Goal: Task Accomplishment & Management: Complete application form

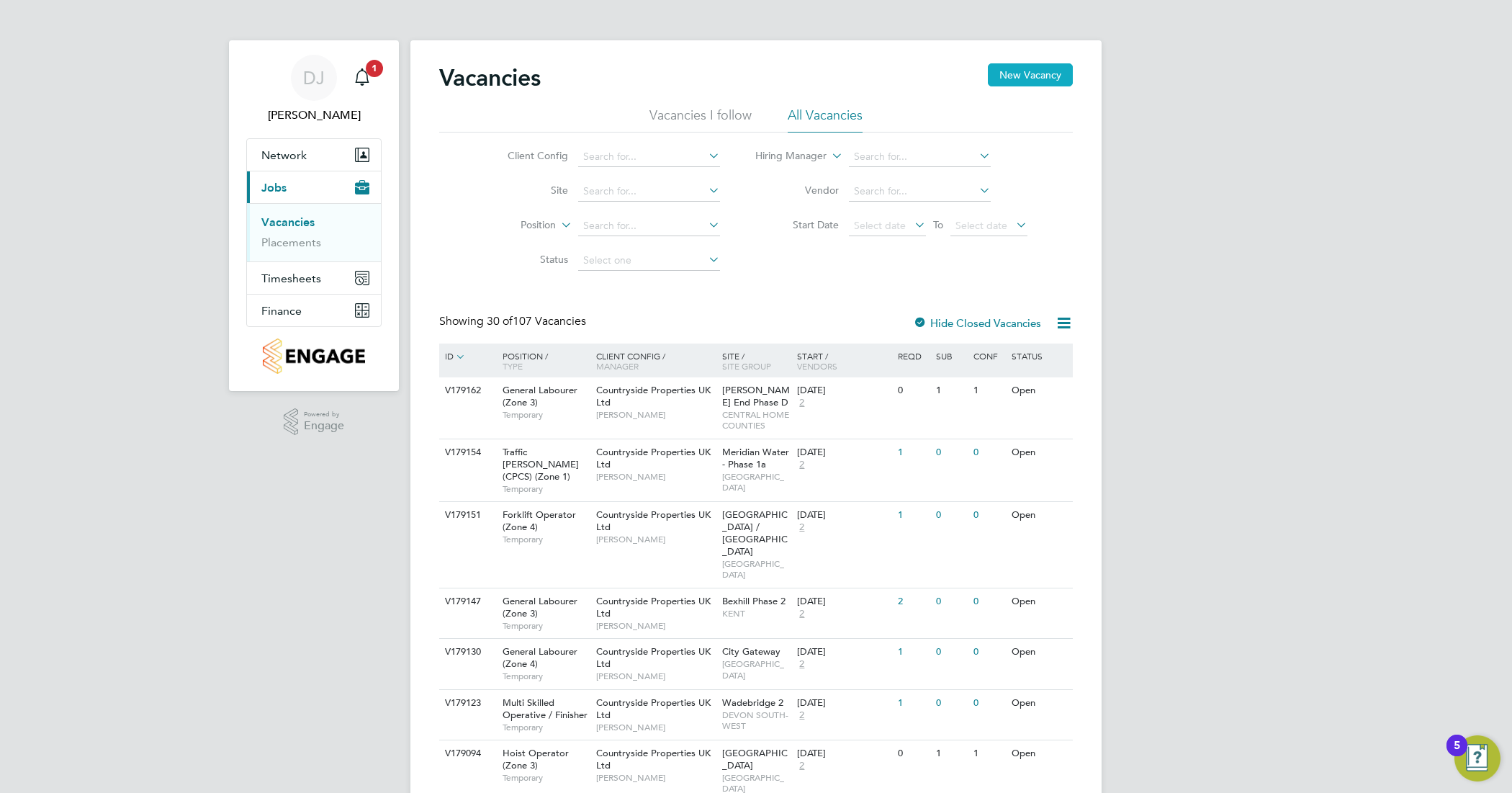
click at [1017, 72] on button "New Vacancy" at bounding box center [1030, 75] width 85 height 23
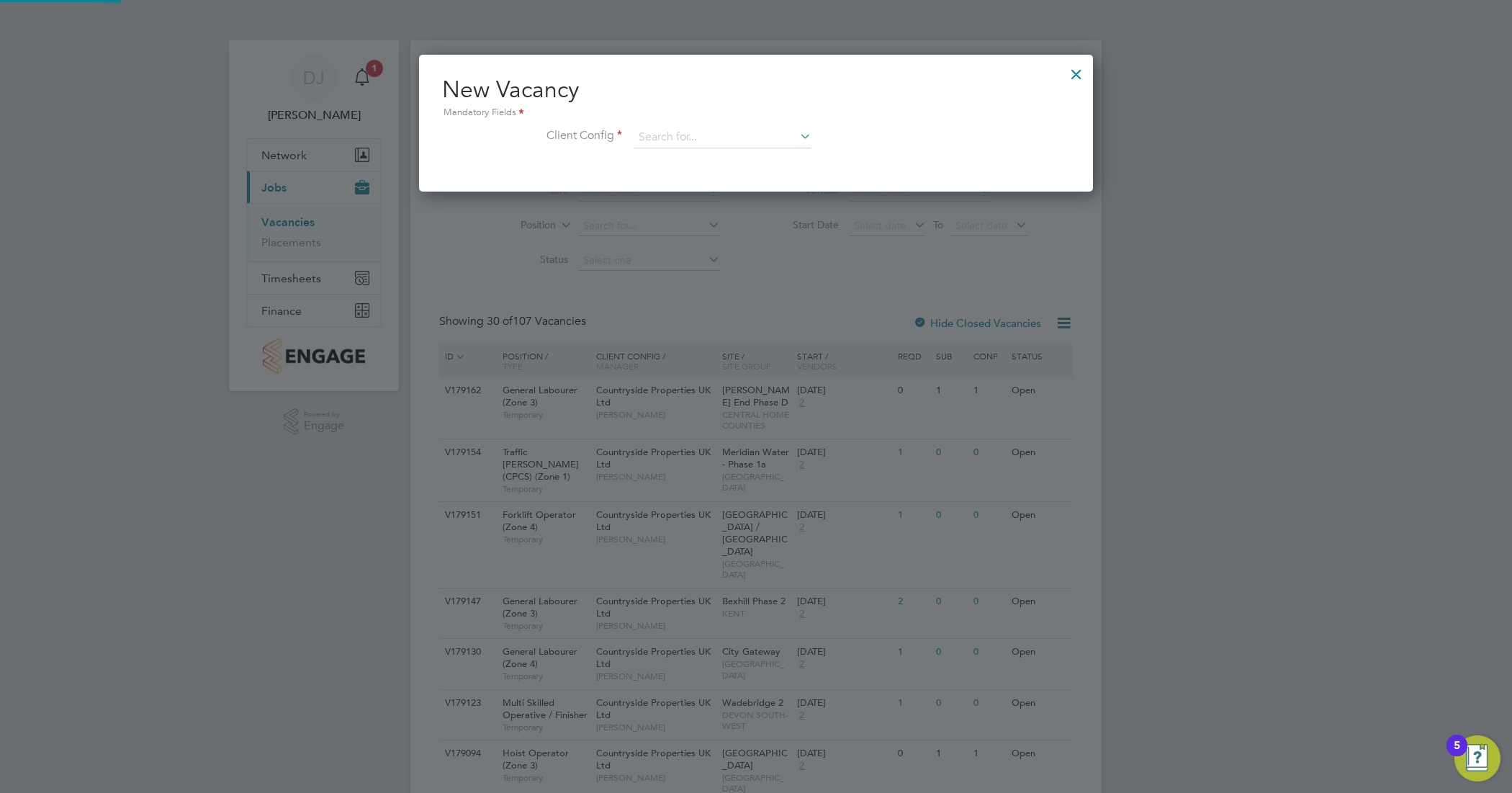
scroll to position [136, 674]
click at [716, 143] on input at bounding box center [722, 137] width 178 height 22
type input "b"
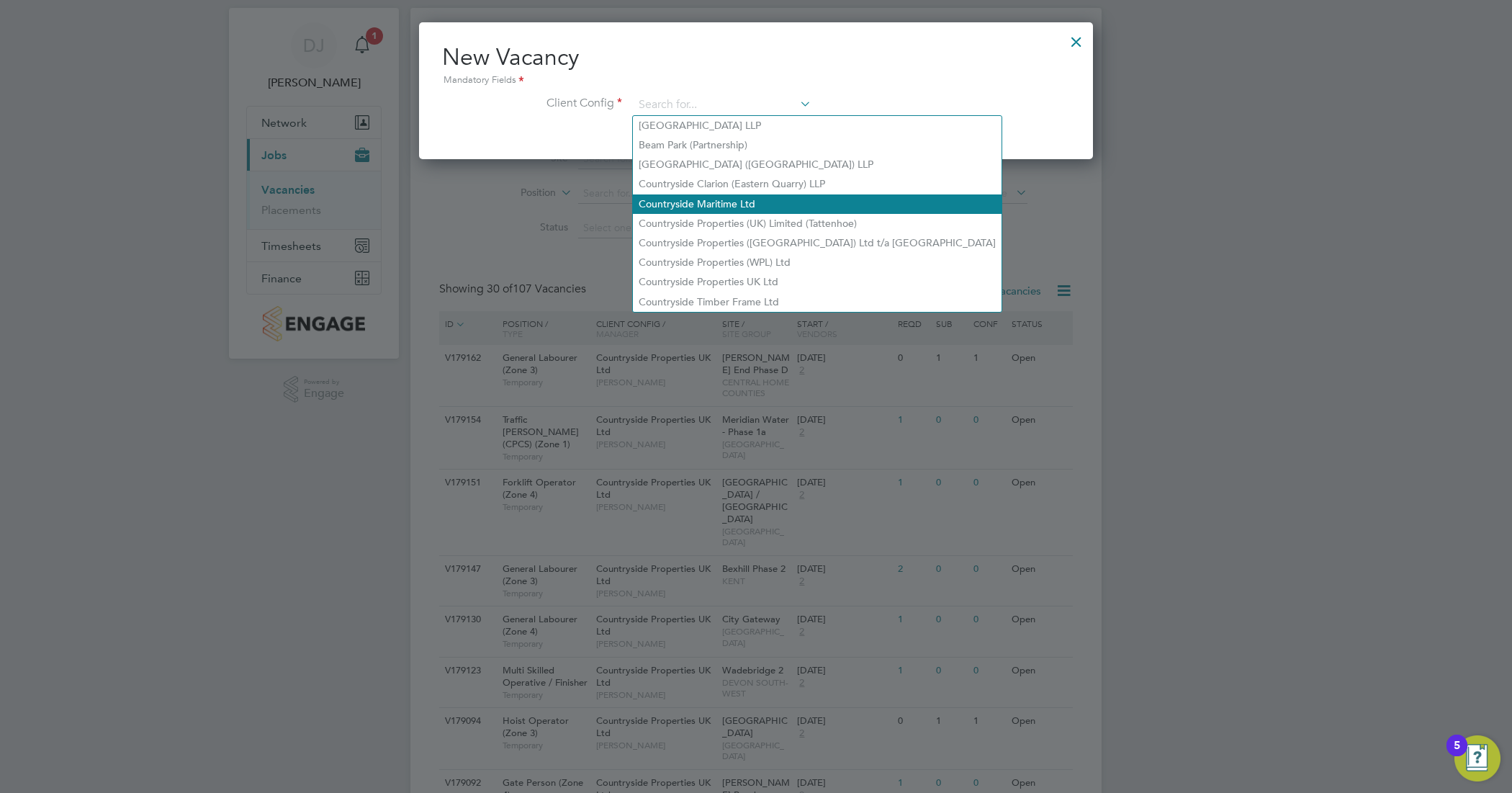
scroll to position [0, 0]
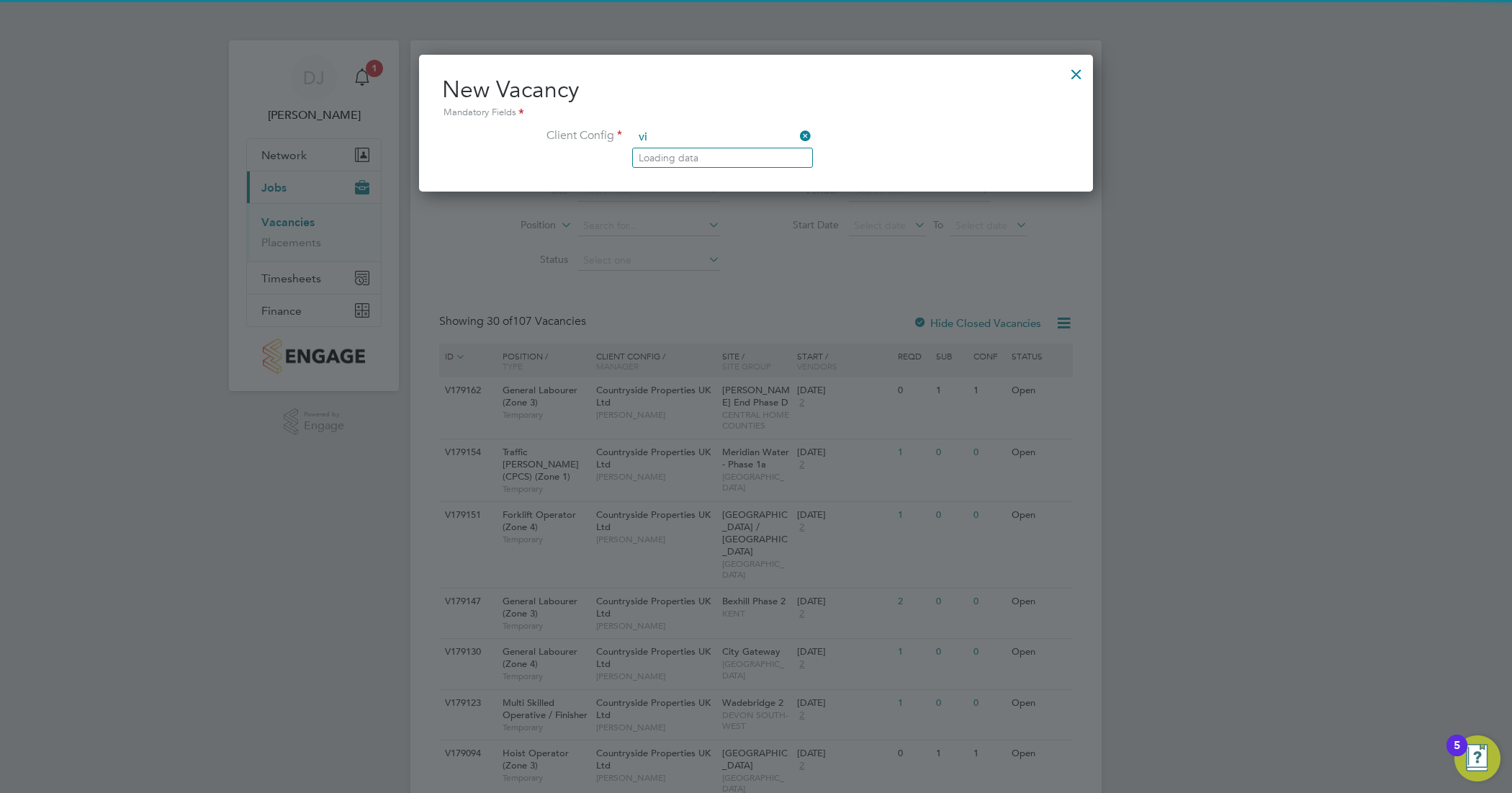
type input "v"
type input "k"
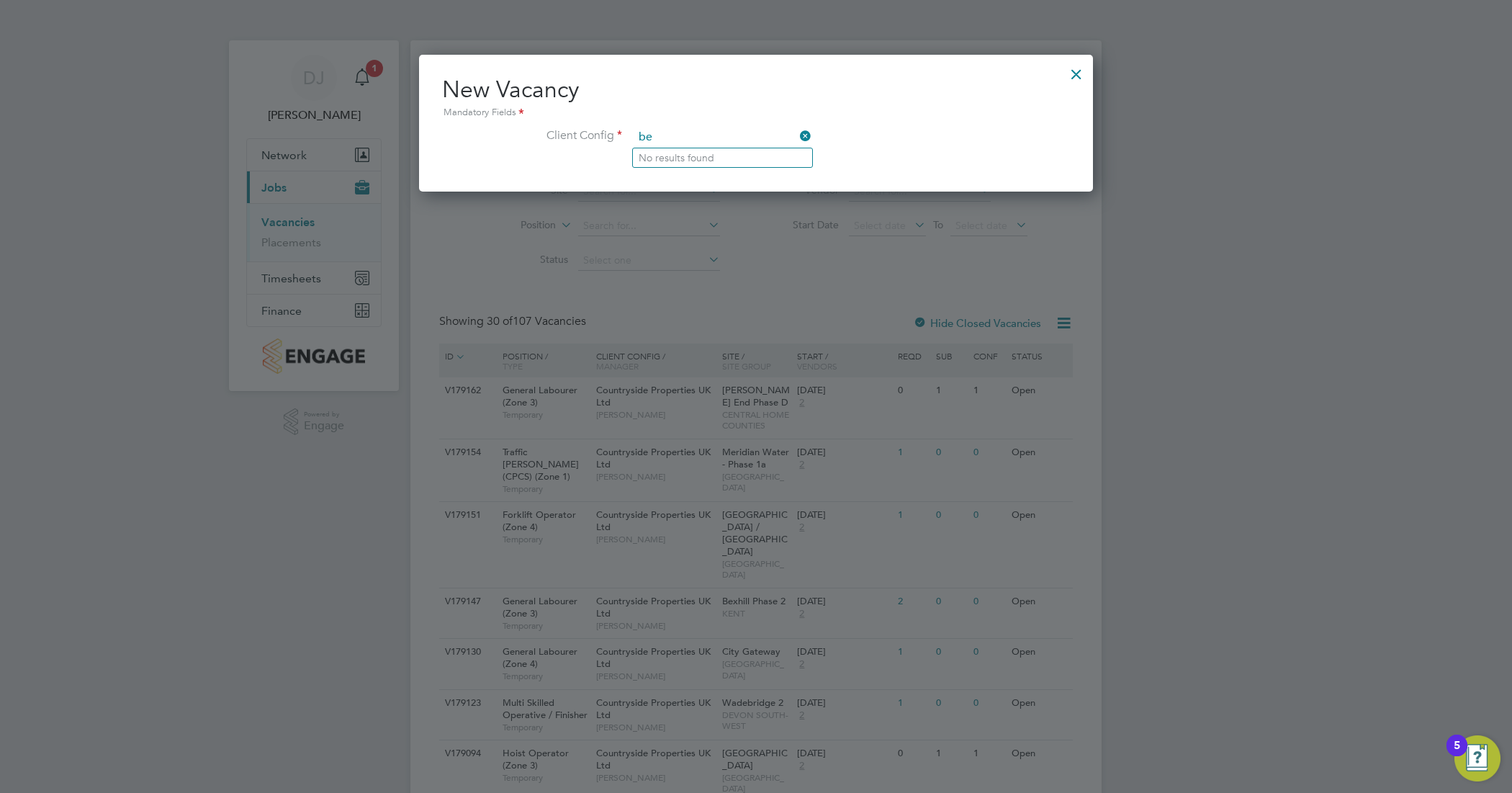
type input "b"
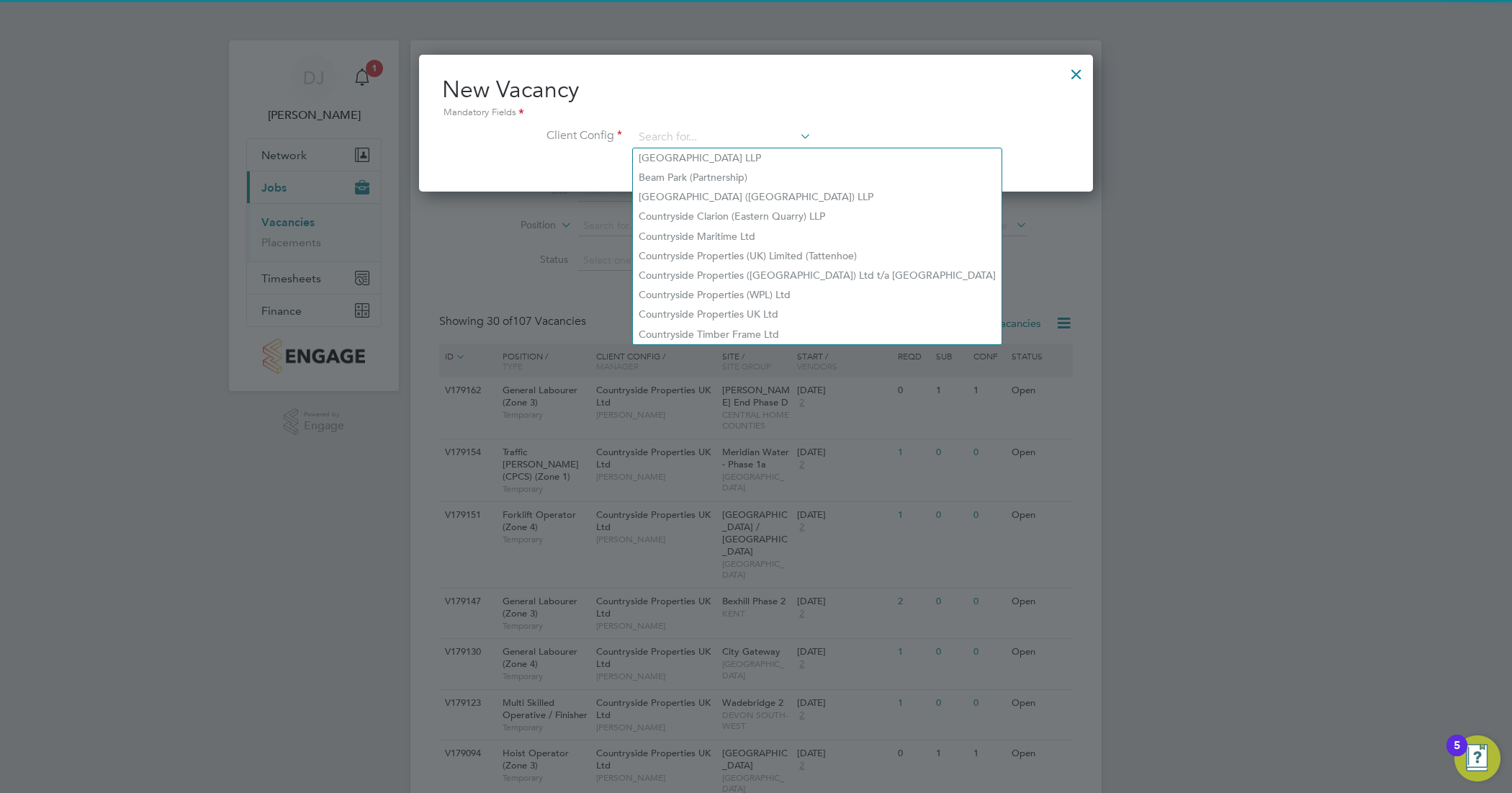
click at [1078, 72] on div at bounding box center [1076, 71] width 26 height 26
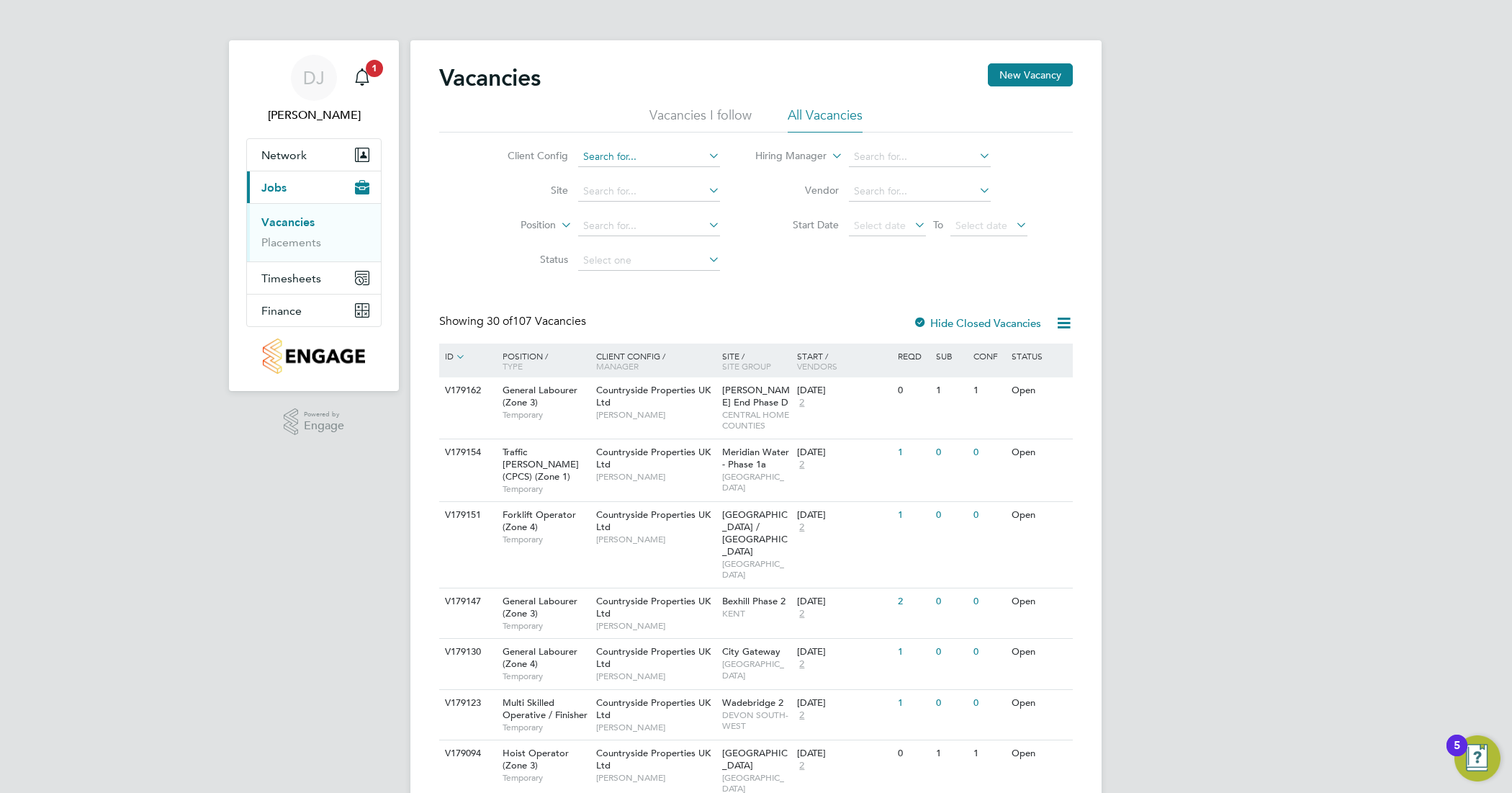
click at [631, 158] on input at bounding box center [649, 157] width 142 height 20
click at [703, 332] on li "Countryside Properties UK Ltd" at bounding box center [761, 333] width 369 height 20
type input "Countryside Properties UK Ltd"
click at [676, 188] on input at bounding box center [649, 191] width 142 height 20
type input "b"
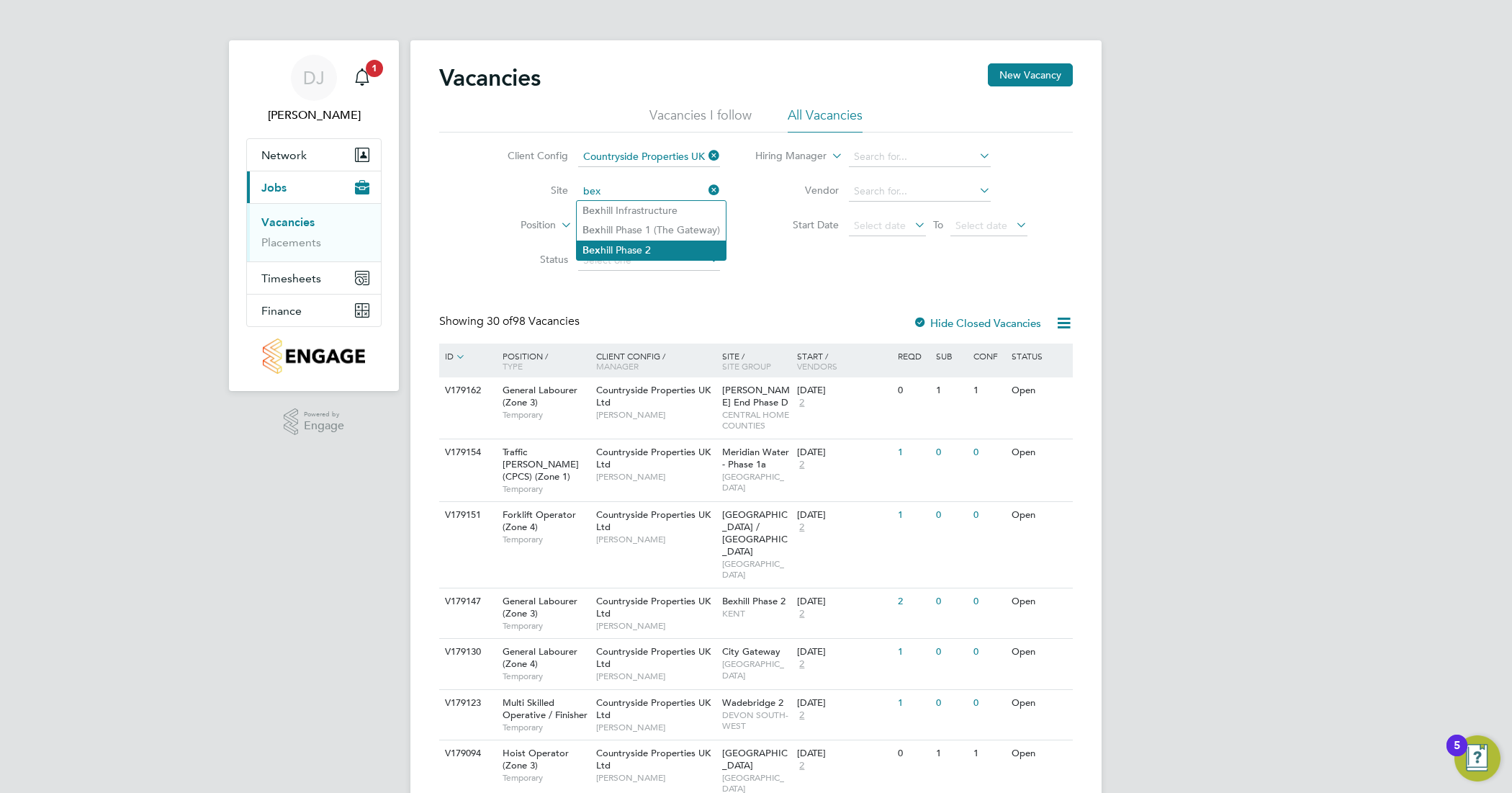
type input "Bexhill Phase 2"
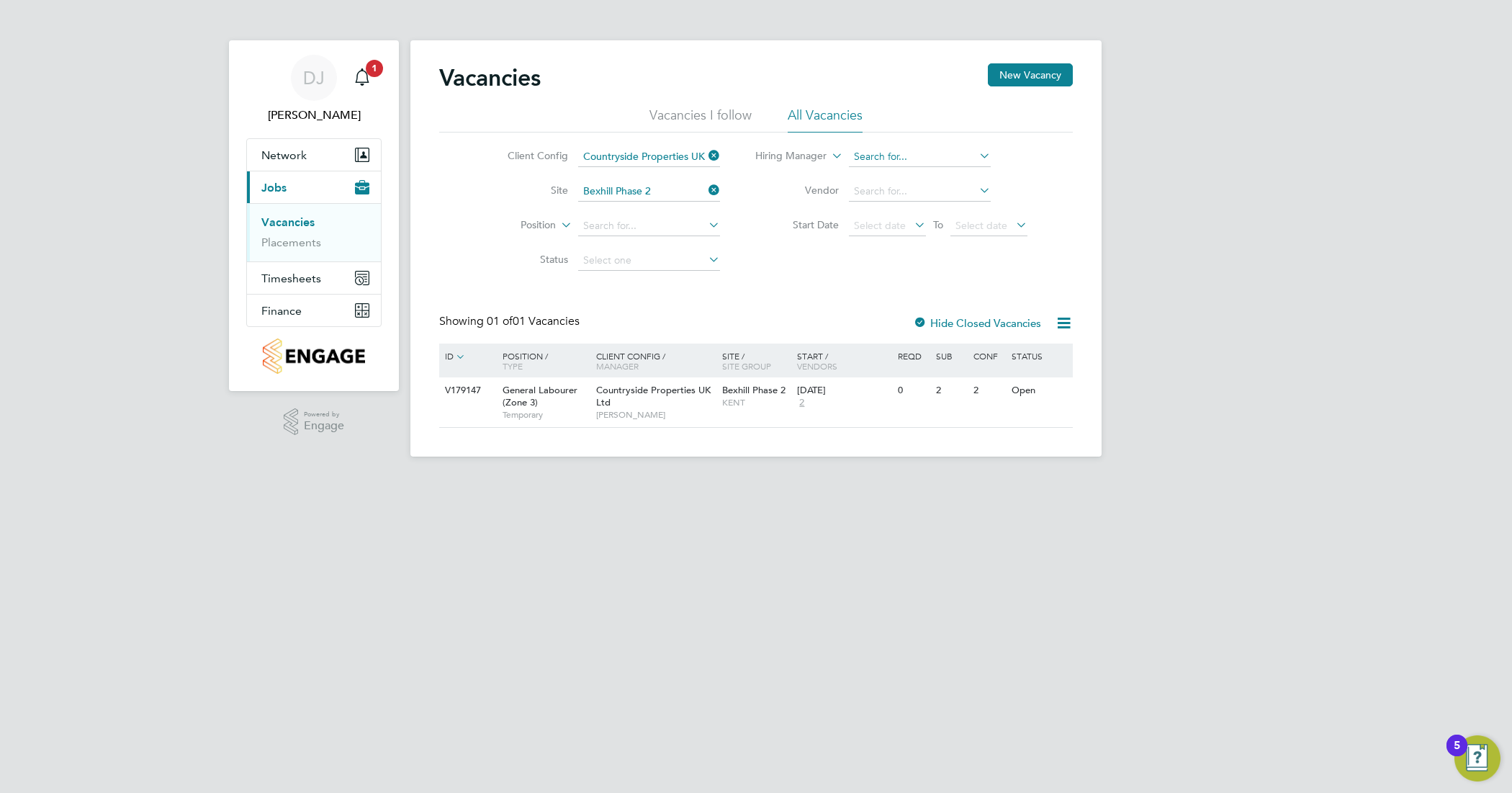
click at [898, 158] on input at bounding box center [919, 157] width 142 height 20
type input "John O'Neill"
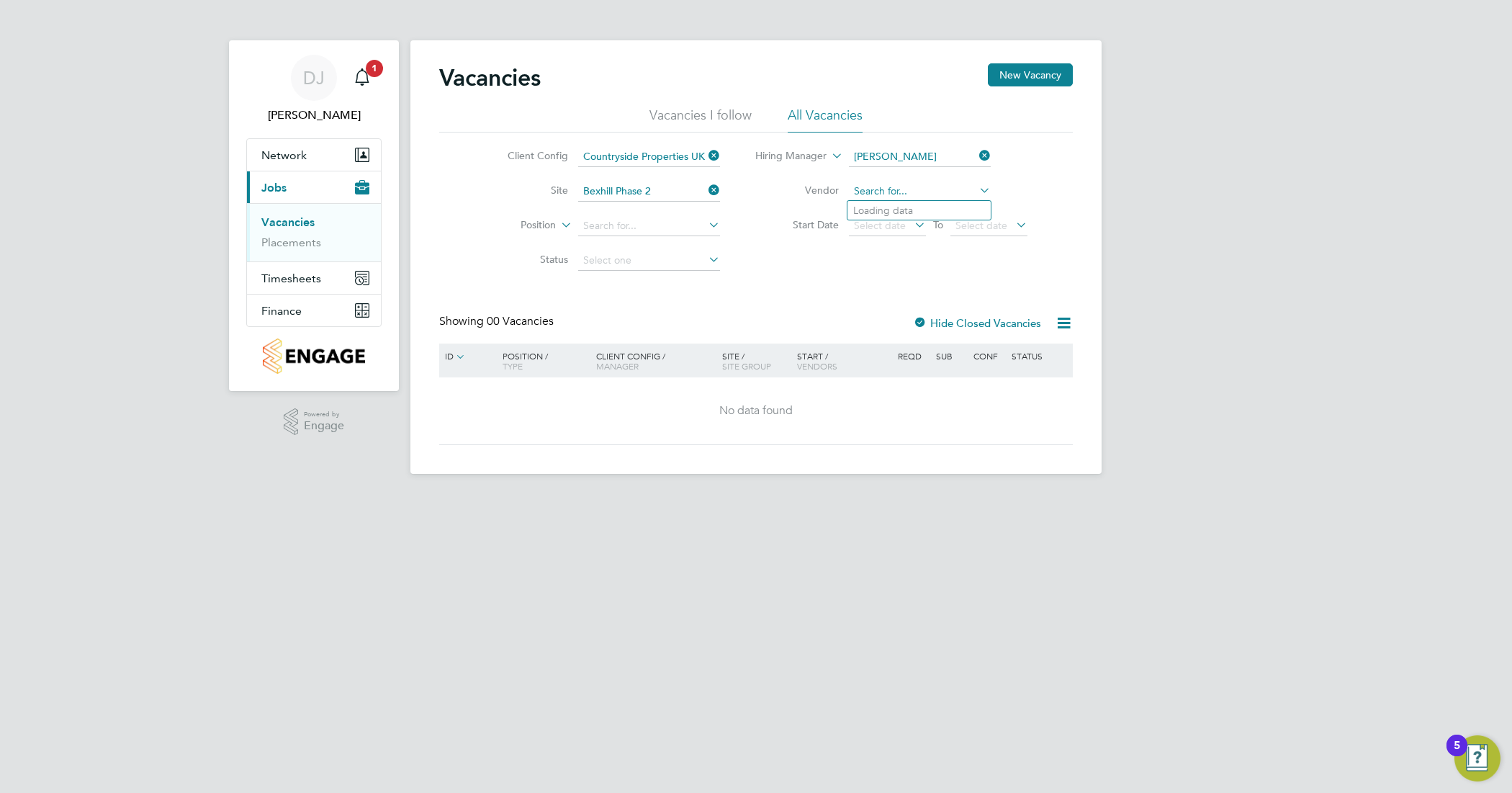
click at [907, 185] on input at bounding box center [919, 191] width 142 height 20
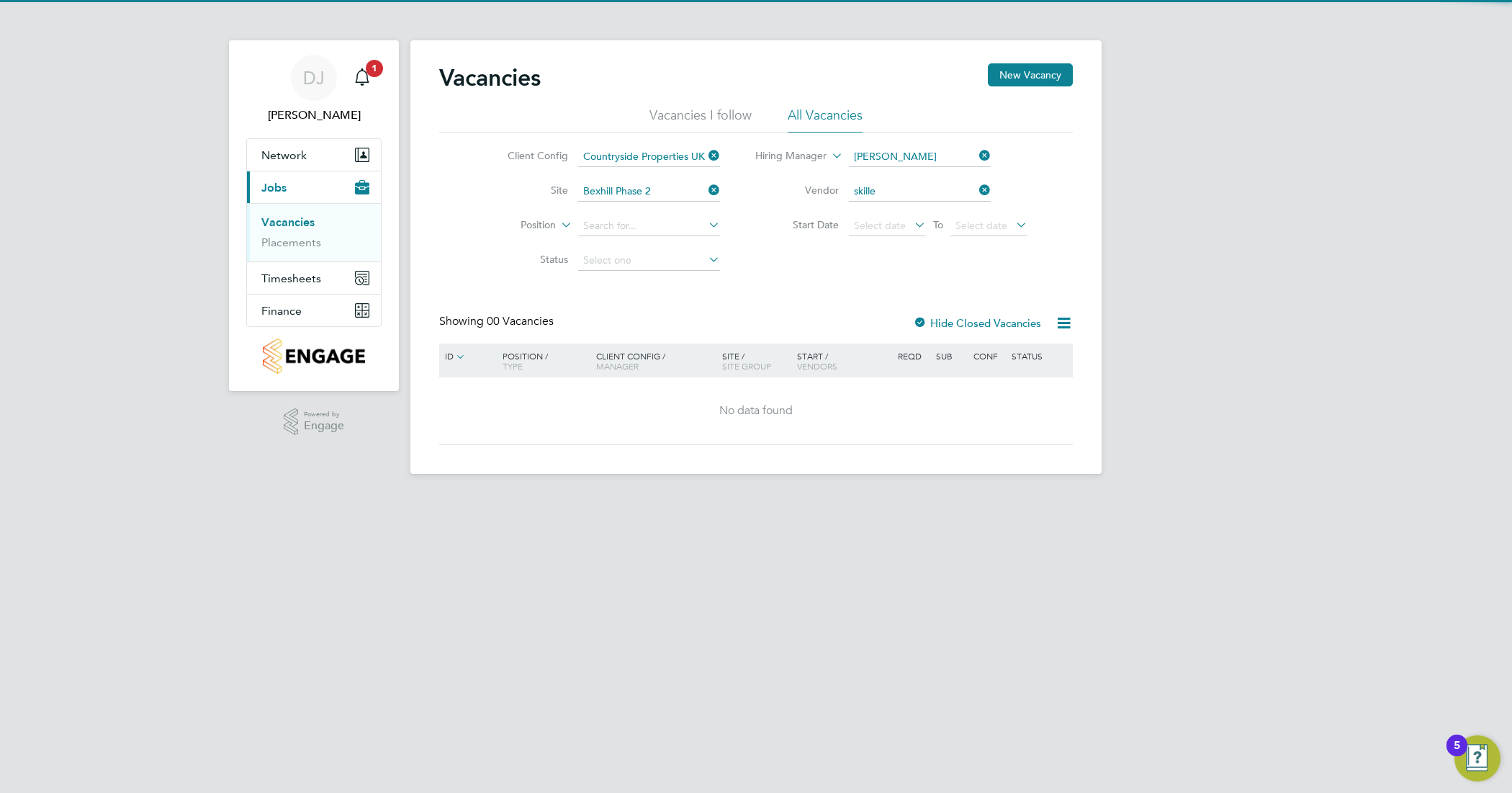
click at [916, 216] on li "Skille d Careers Ltd" at bounding box center [918, 210] width 143 height 20
type input "Skilled Careers Ltd"
click at [637, 234] on div "Vacancies New Vacancy Vacancies I follow All Vacancies Client Config Countrysid…" at bounding box center [755, 258] width 691 height 434
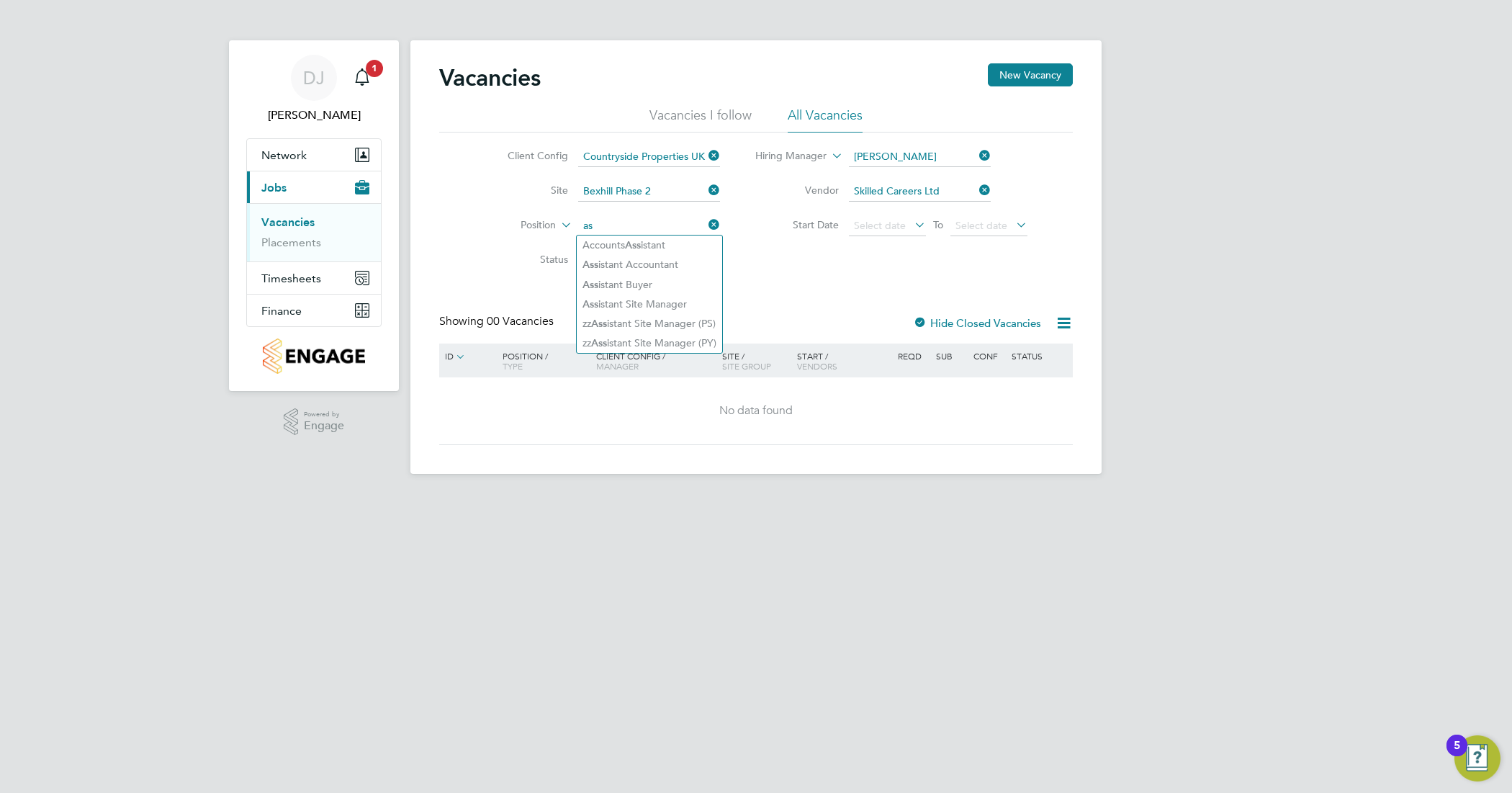
type input "a"
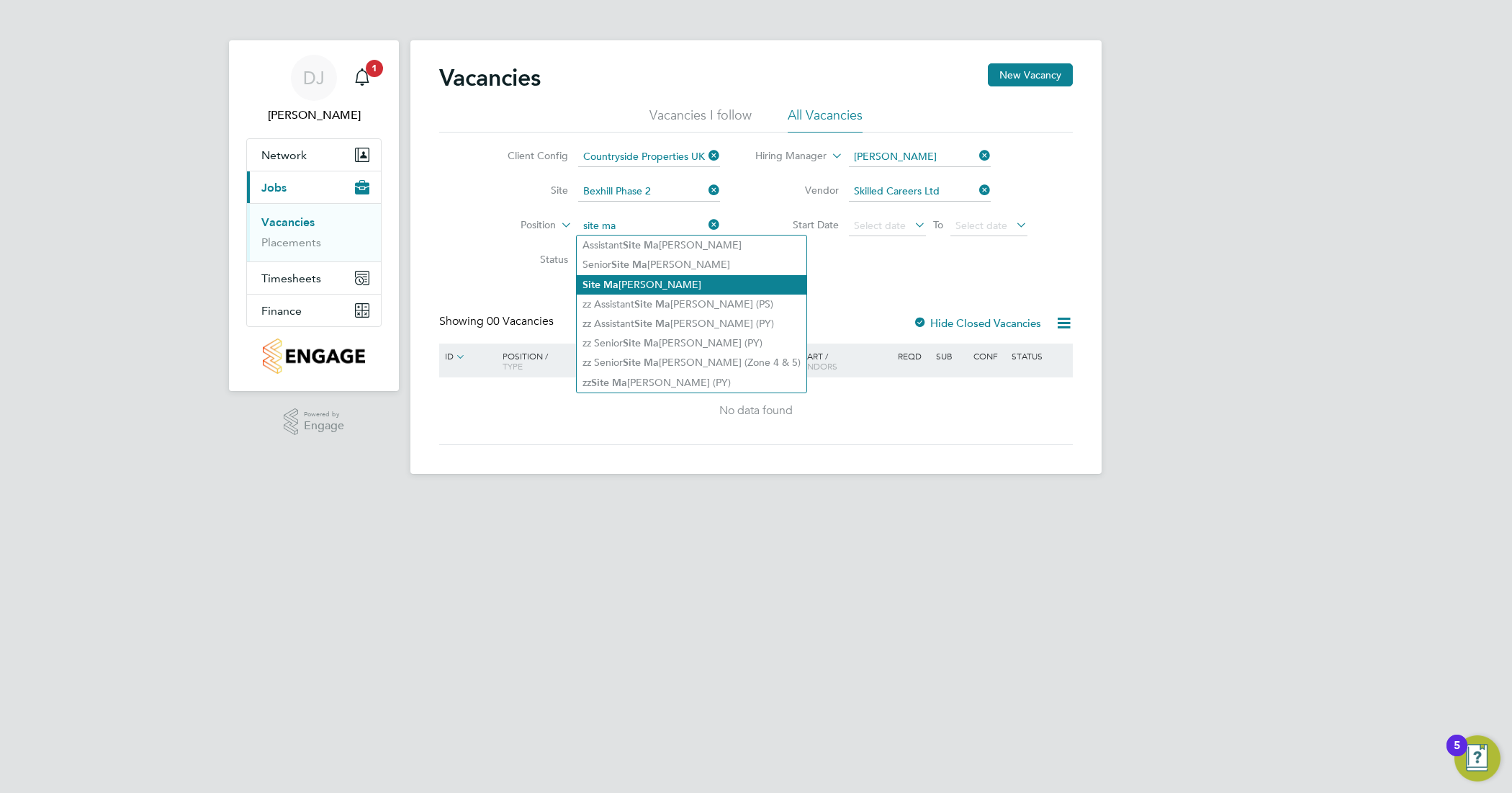
type input "Site Manager"
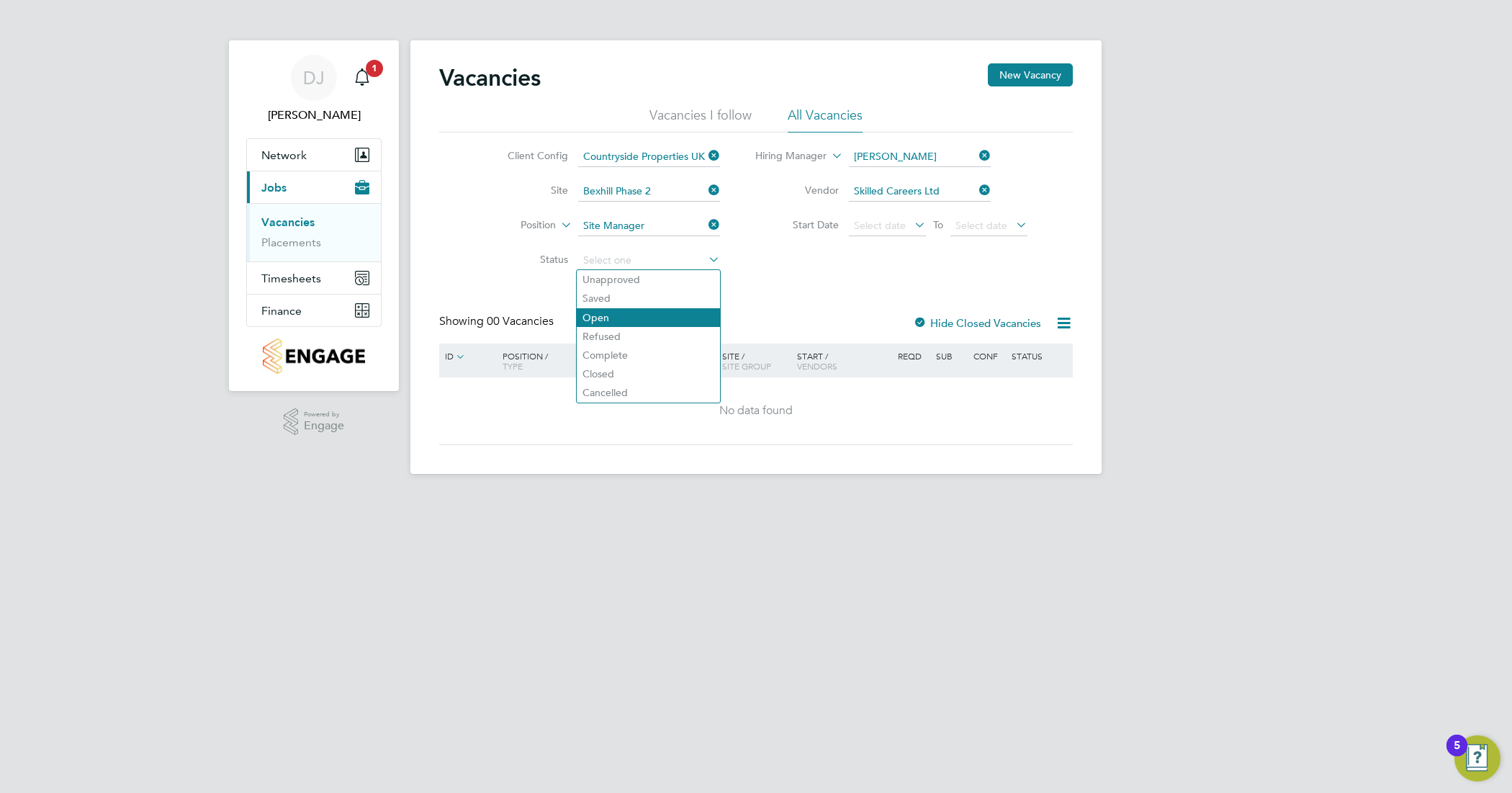
click at [602, 314] on li "Open" at bounding box center [648, 317] width 143 height 19
type input "Open"
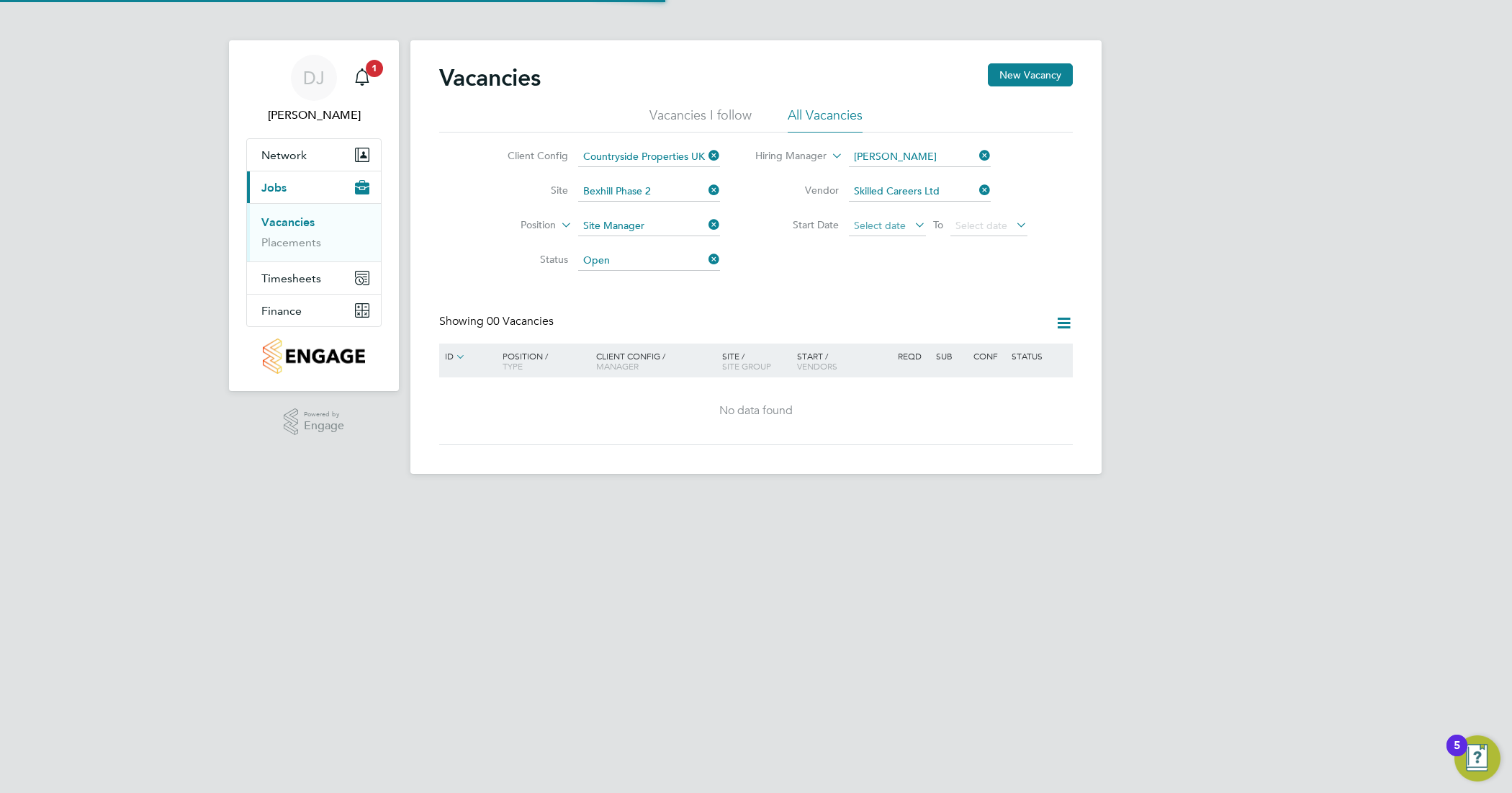
click at [884, 219] on span "Select date" at bounding box center [879, 225] width 52 height 13
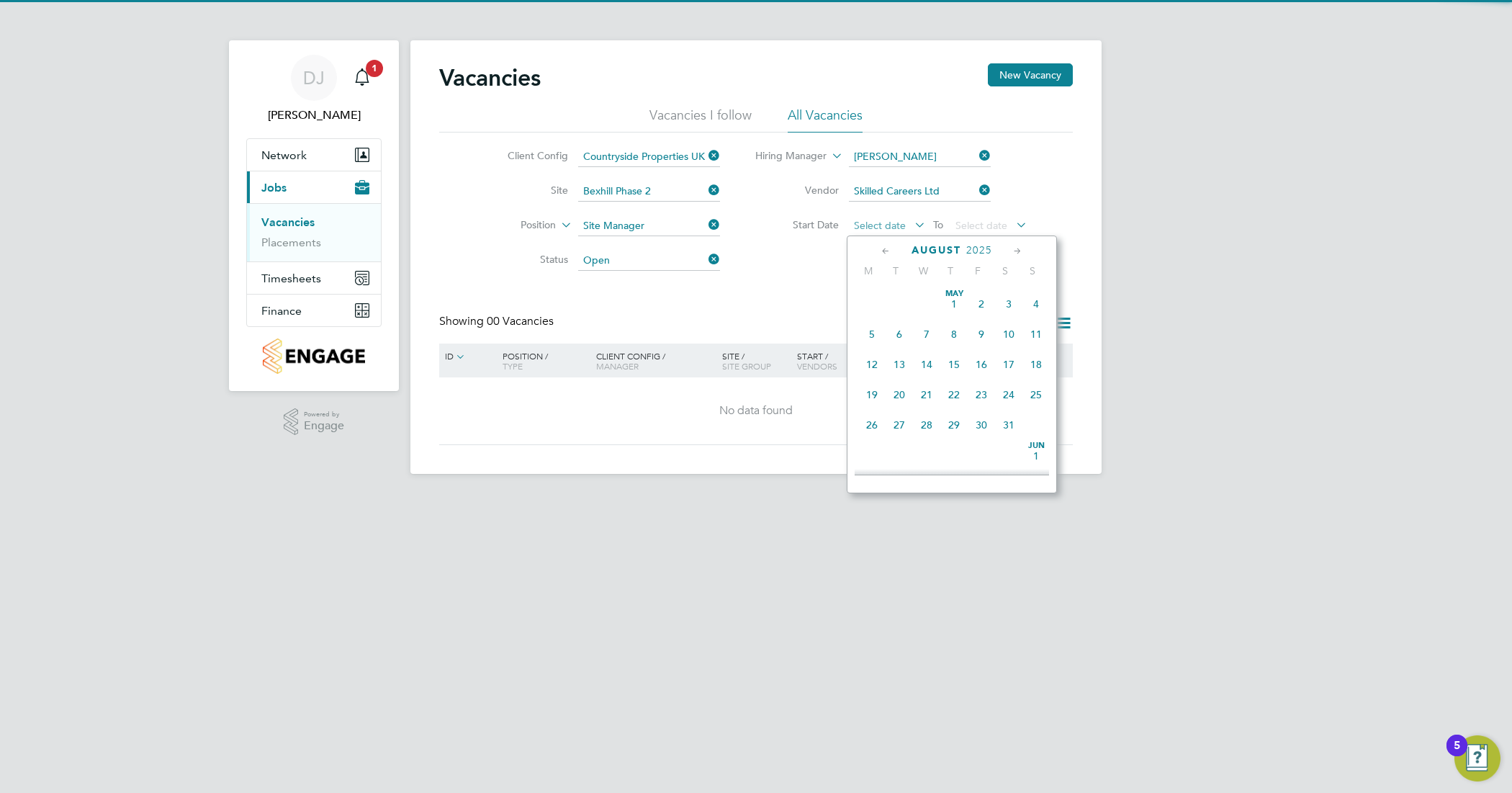
scroll to position [568, 0]
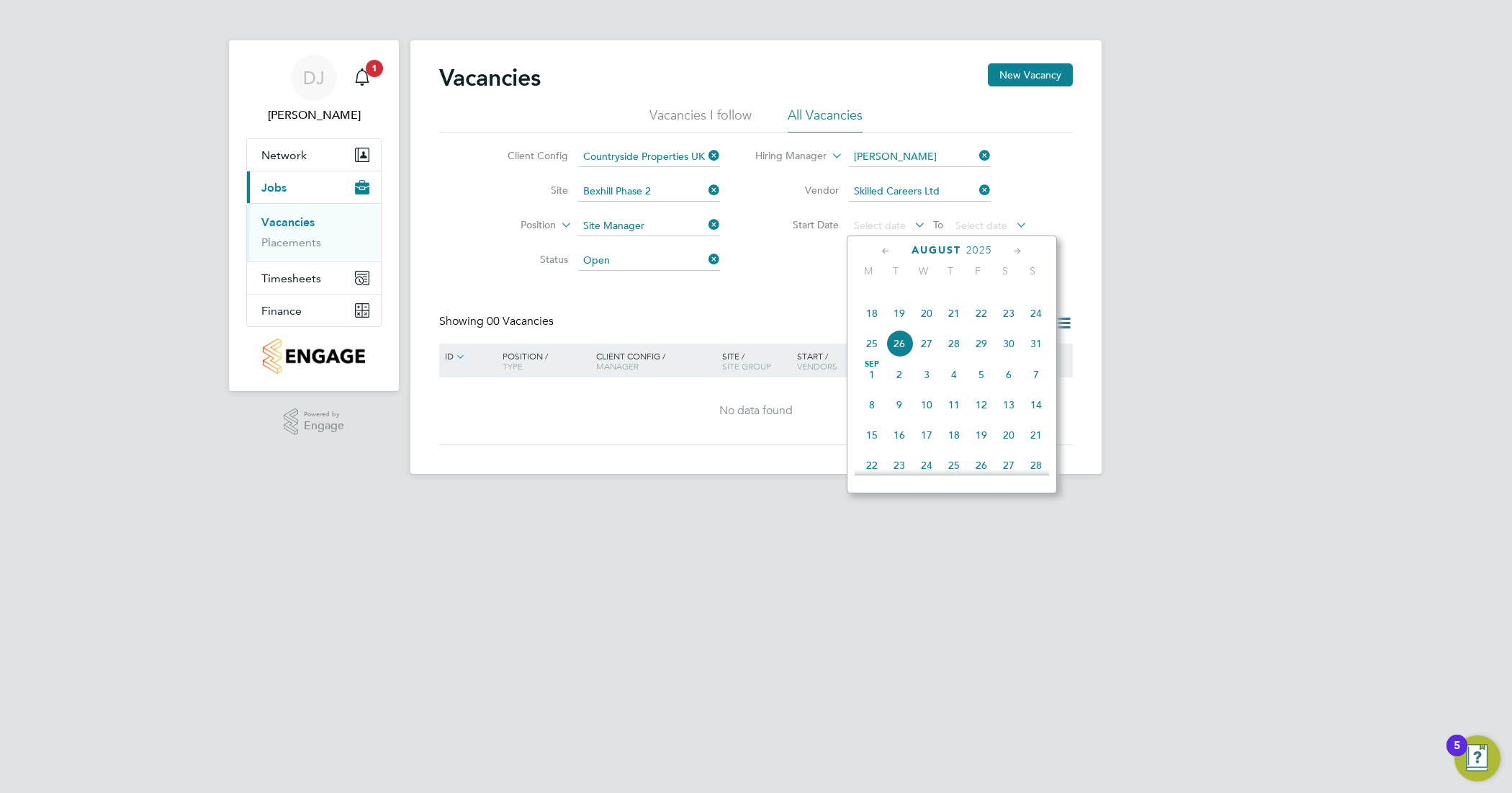
click at [930, 327] on span "20" at bounding box center [927, 314] width 28 height 28
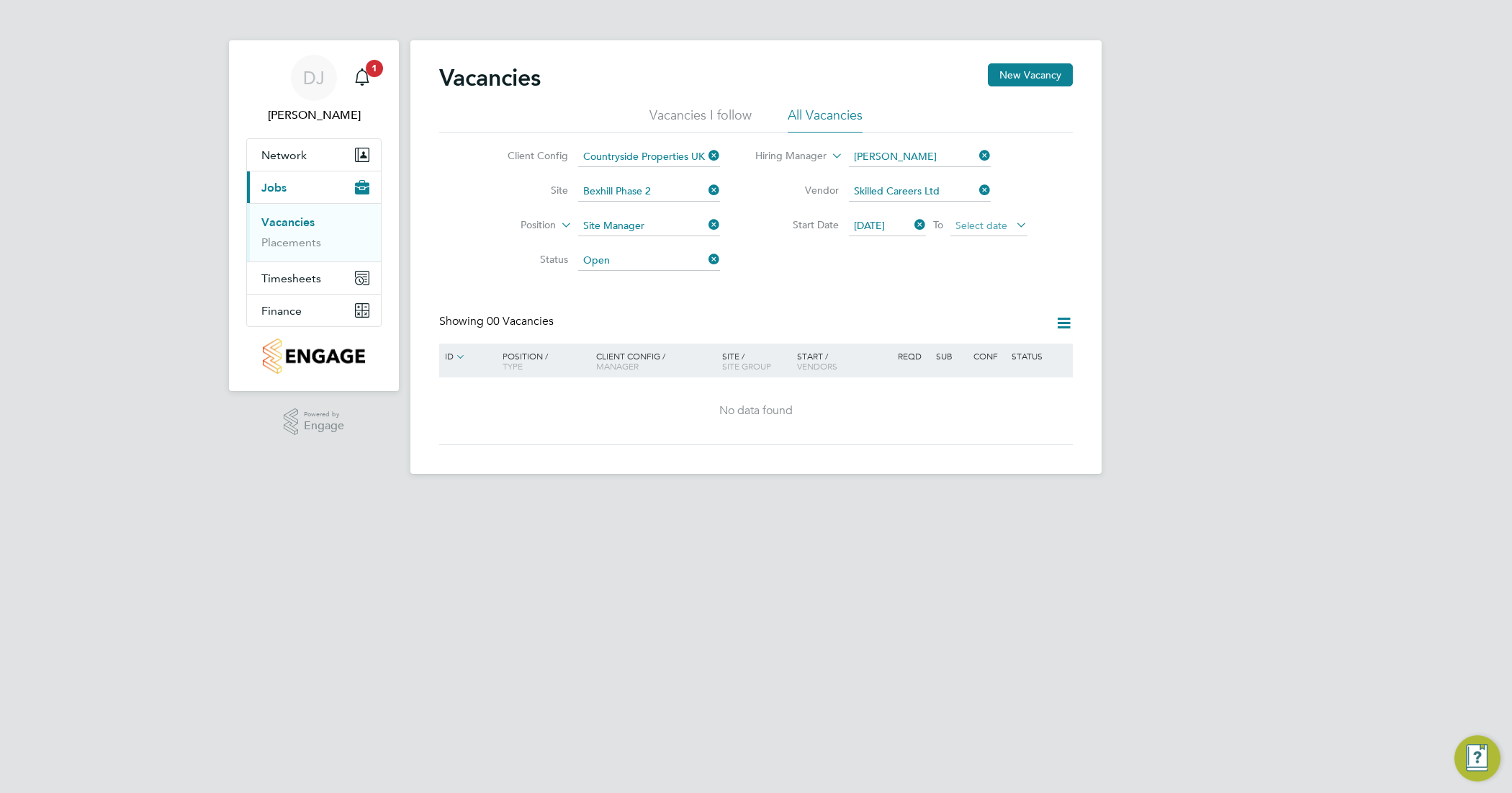
click at [976, 220] on span "Select date" at bounding box center [981, 225] width 52 height 13
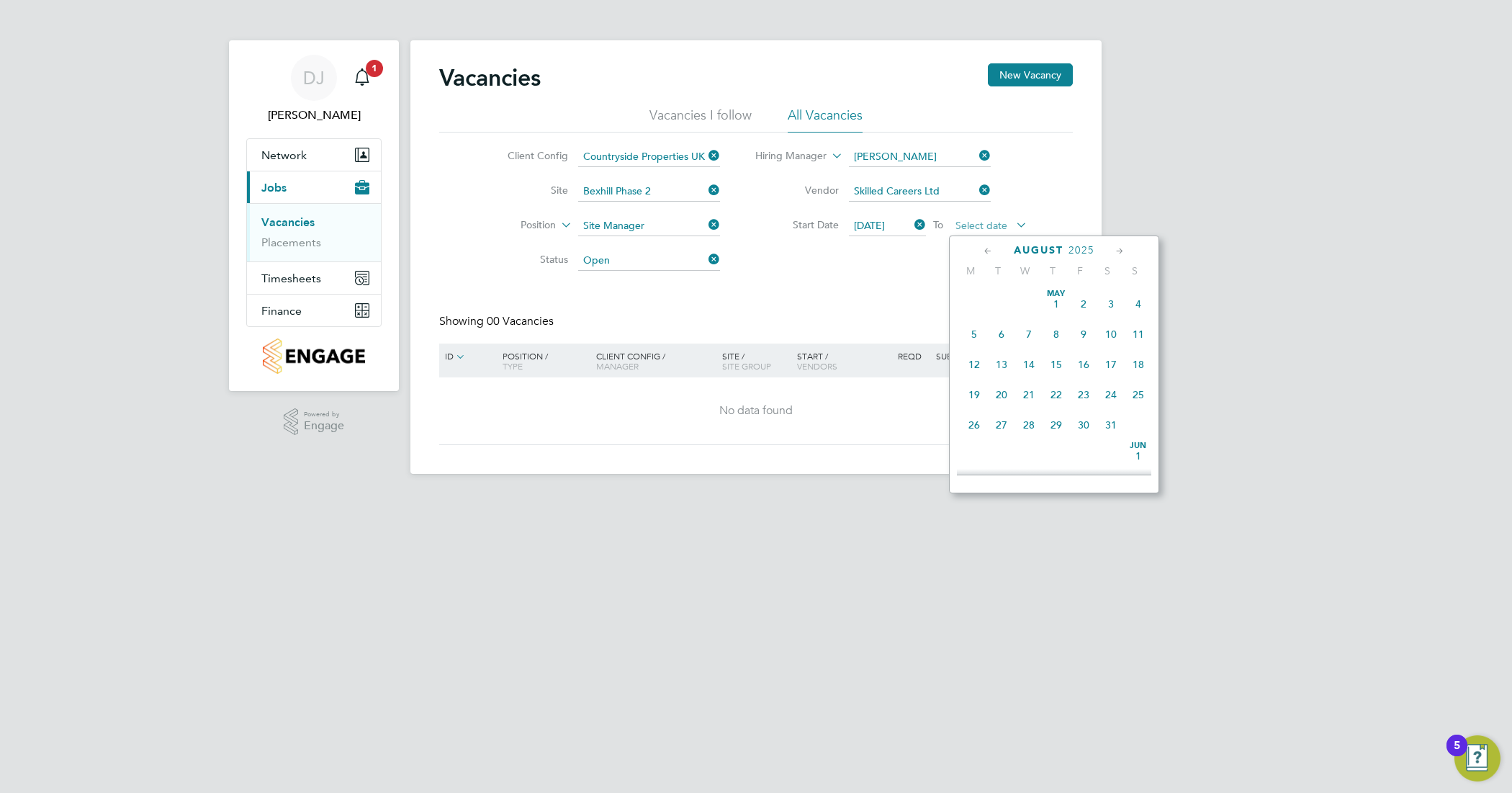
scroll to position [568, 0]
click at [1076, 388] on span "5" at bounding box center [1083, 375] width 28 height 28
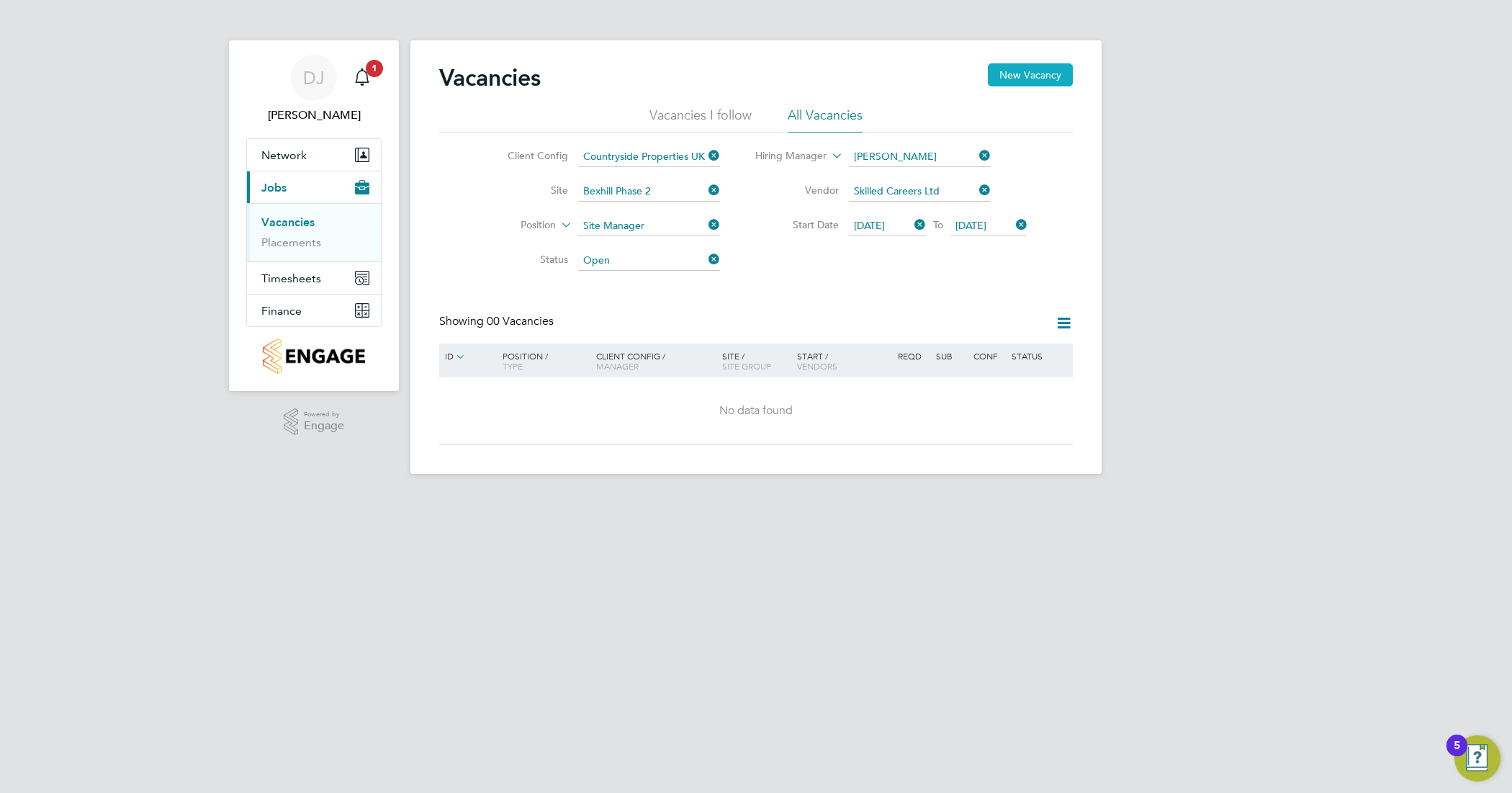
click at [1033, 72] on button "New Vacancy" at bounding box center [1030, 75] width 85 height 23
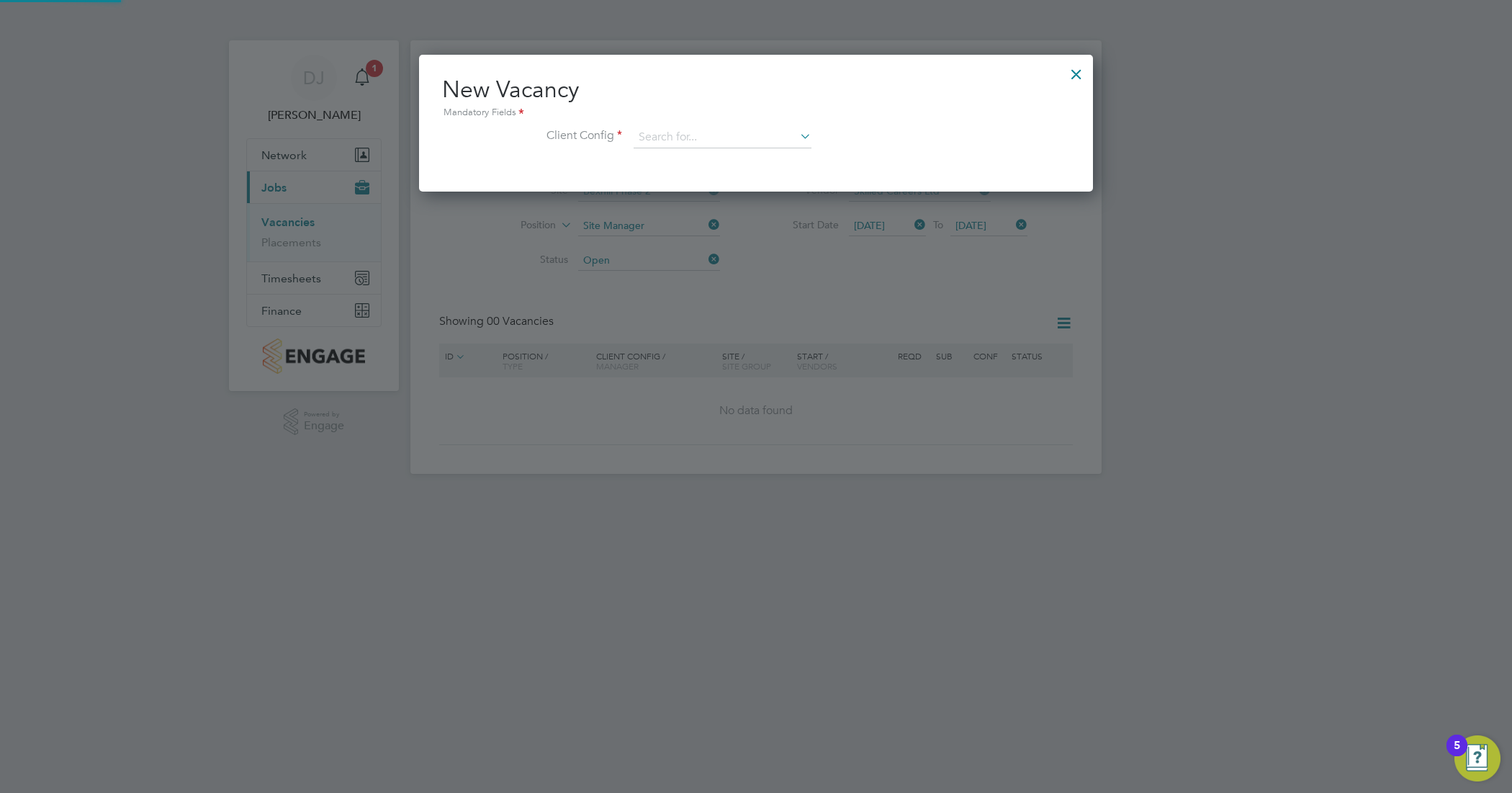
scroll to position [136, 674]
click at [753, 136] on input at bounding box center [722, 137] width 178 height 22
click at [726, 314] on li "Countryside Properties UK Ltd" at bounding box center [817, 314] width 369 height 20
type input "Countryside Properties UK Ltd"
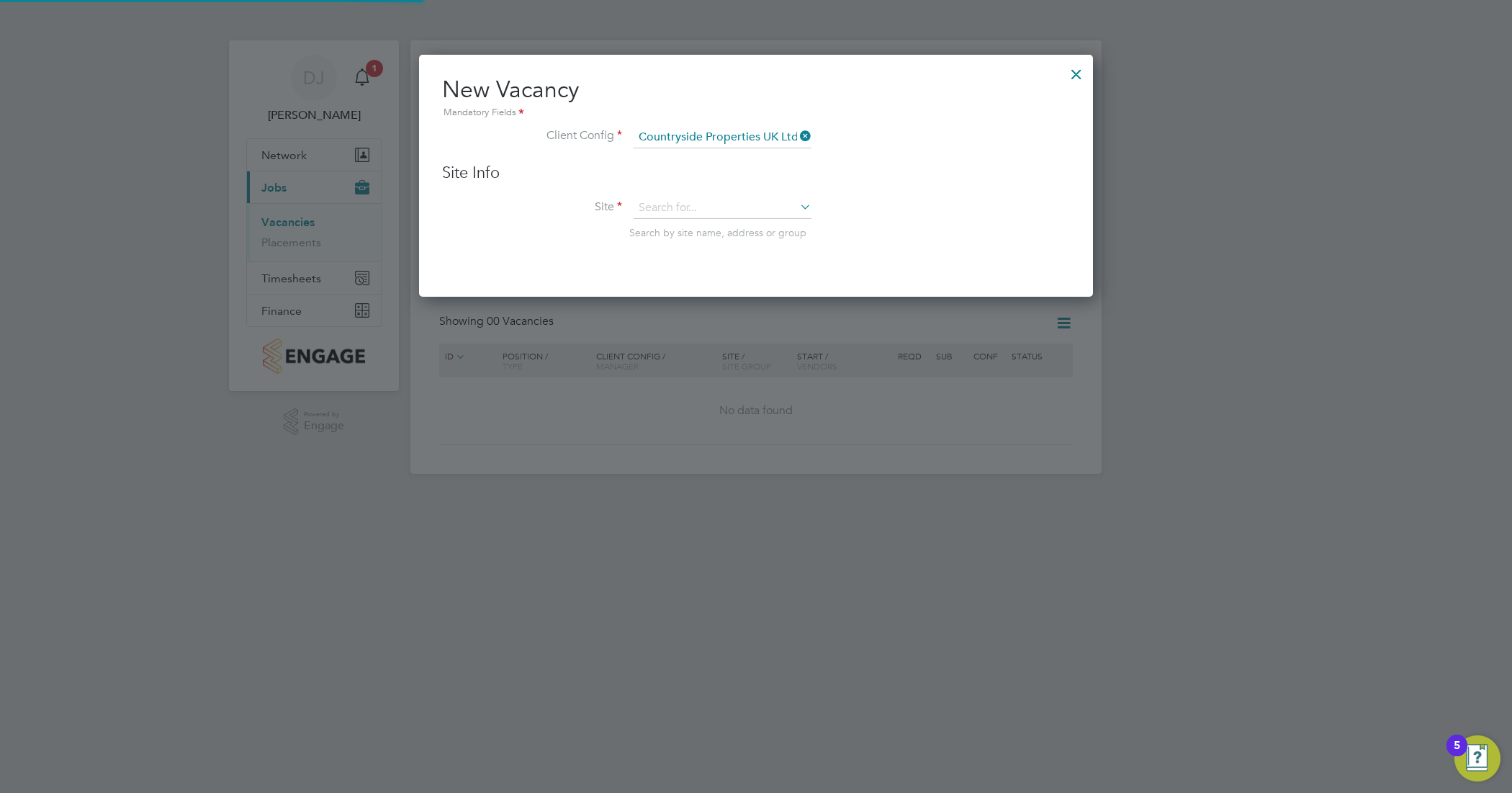
drag, startPoint x: 623, startPoint y: 186, endPoint x: 637, endPoint y: 196, distance: 17.2
click at [624, 188] on div "Site Info Site Search by site name, address or group" at bounding box center [755, 215] width 628 height 106
click at [668, 203] on input at bounding box center [722, 208] width 178 height 22
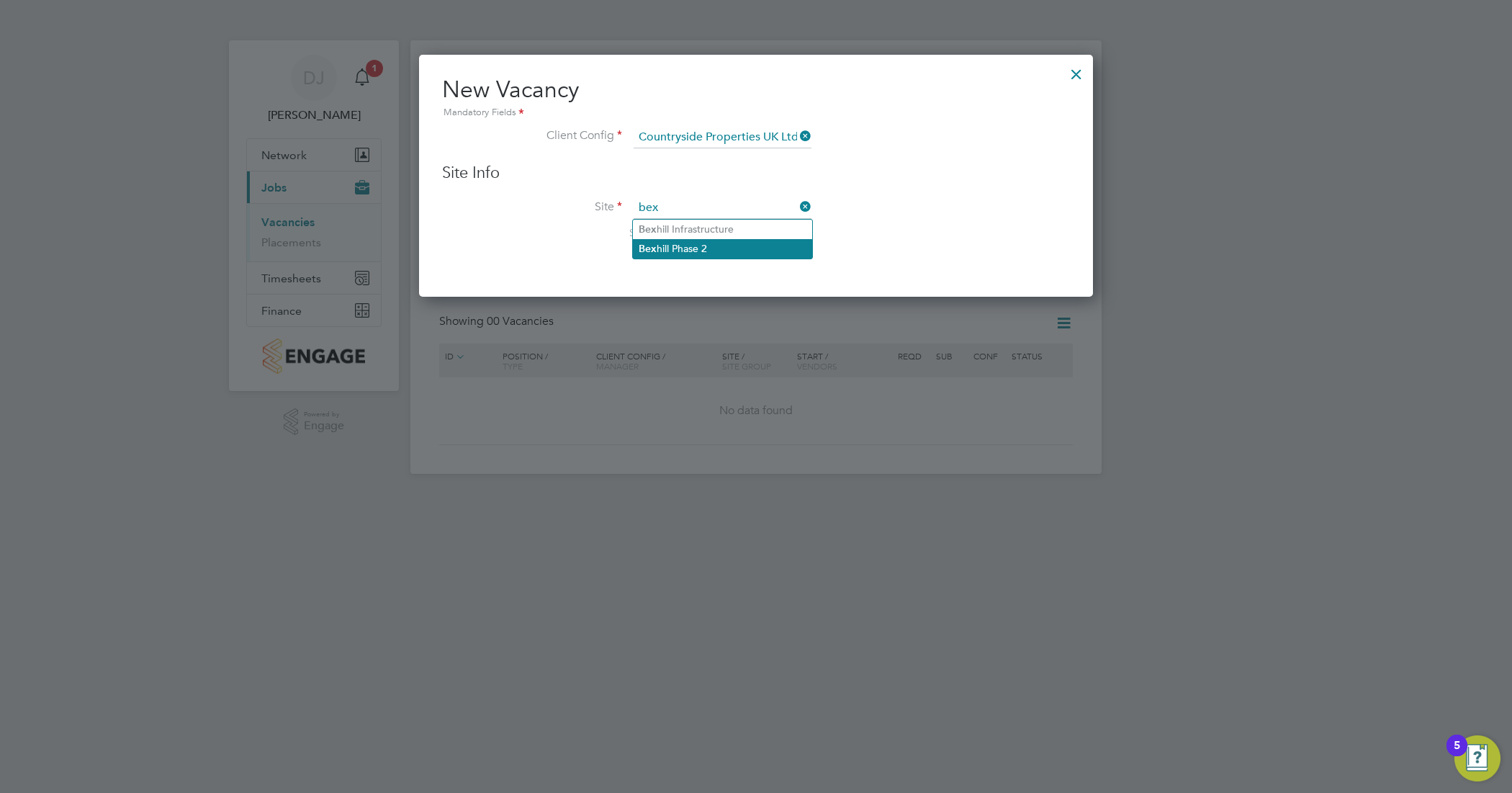
type input "bex"
click at [954, 219] on li "Site Search by site name, address or group" at bounding box center [755, 232] width 628 height 71
click at [707, 209] on input at bounding box center [722, 208] width 178 height 22
type input "bexh"
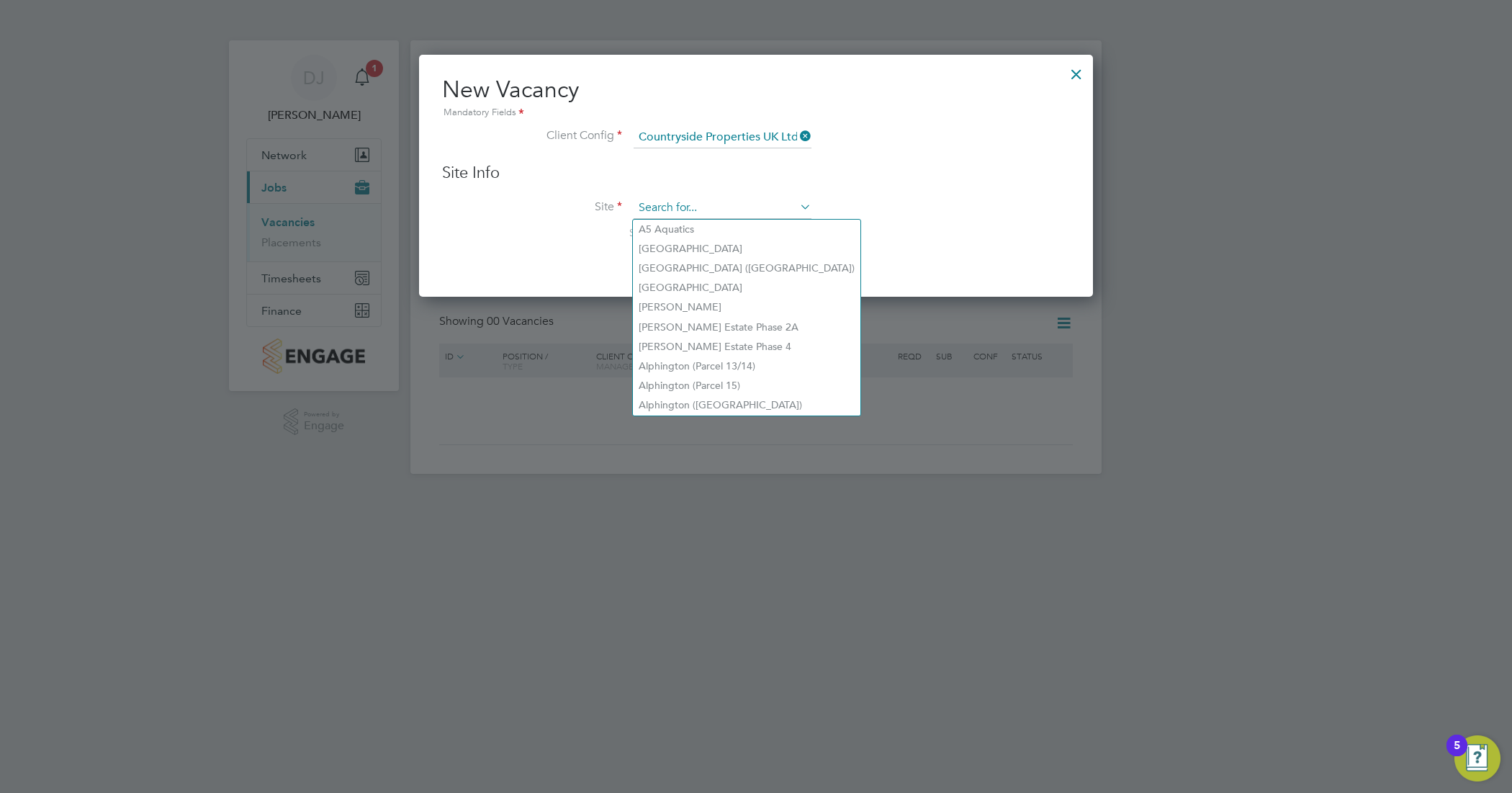
click at [711, 209] on input at bounding box center [722, 208] width 178 height 22
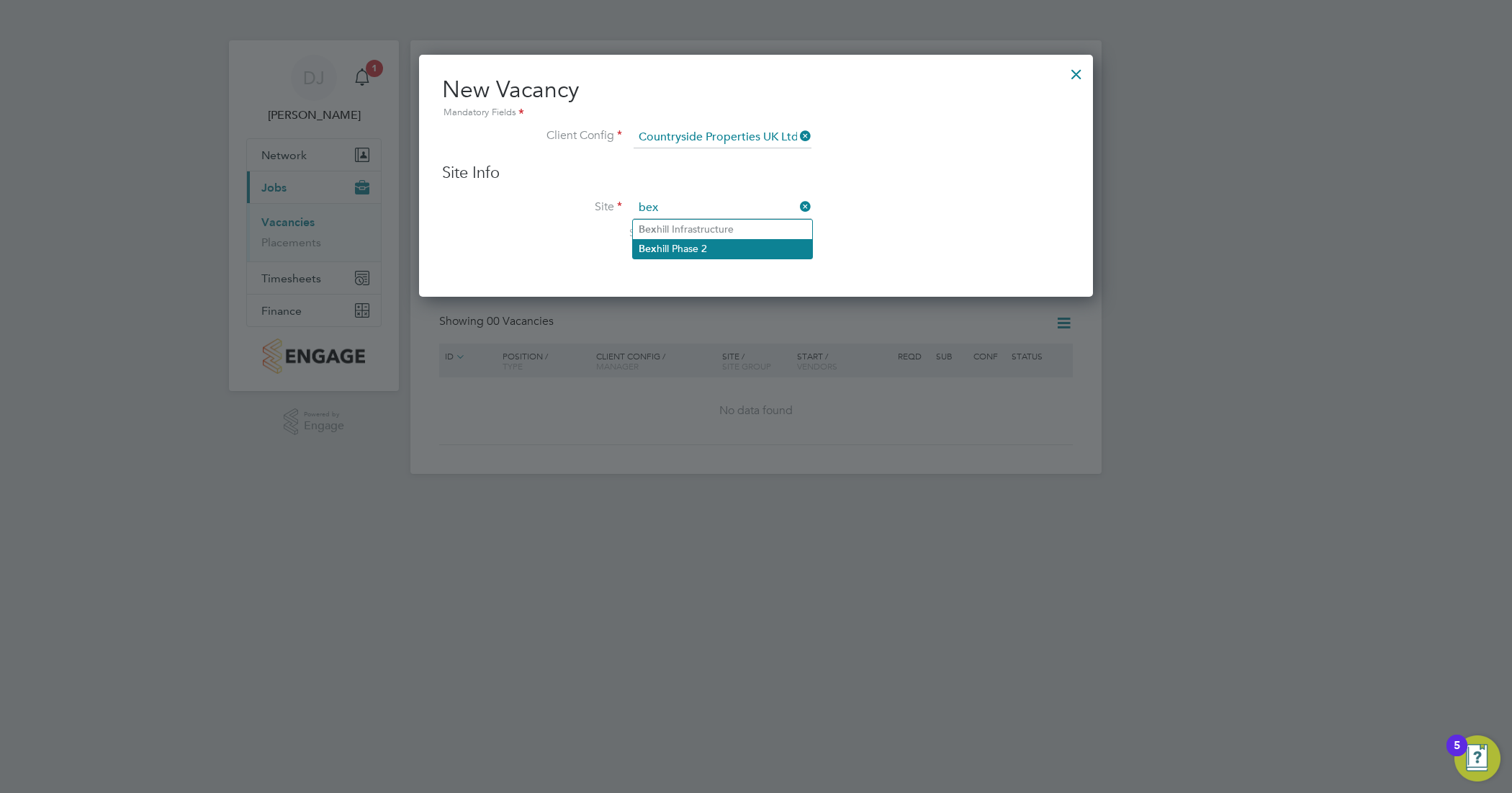
click at [667, 250] on li "Bex hill Phase 2" at bounding box center [722, 249] width 179 height 20
type input "Bexhill Phase 2"
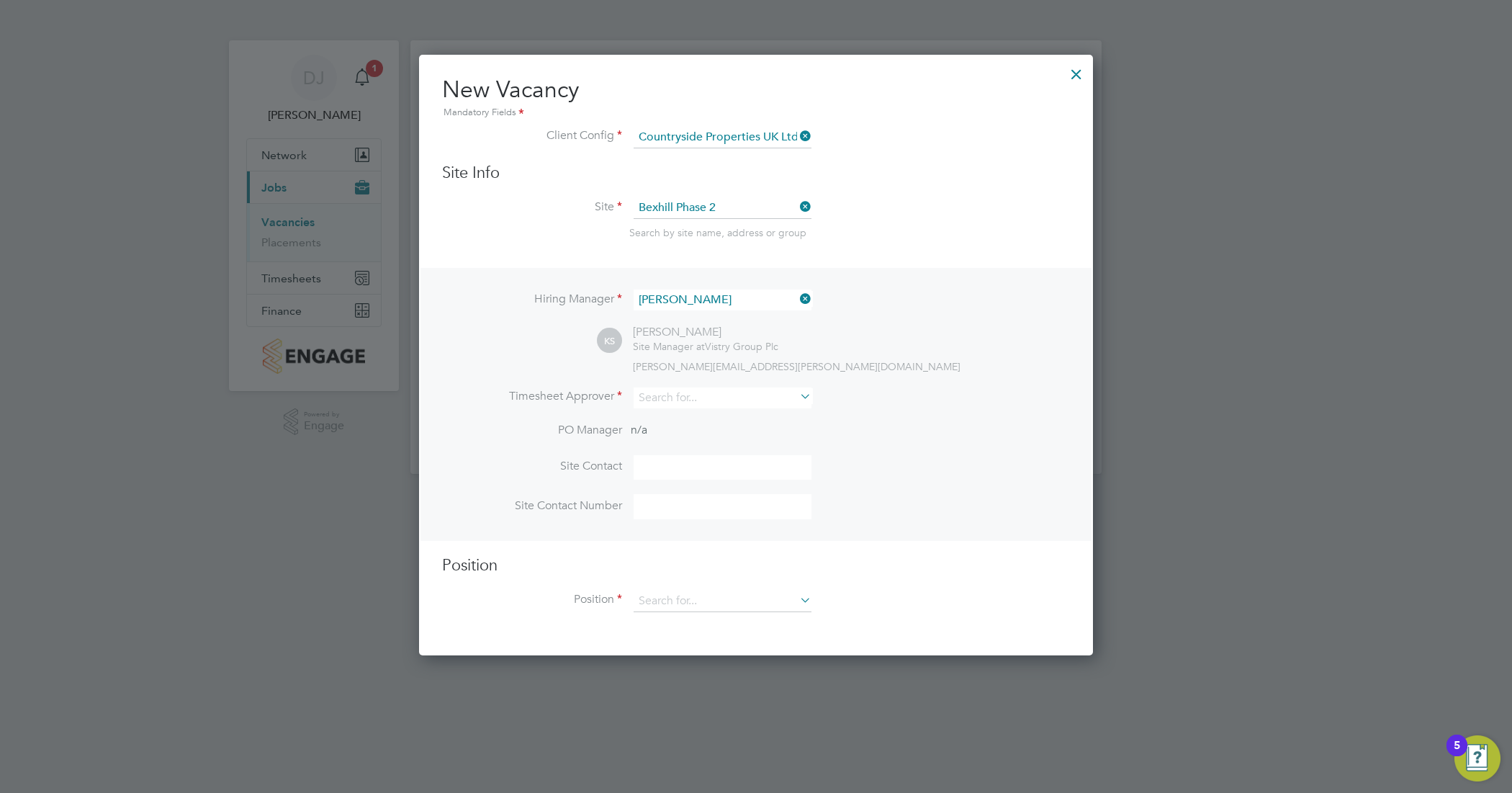
scroll to position [603, 674]
click at [797, 301] on icon at bounding box center [797, 298] width 0 height 20
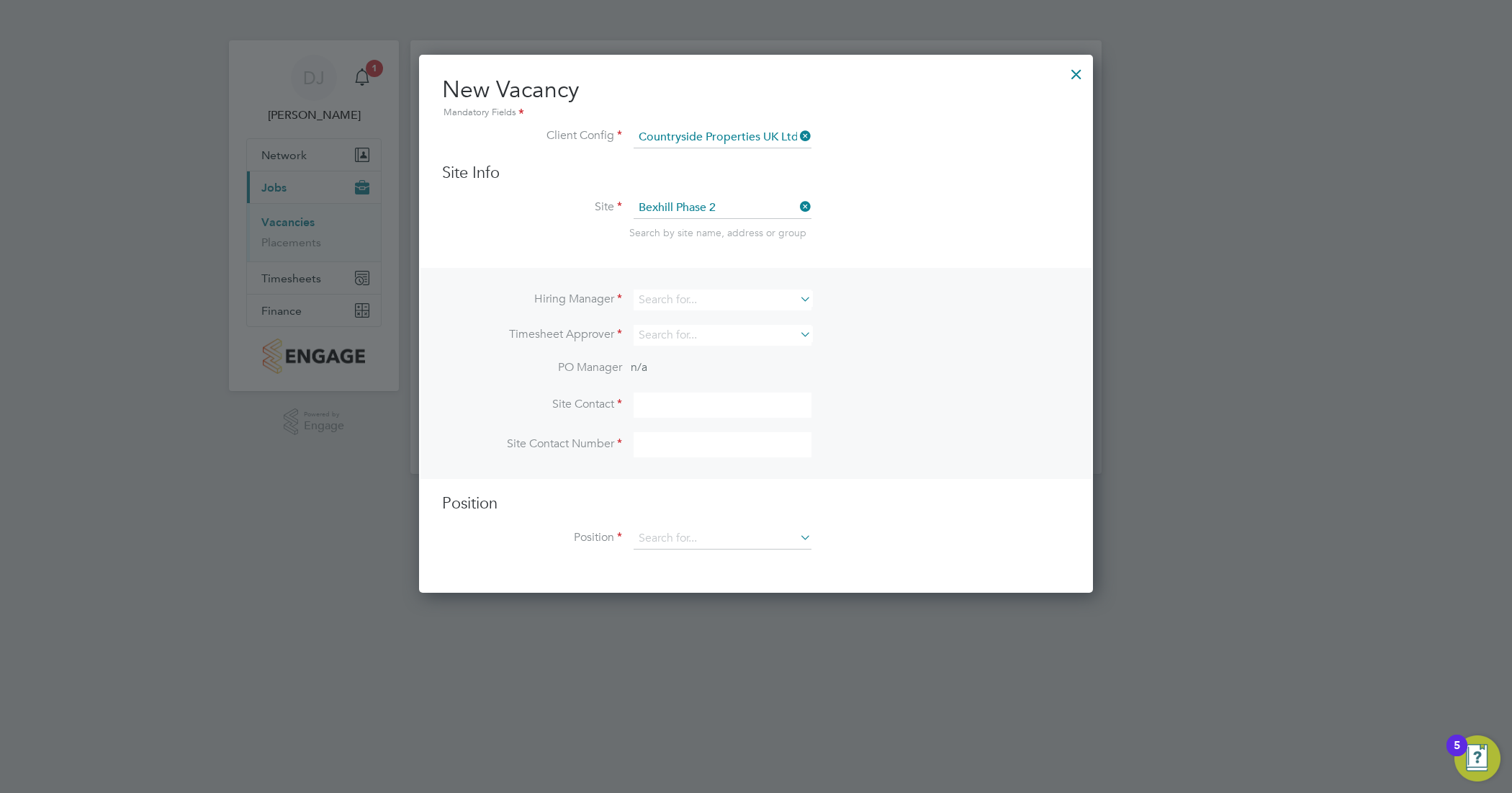
scroll to position [7, 7]
click at [716, 299] on input at bounding box center [722, 300] width 178 height 21
drag, startPoint x: 758, startPoint y: 73, endPoint x: 685, endPoint y: 63, distance: 73.7
click at [685, 63] on div "New Vacancy Mandatory Fields Client Config Countryside Properties UK Ltd Site I…" at bounding box center [756, 323] width 674 height 538
click at [676, 292] on input at bounding box center [722, 300] width 178 height 21
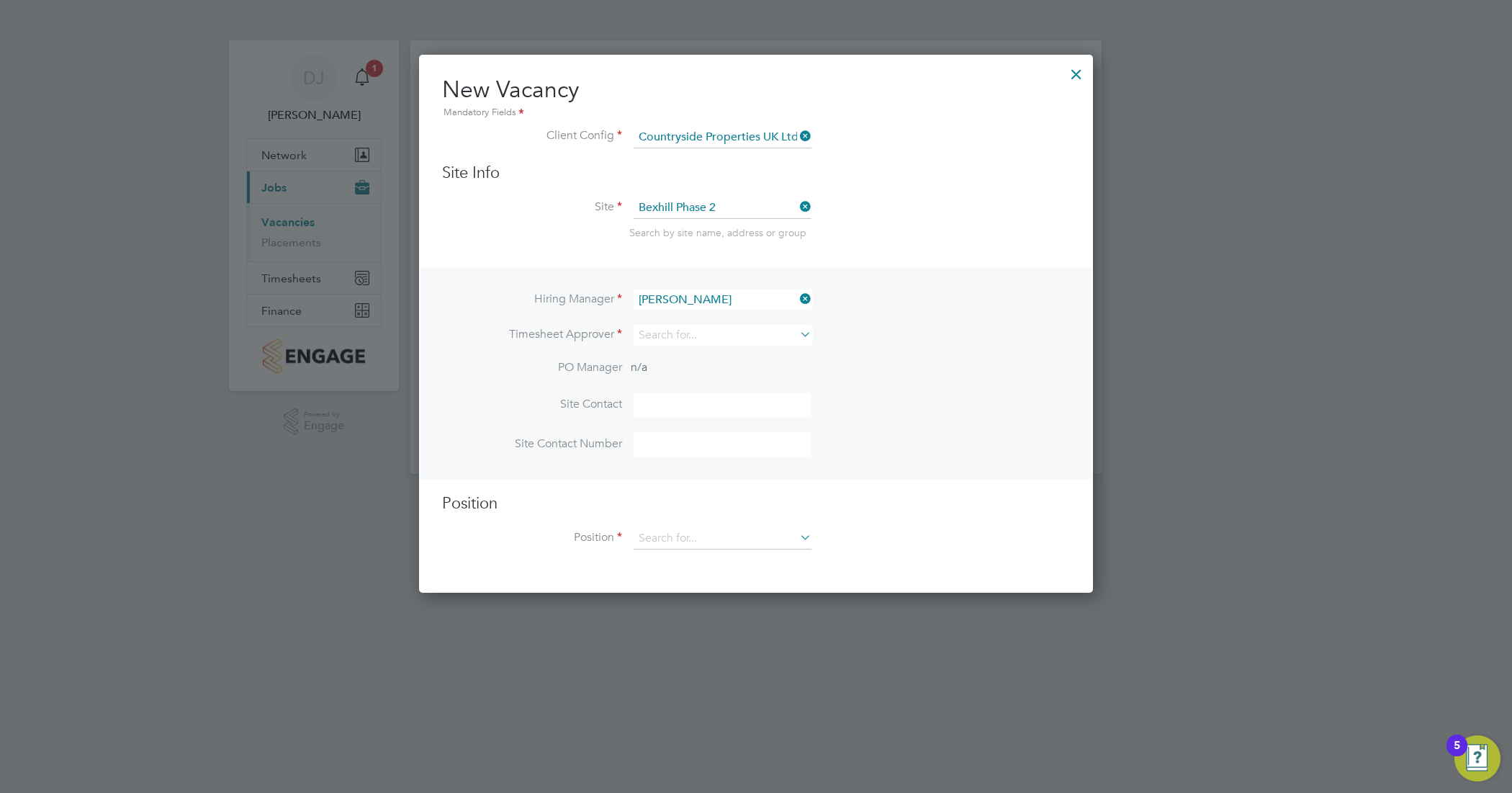
click at [685, 311] on li "Iain Watson" at bounding box center [722, 321] width 179 height 20
type input "Iain Watson"
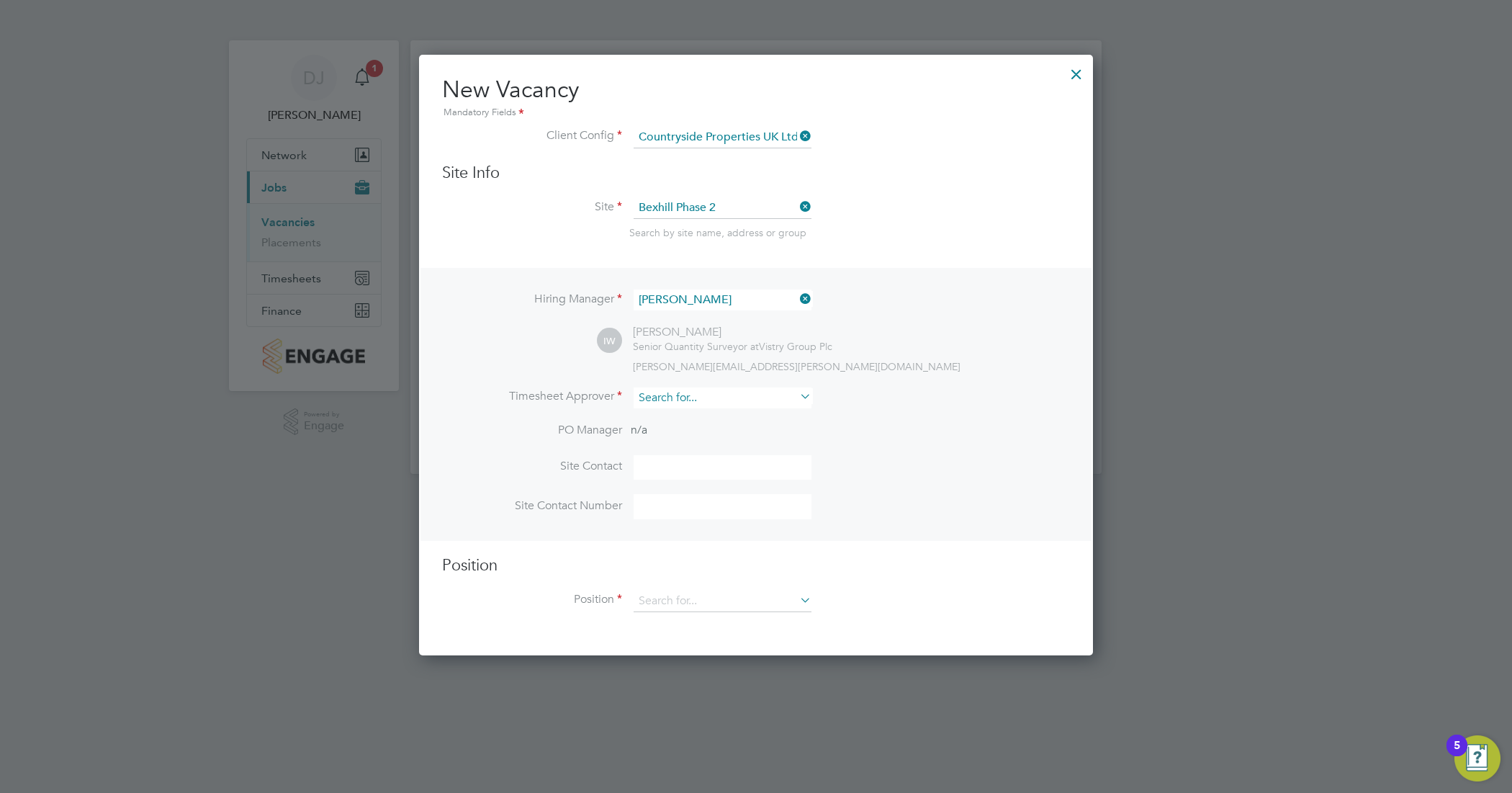
click at [698, 397] on input at bounding box center [722, 398] width 178 height 21
type input "John O'Neill"
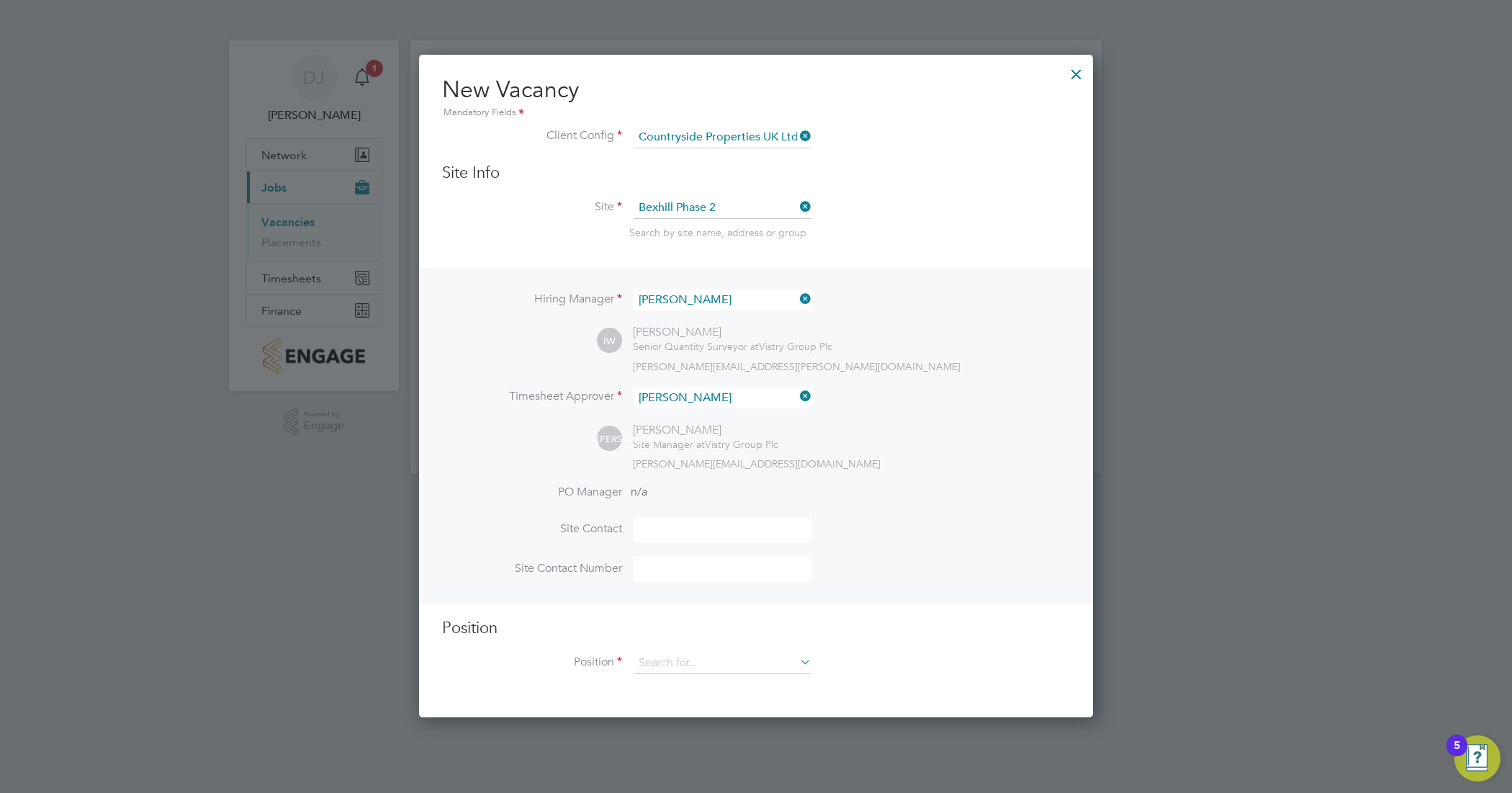
scroll to position [666, 674]
type input "John O'Neill"
drag, startPoint x: 698, startPoint y: 574, endPoint x: 706, endPoint y: 571, distance: 8.5
click at [698, 574] on input at bounding box center [722, 569] width 178 height 25
click at [710, 669] on input at bounding box center [722, 663] width 178 height 22
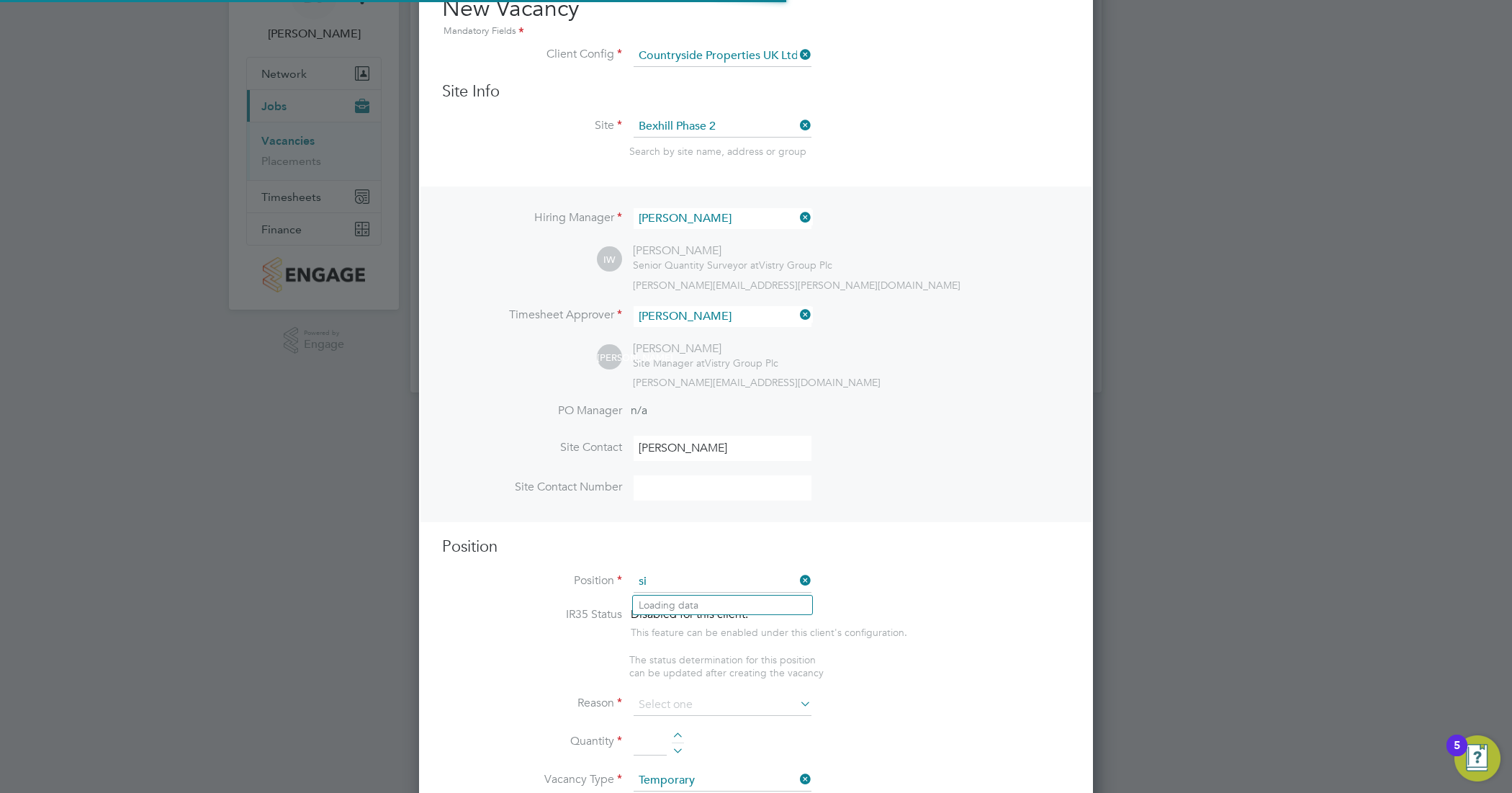
scroll to position [2080, 674]
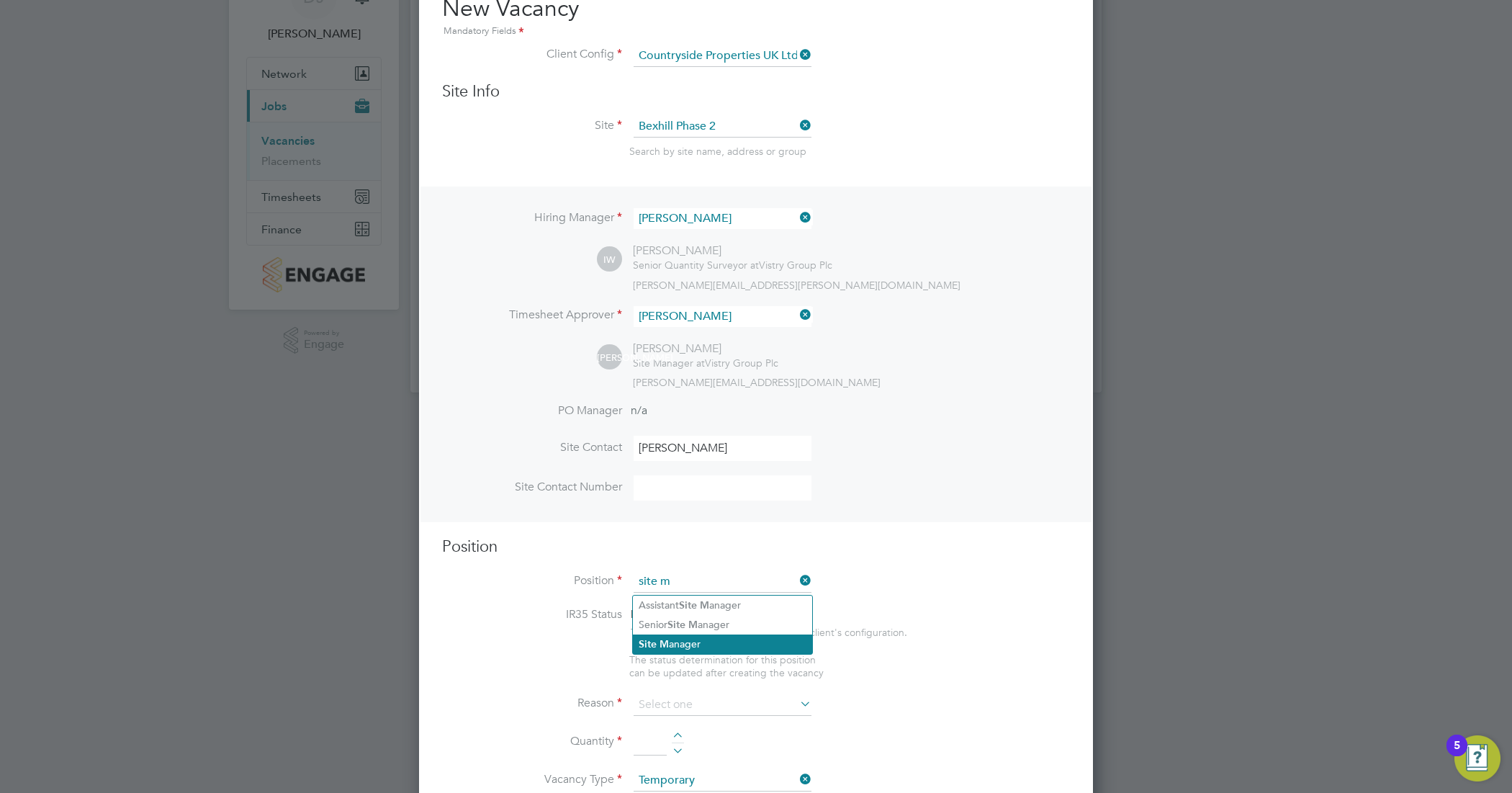
click at [648, 639] on b "Site" at bounding box center [647, 644] width 18 height 12
type input "Site Manager"
type textarea "• Ensures that works are carried out in accordance with the contract informatio…"
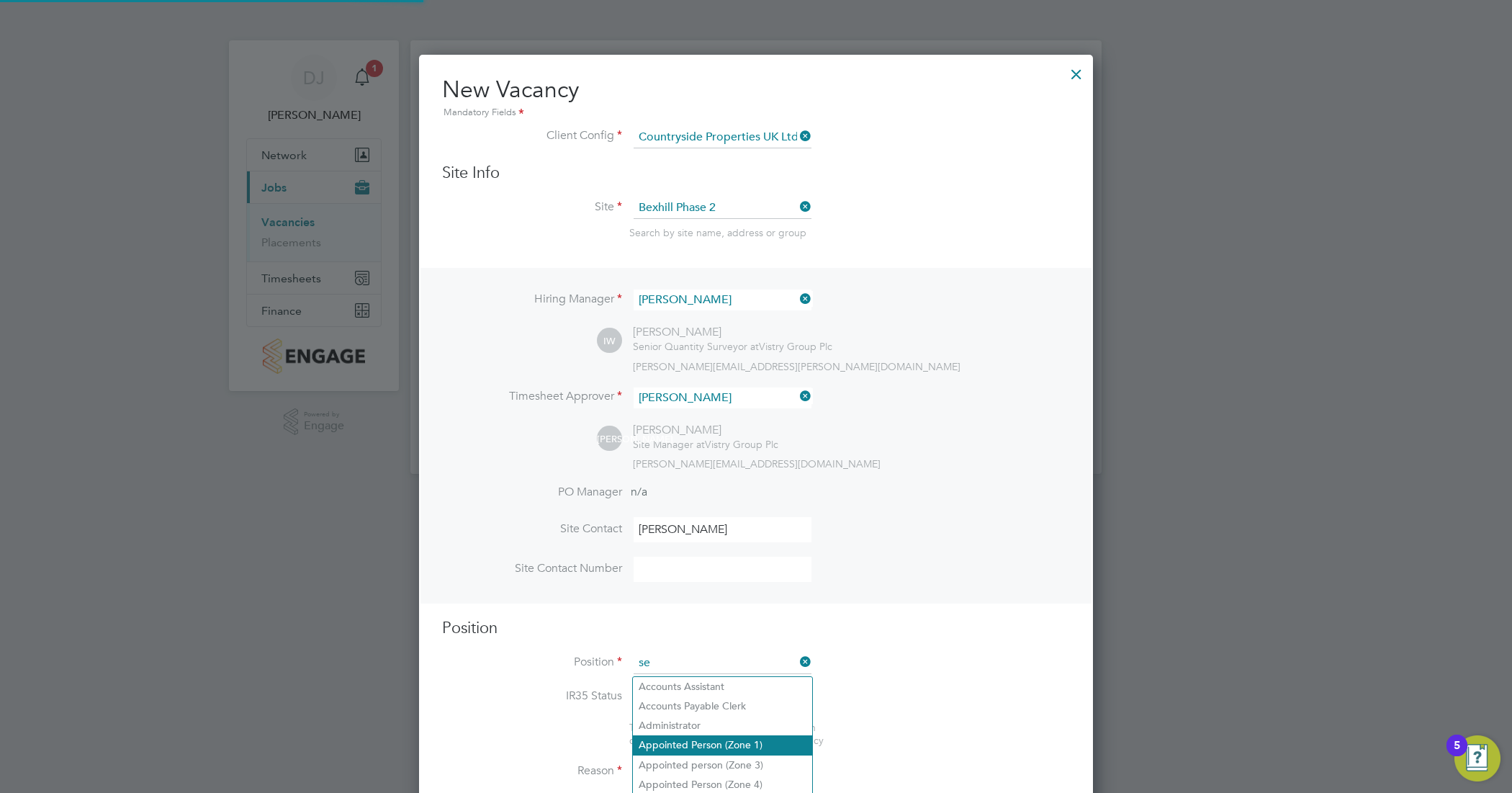
scroll to position [41, 74]
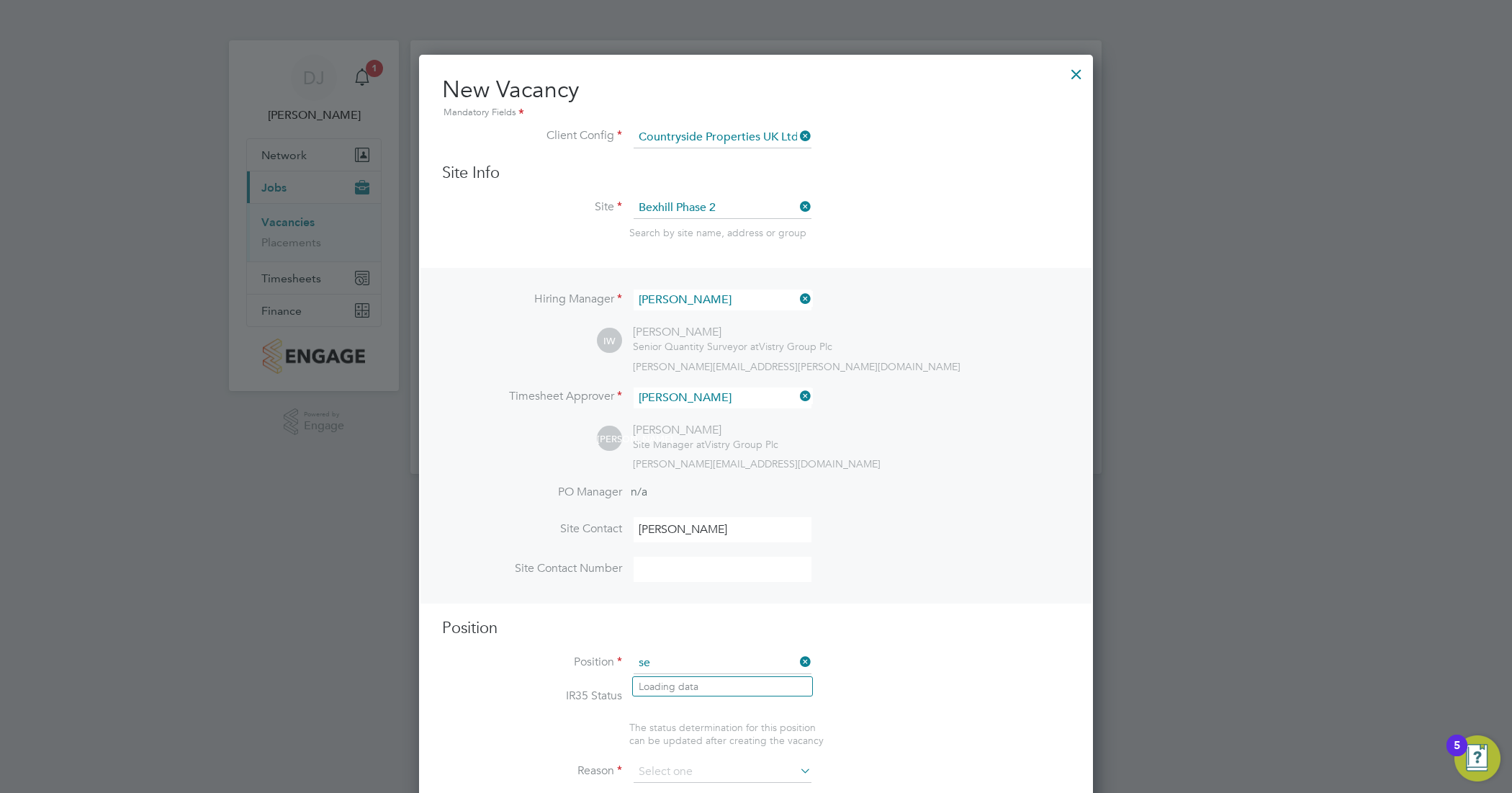
type input "s"
type input "Assistant Site Manager"
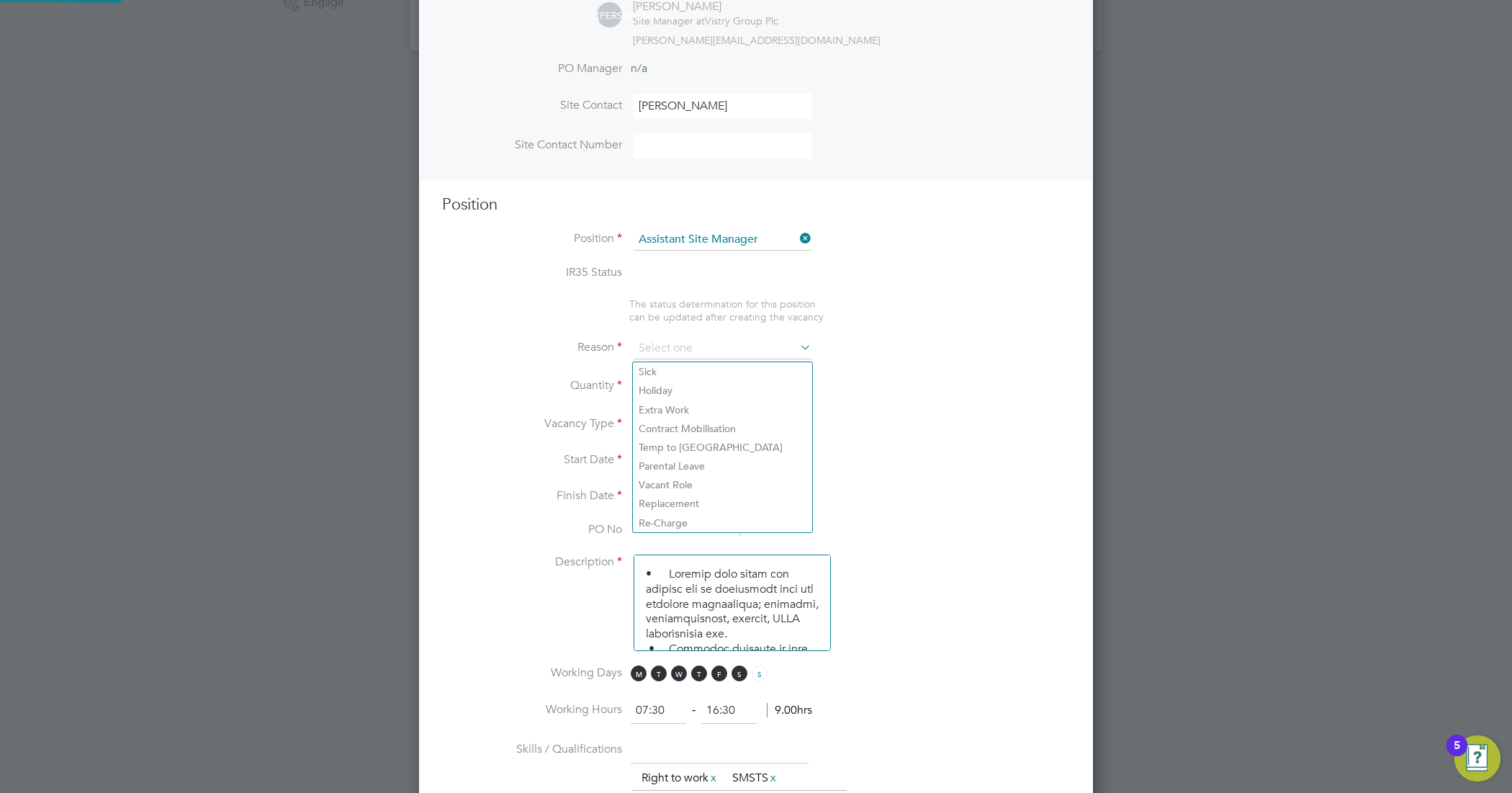
type textarea "• Supervises and ensures that all construction work under their control is buil…"
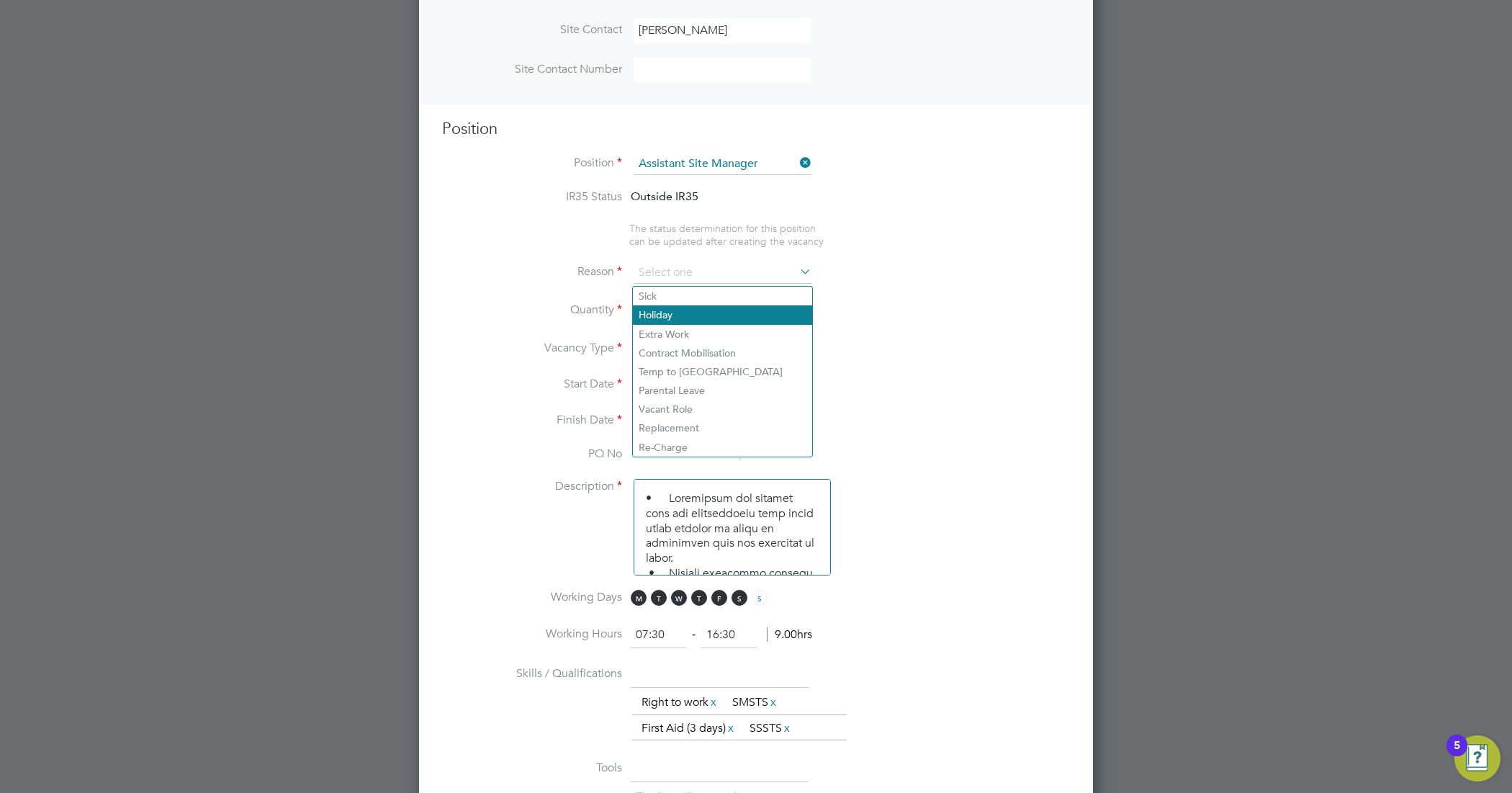
click at [701, 315] on li "Holiday" at bounding box center [722, 314] width 179 height 19
type input "Holiday"
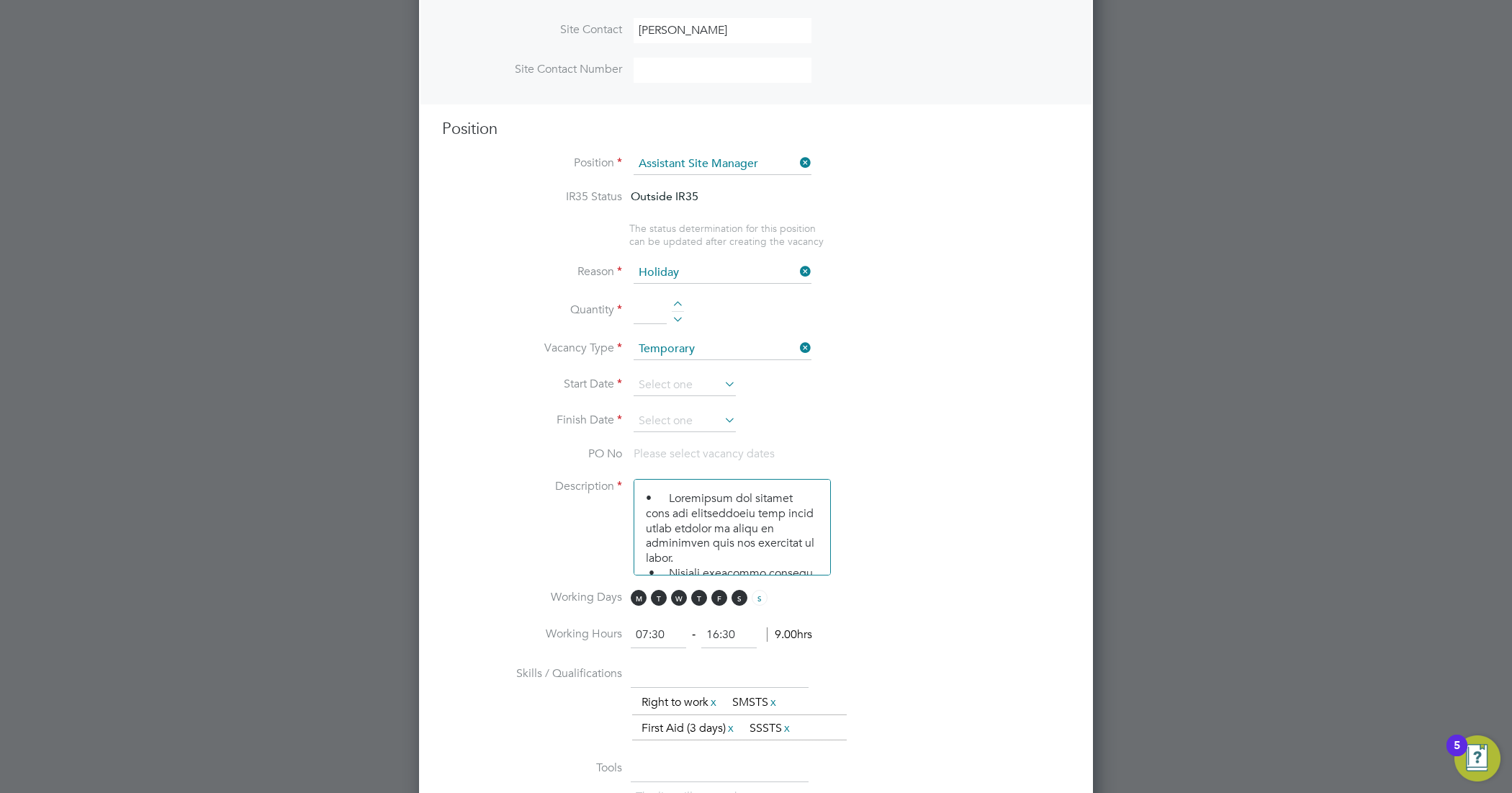
click at [675, 307] on div at bounding box center [677, 306] width 12 height 10
type input "1"
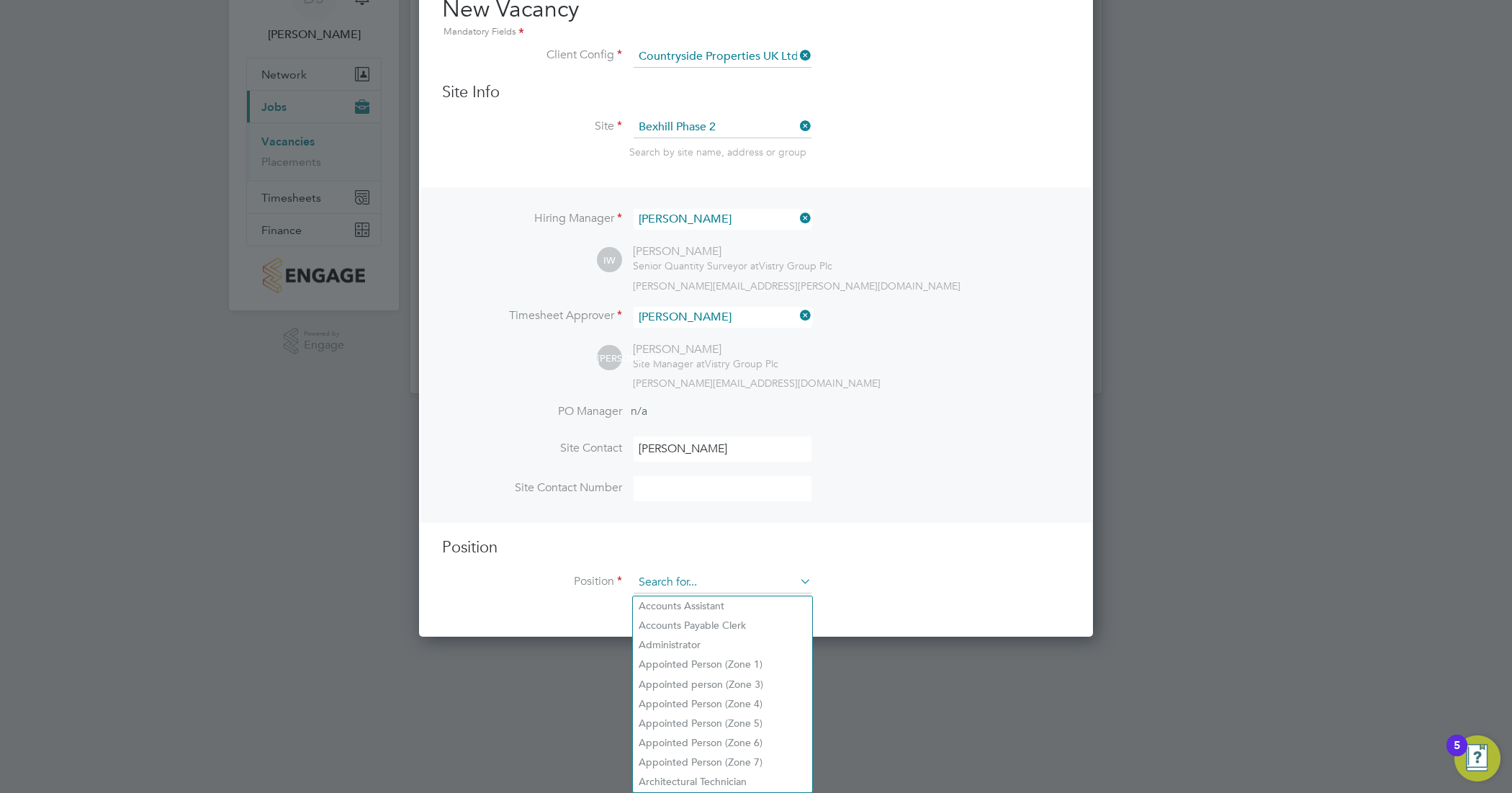
scroll to position [0, 0]
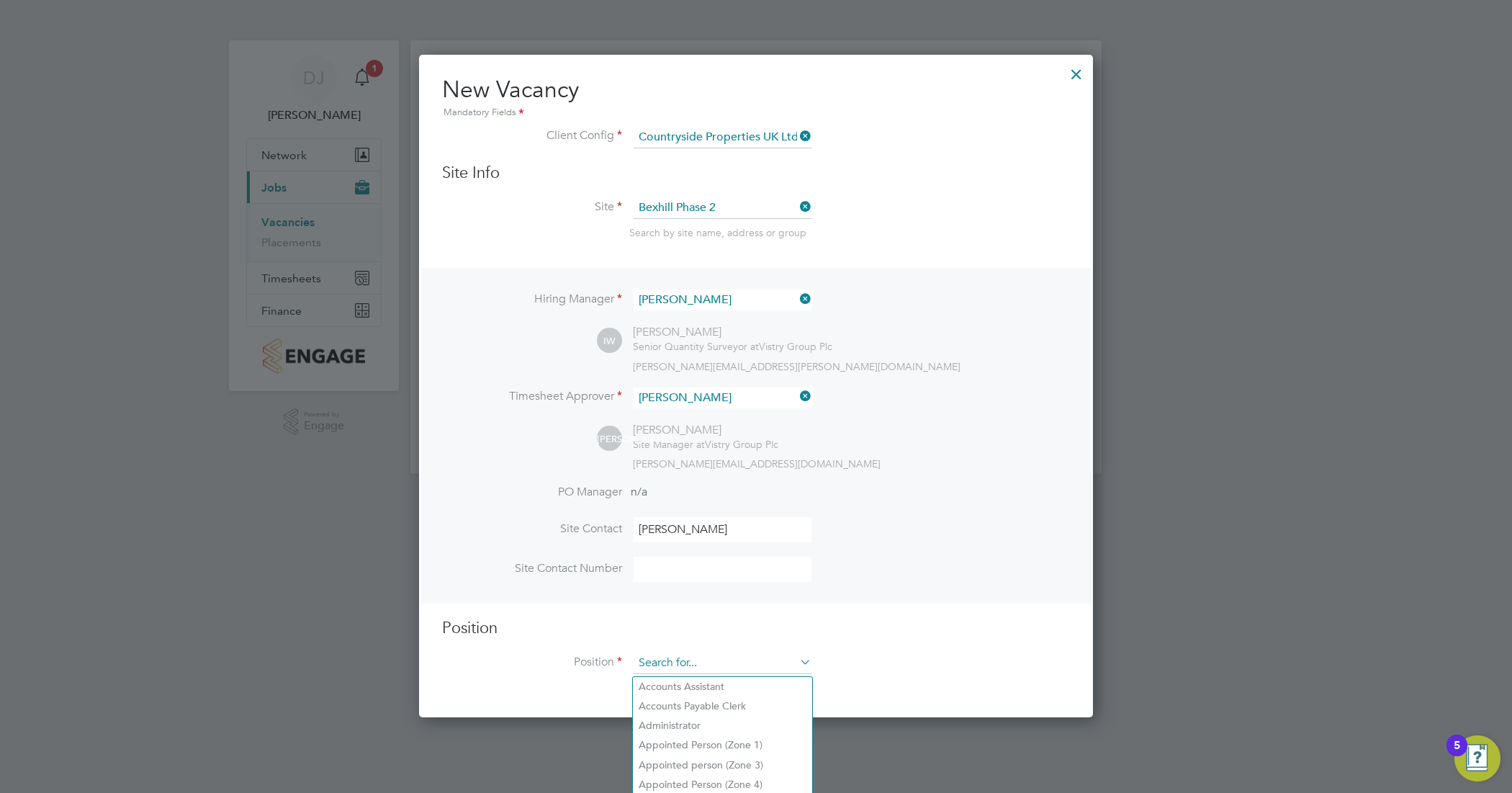
click at [700, 167] on ng-form "Client Config Countryside Properties UK Ltd Site Info Site Bexhill Phase 2 Sear…" at bounding box center [755, 407] width 628 height 561
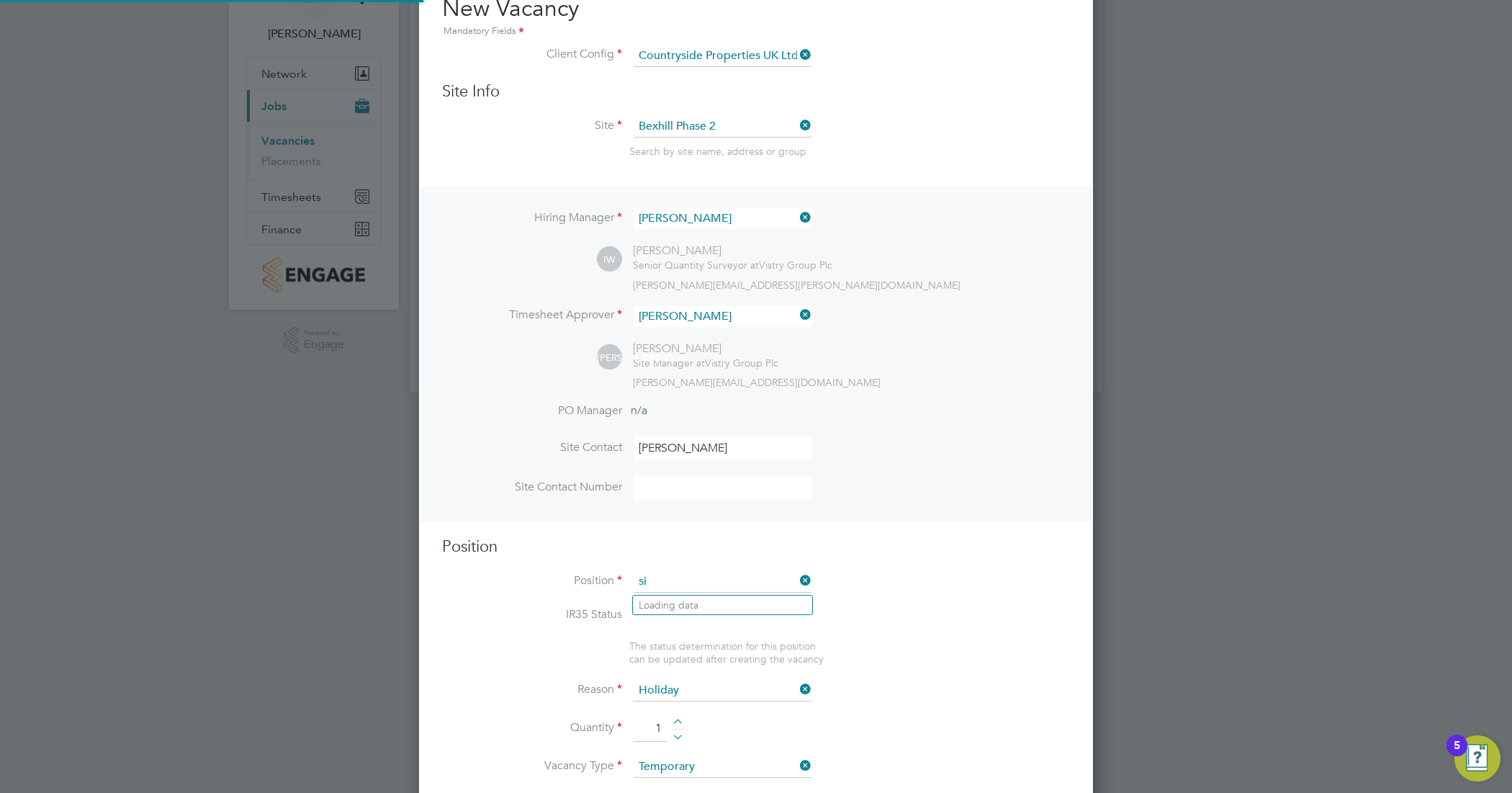
scroll to position [41, 74]
type input "Site Manager"
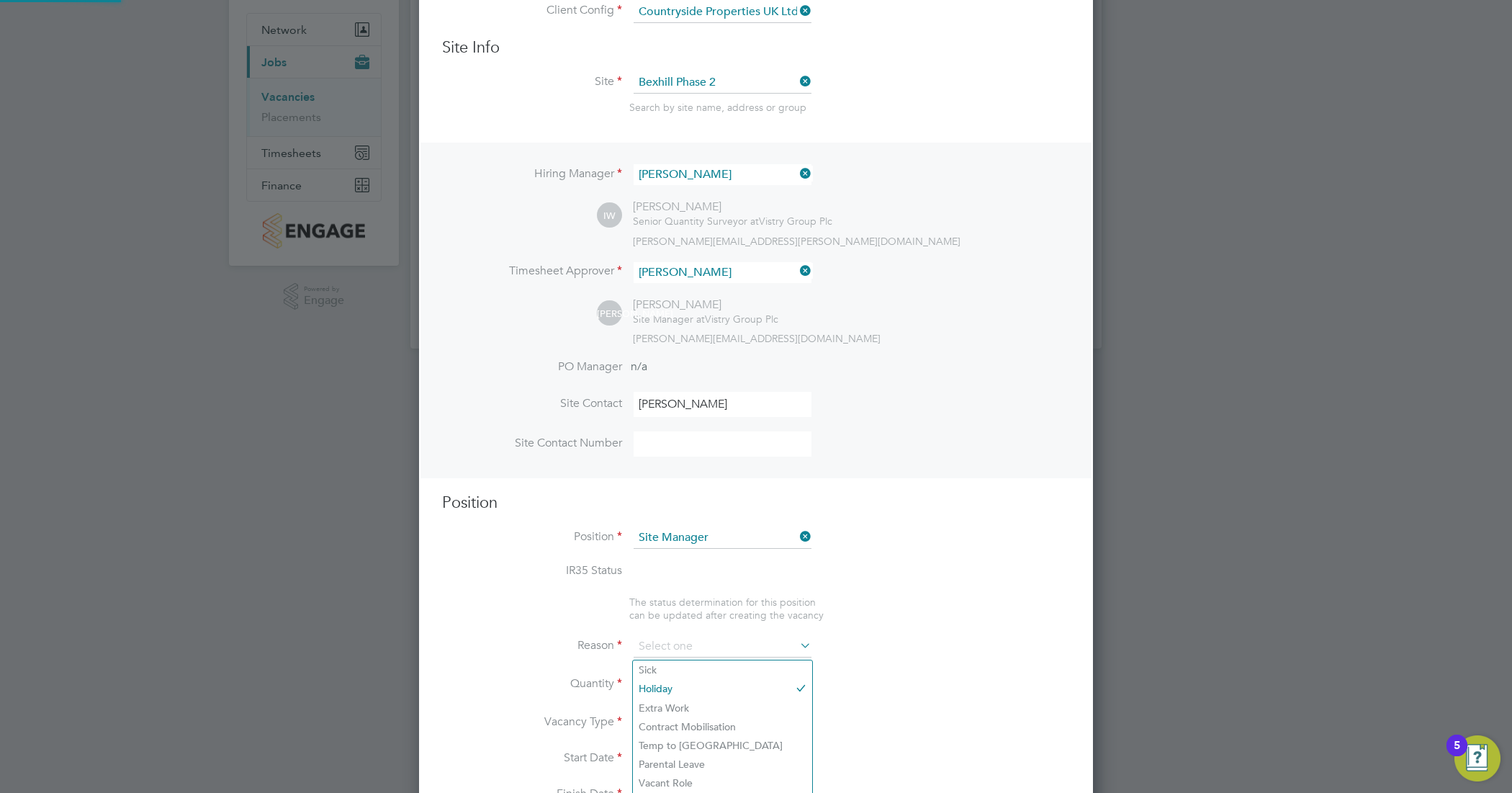
type textarea "• Ensures that works are carried out in accordance with the contract informatio…"
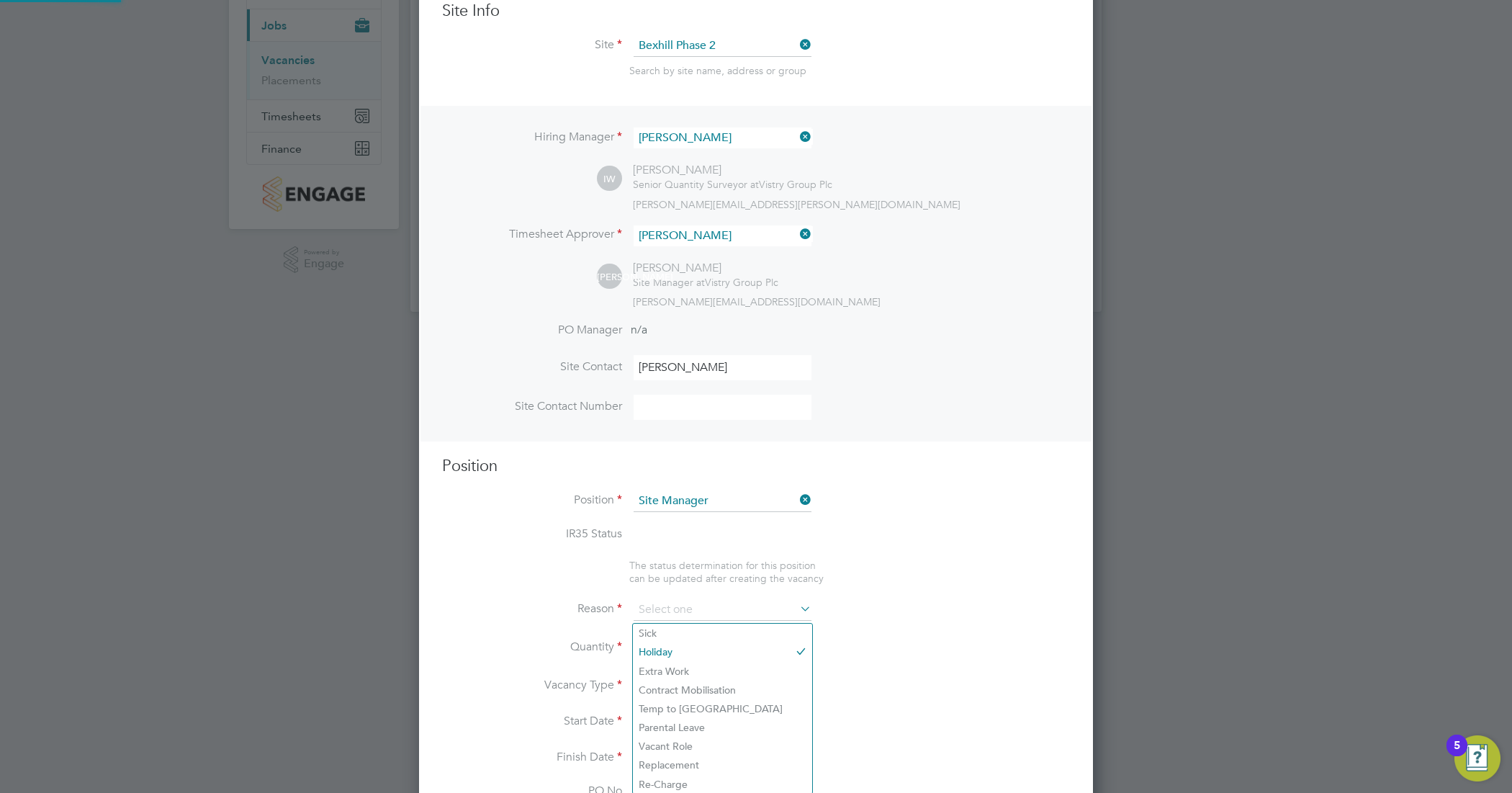
scroll to position [0, 0]
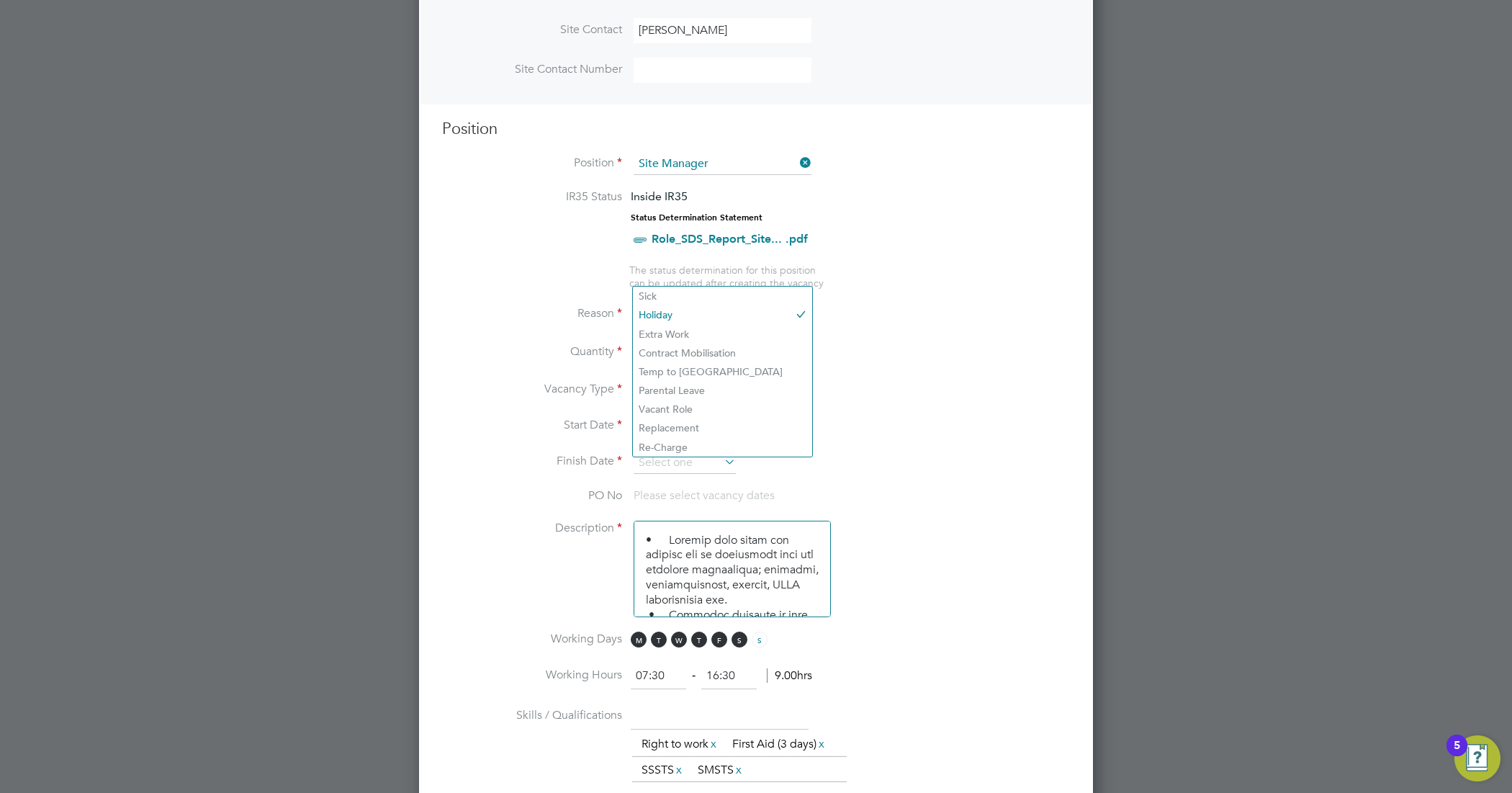
click at [846, 458] on li "Finish Date" at bounding box center [755, 470] width 628 height 36
click at [679, 425] on input at bounding box center [685, 427] width 102 height 22
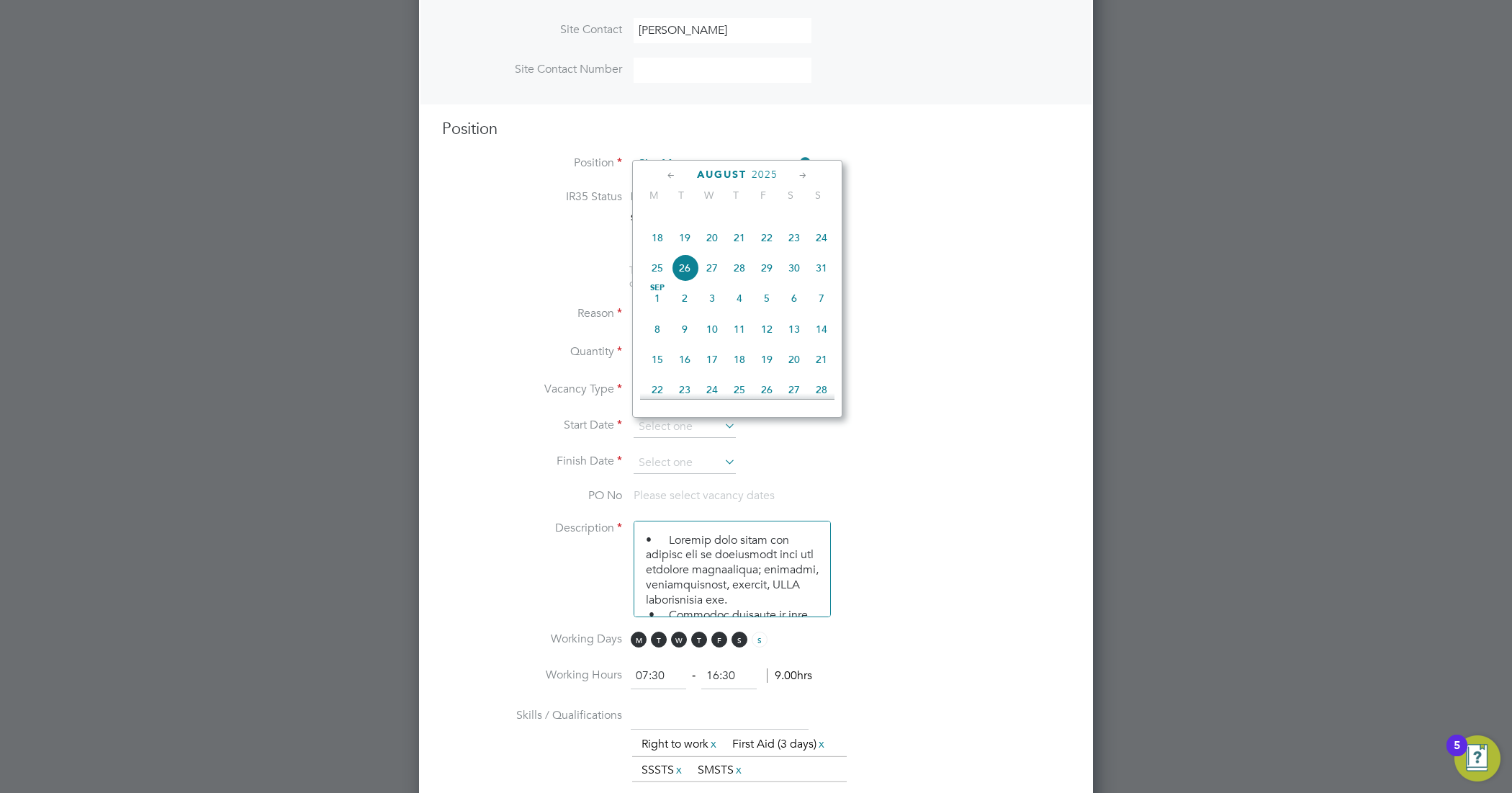
click at [717, 251] on span "20" at bounding box center [712, 238] width 28 height 28
type input "[DATE]"
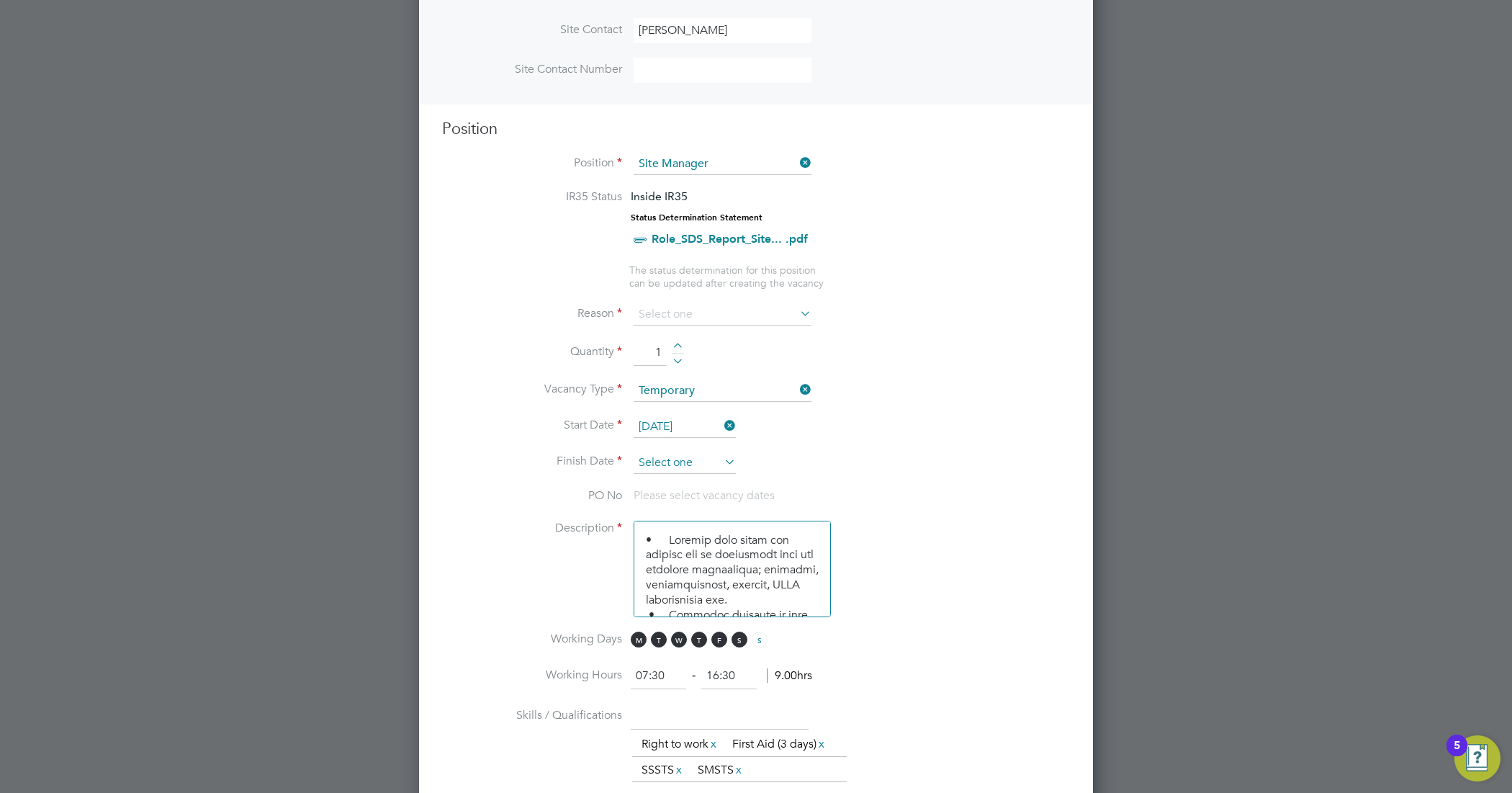
click at [689, 466] on input at bounding box center [685, 463] width 102 height 22
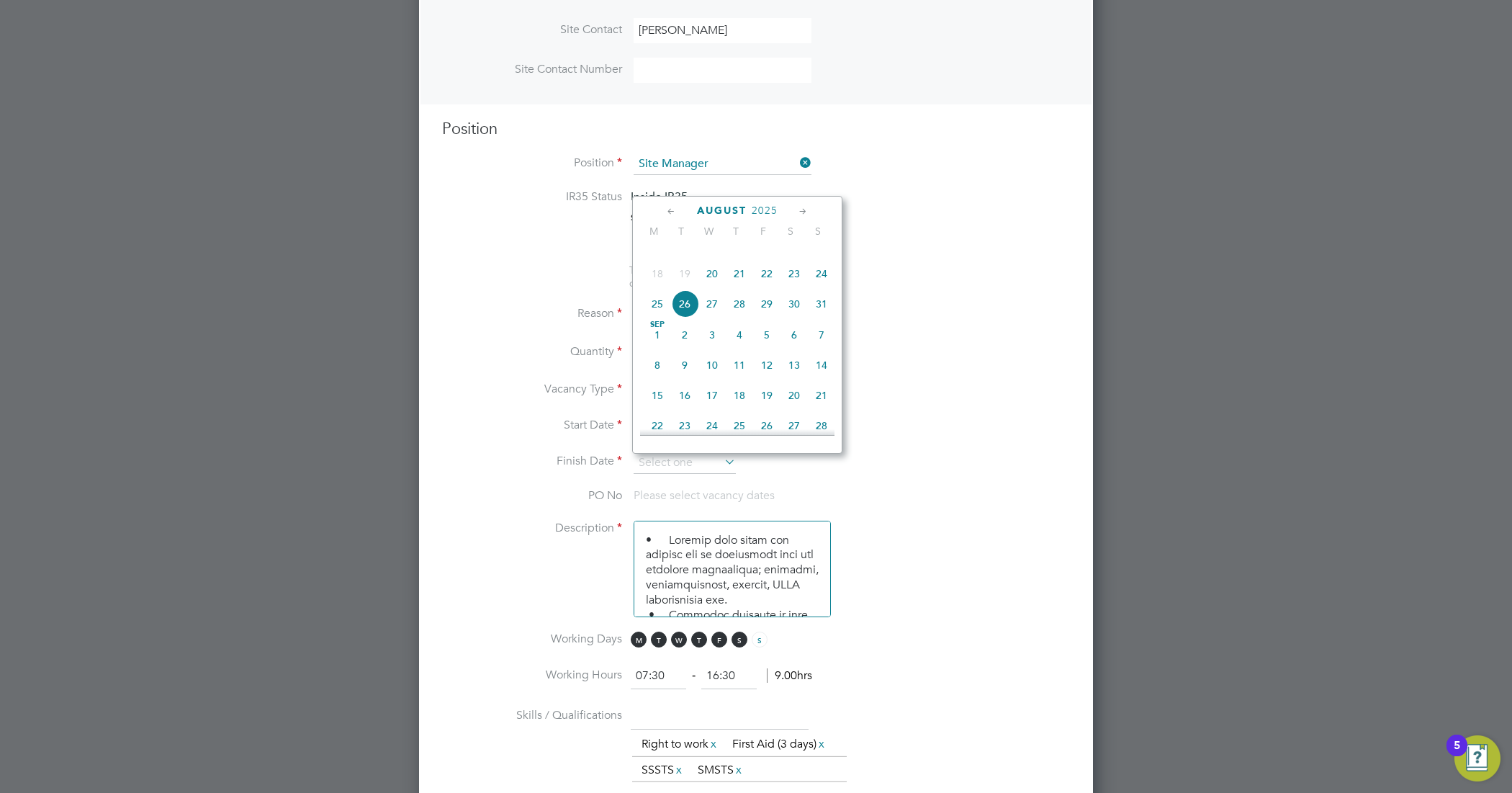
click at [757, 349] on span "5" at bounding box center [767, 335] width 28 height 28
type input "05 Sep 2025"
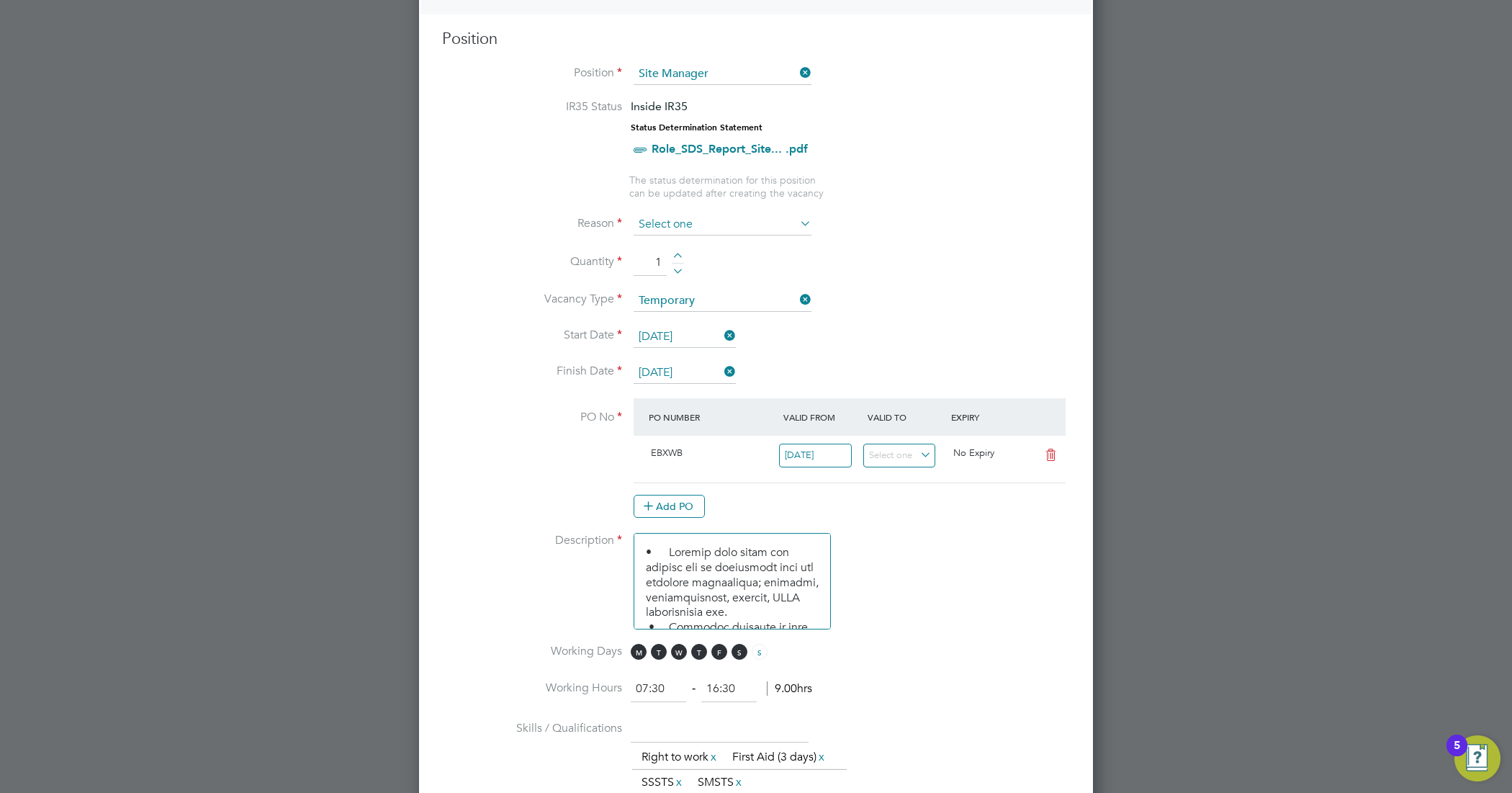
click at [740, 219] on input at bounding box center [722, 224] width 178 height 22
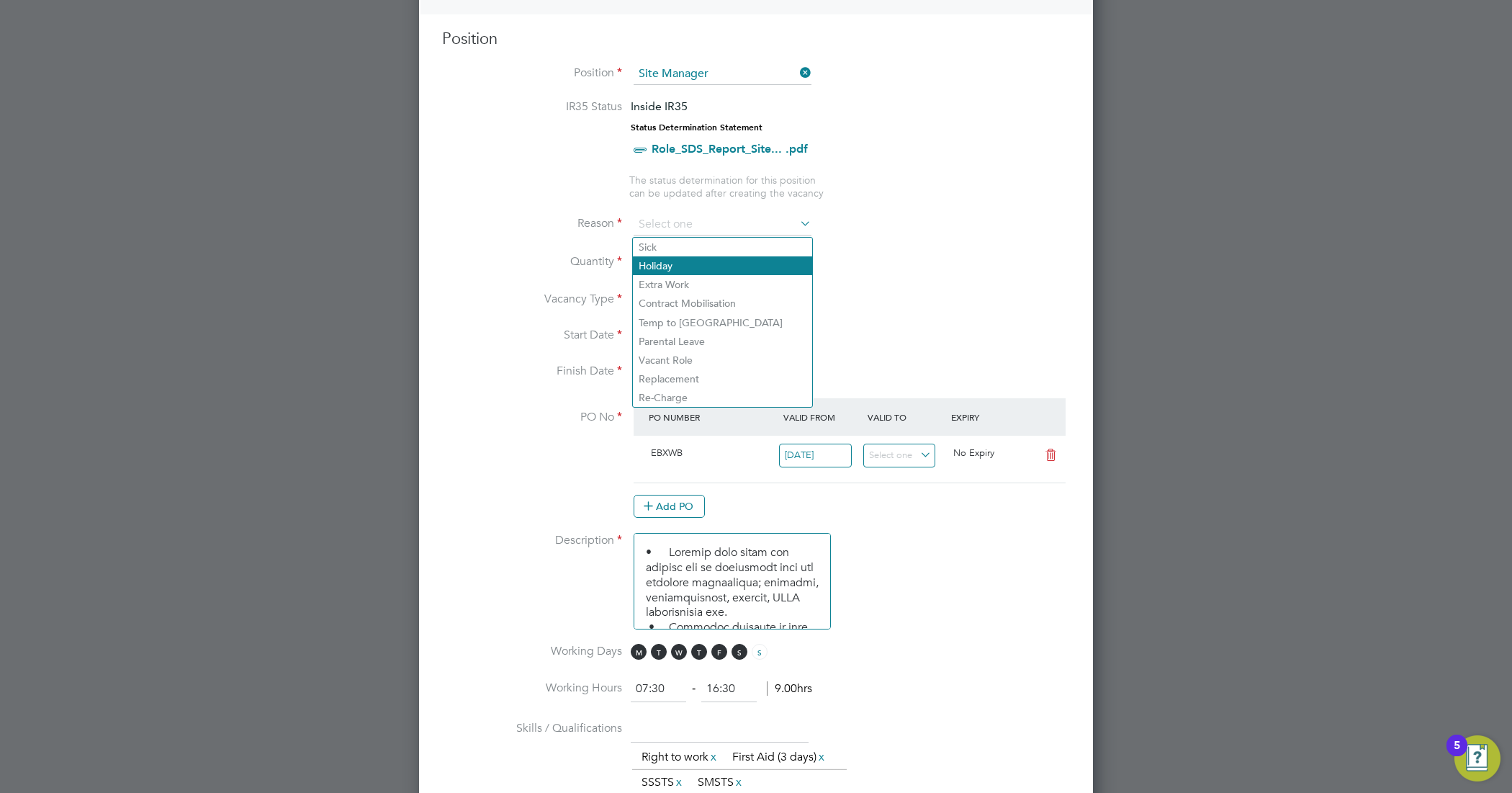
click at [694, 268] on li "Holiday" at bounding box center [722, 266] width 179 height 19
type input "Holiday"
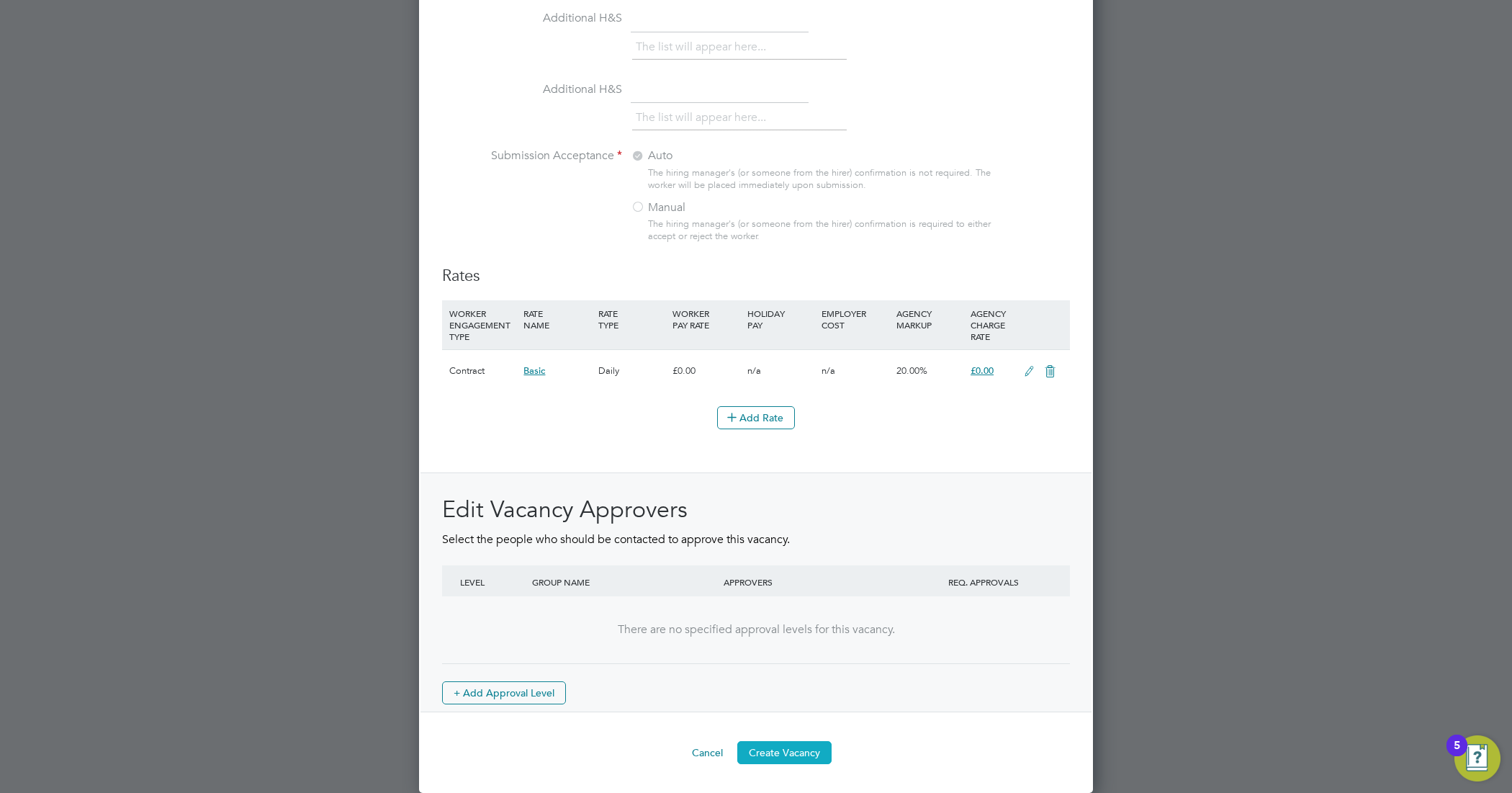
click at [786, 749] on button "Create Vacancy" at bounding box center [784, 752] width 94 height 23
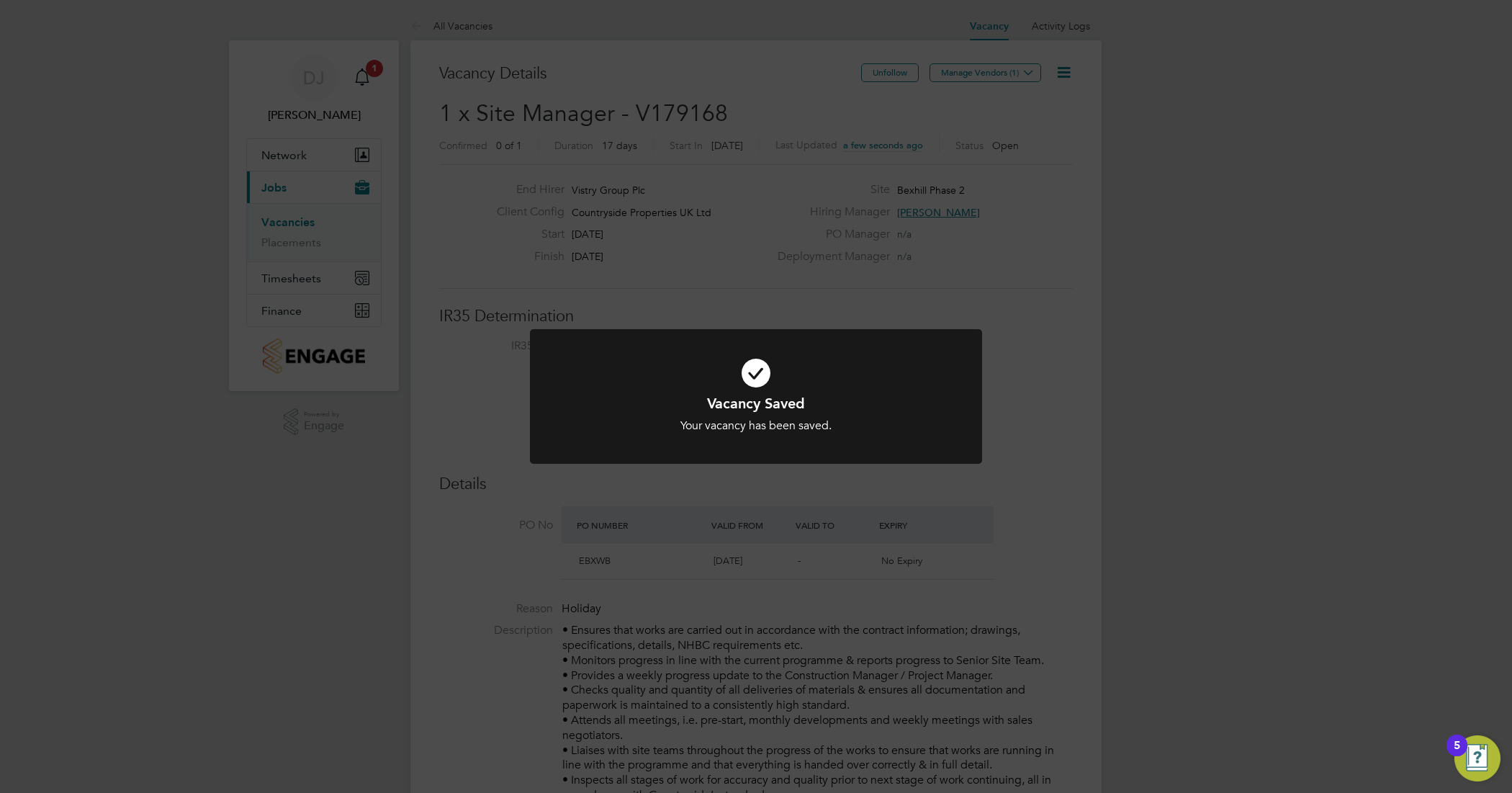
click at [1066, 328] on div "Vacancy Saved Your vacancy has been saved. Cancel Okay" at bounding box center [756, 396] width 1512 height 793
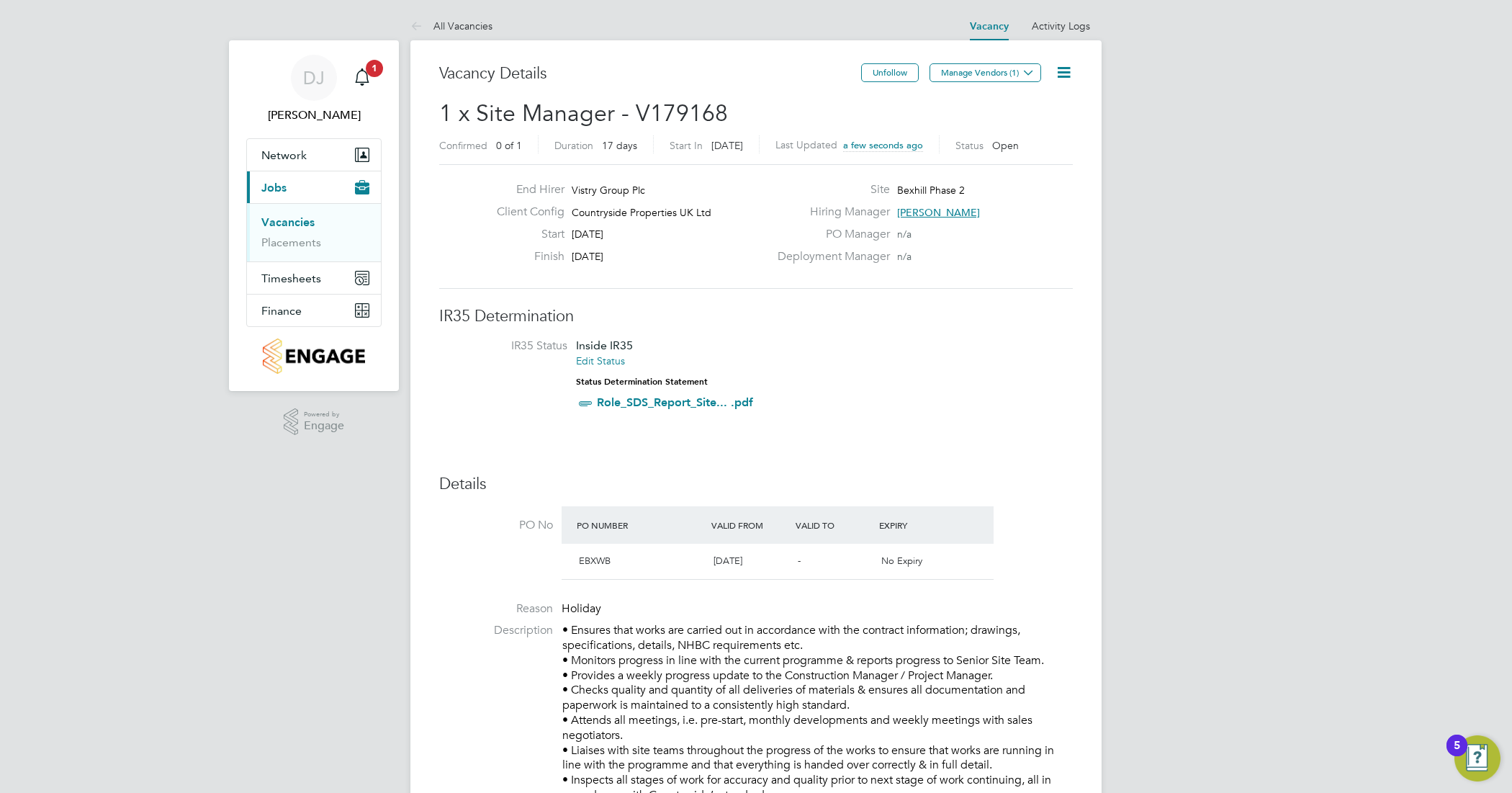
click at [1060, 63] on icon at bounding box center [1064, 72] width 18 height 18
click at [1026, 102] on li "Edit Vacancy e" at bounding box center [1027, 106] width 84 height 20
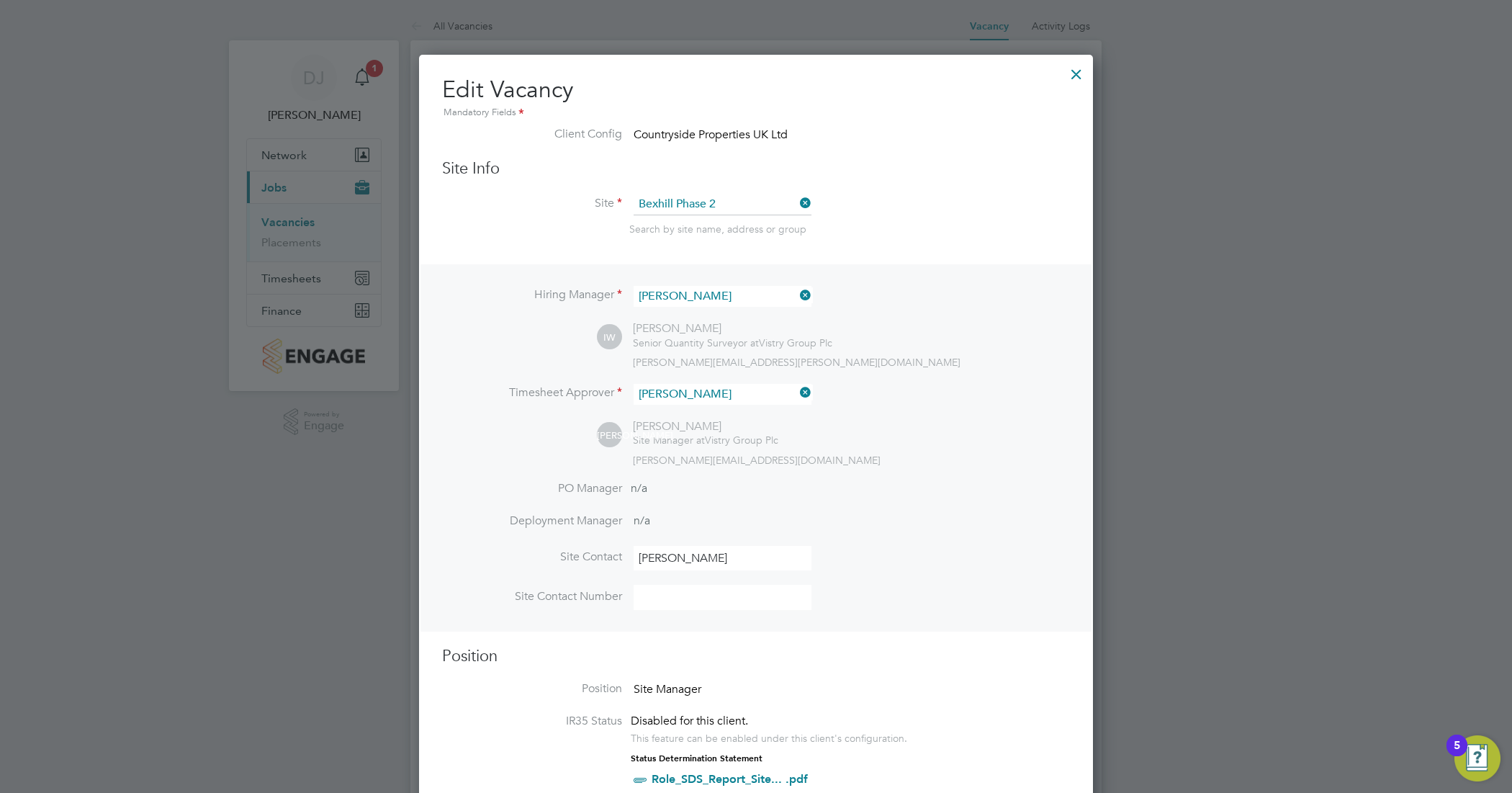
click at [1073, 74] on div at bounding box center [1076, 71] width 26 height 26
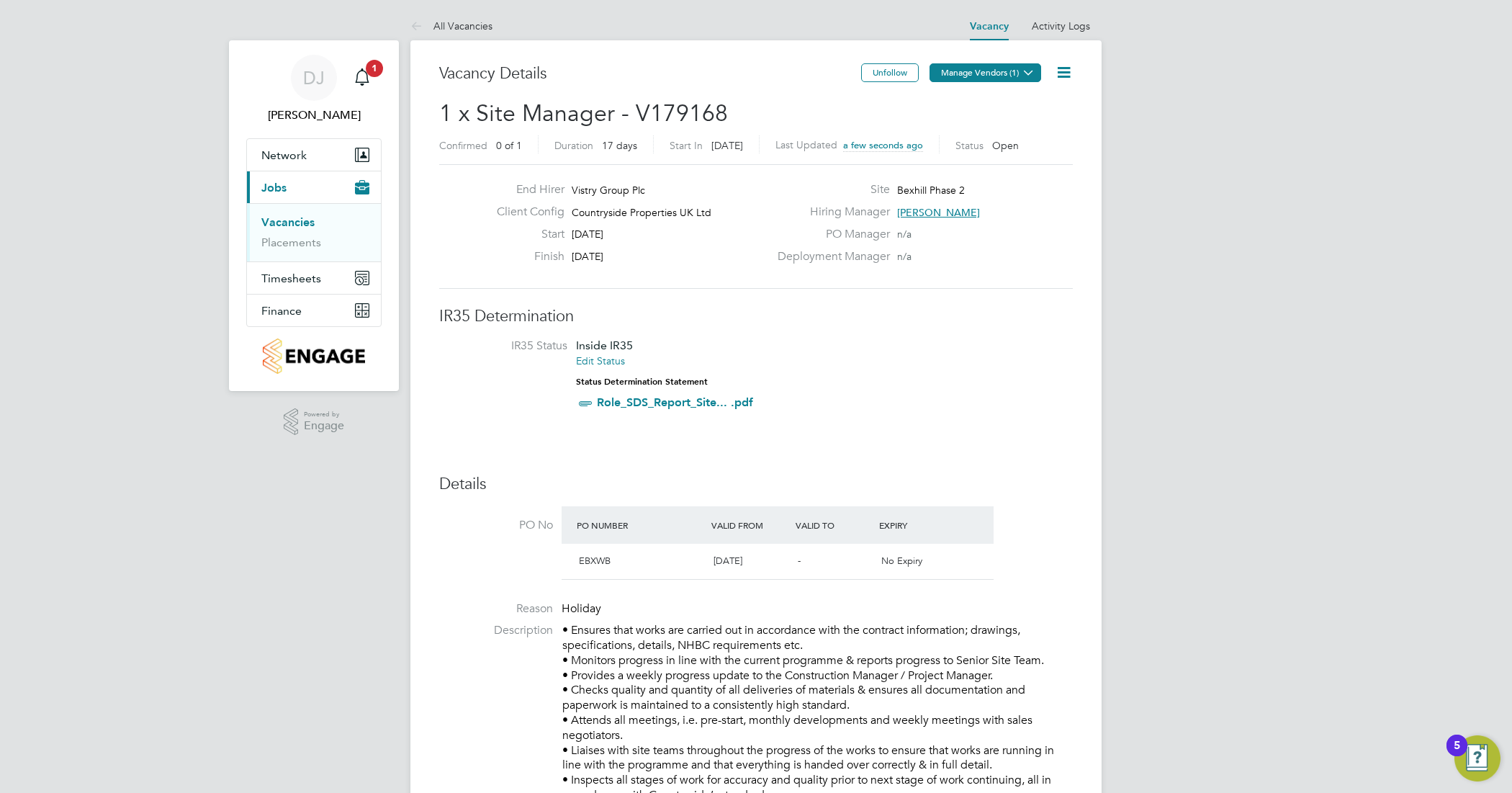
click at [996, 73] on button "Manage Vendors (1)" at bounding box center [984, 72] width 111 height 19
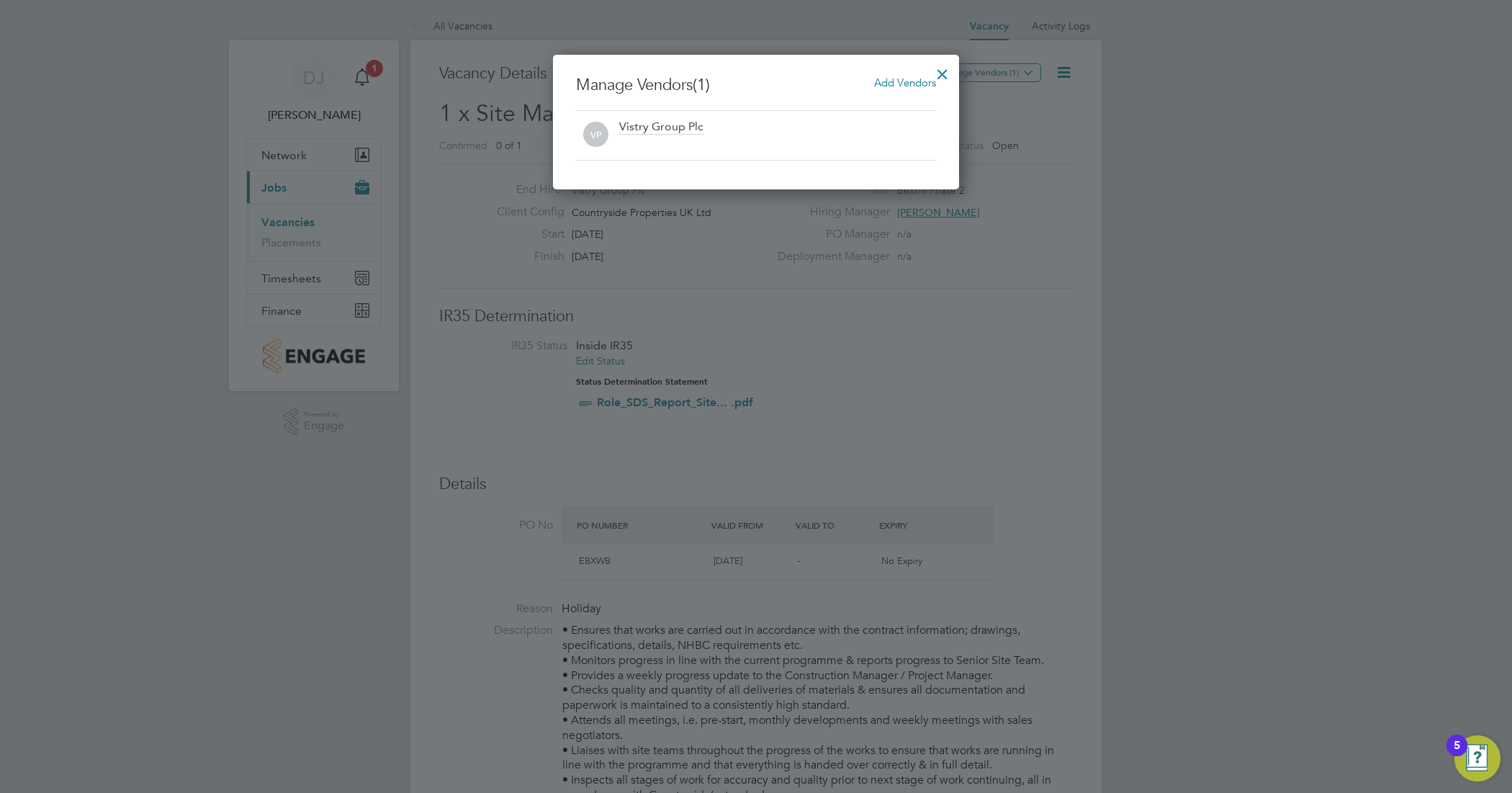
click at [882, 83] on span "Add Vendors" at bounding box center [905, 82] width 62 height 14
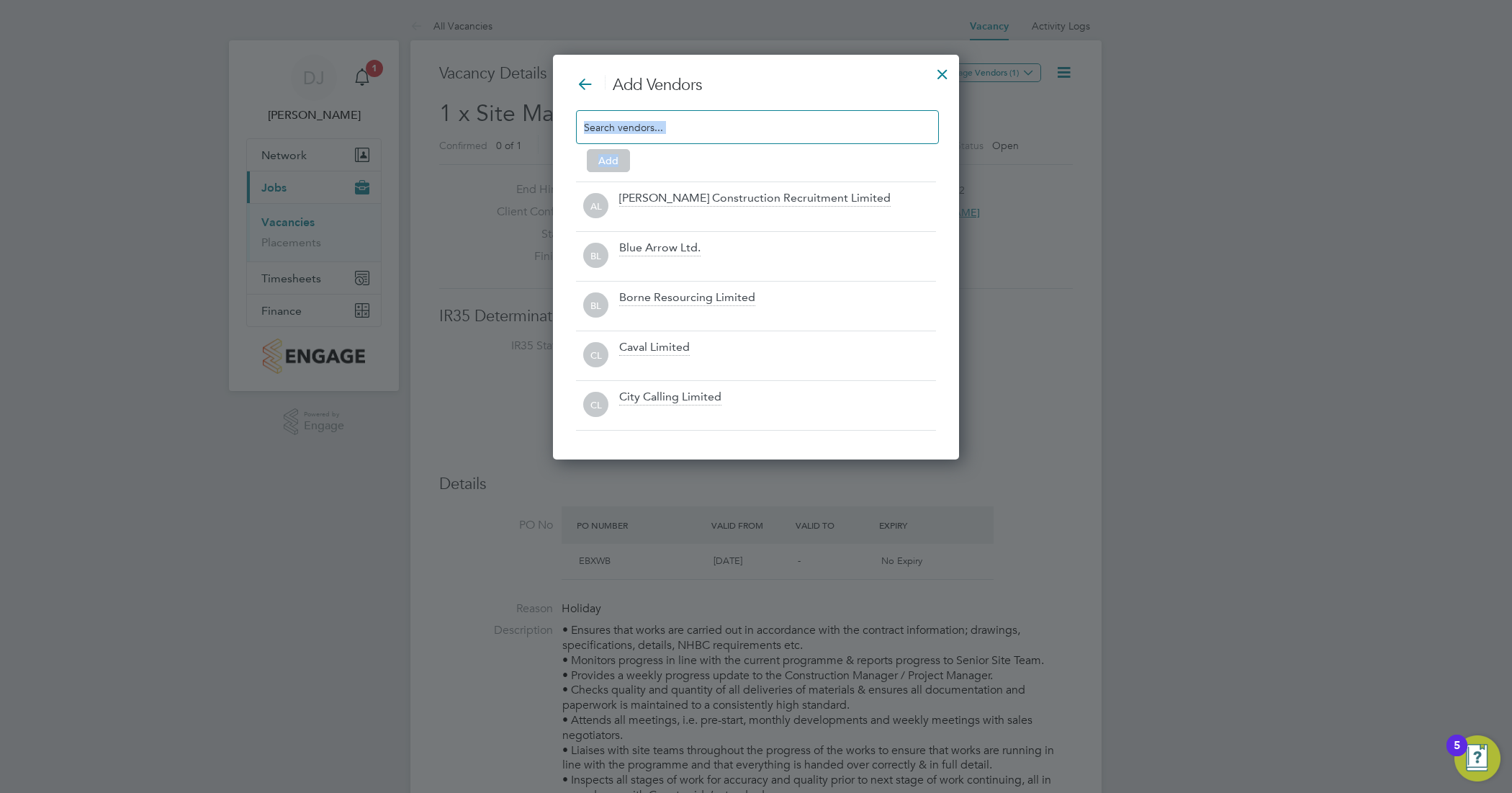
drag, startPoint x: 725, startPoint y: 109, endPoint x: 753, endPoint y: 152, distance: 51.3
click at [753, 152] on div "Add Vendors Add AL Andrew Construction Recruitment Limited BL Blue Arrow Ltd. B…" at bounding box center [755, 253] width 360 height 356
click at [707, 130] on input at bounding box center [745, 126] width 324 height 19
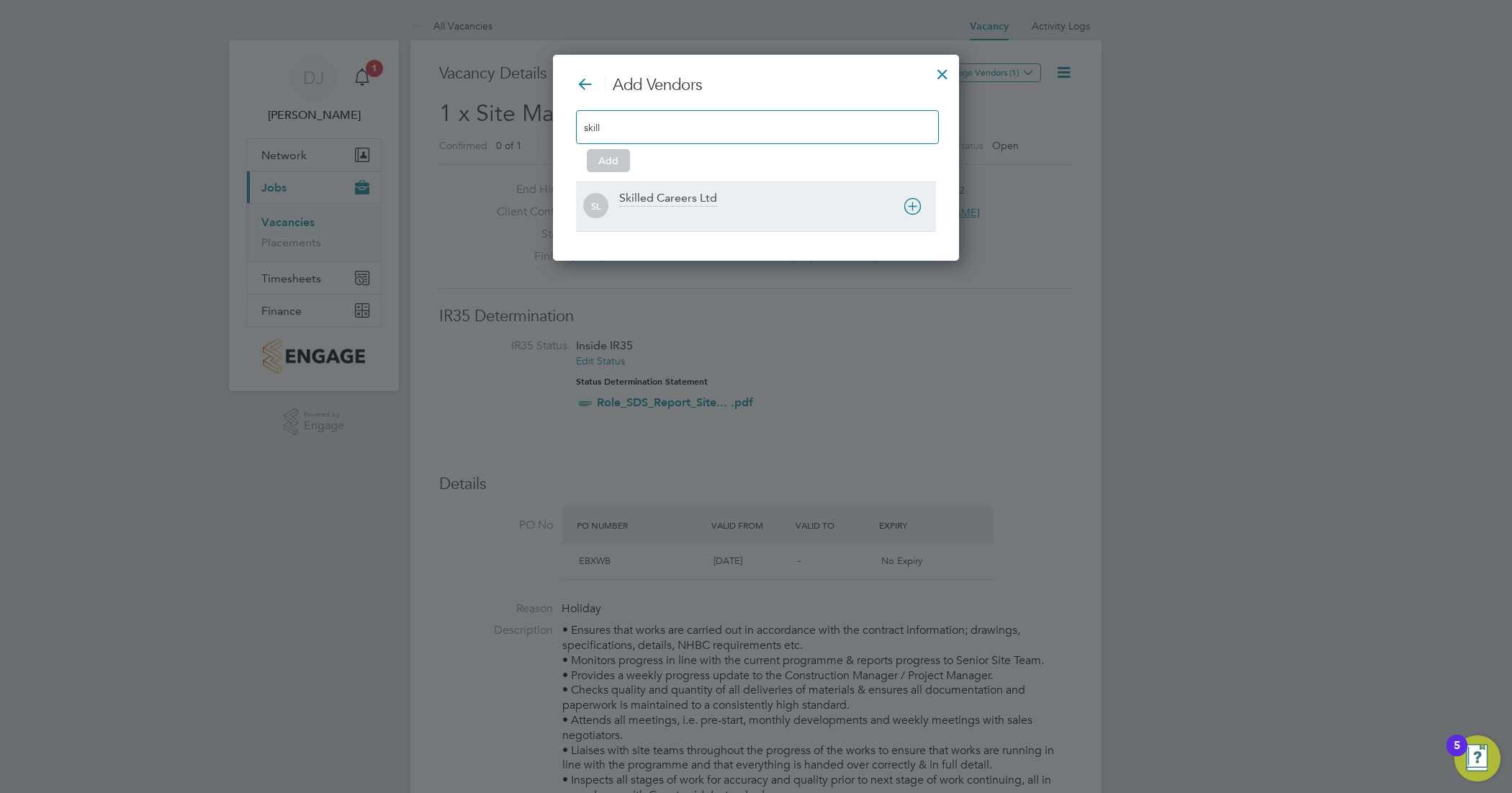
type input "skill"
click at [678, 187] on div "SL Skilled Careers Ltd" at bounding box center [755, 206] width 360 height 50
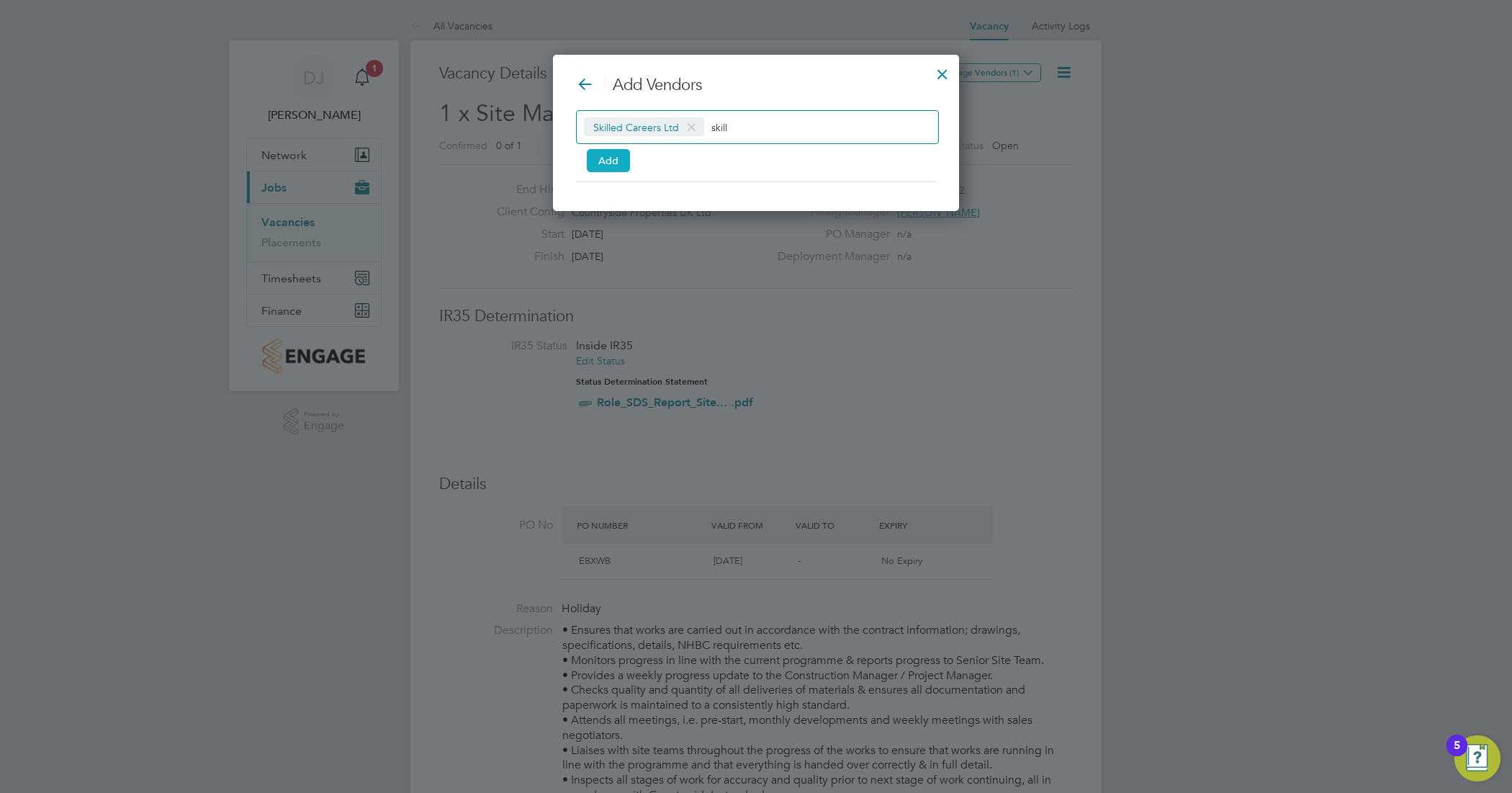
click at [614, 154] on button "Add" at bounding box center [607, 160] width 43 height 23
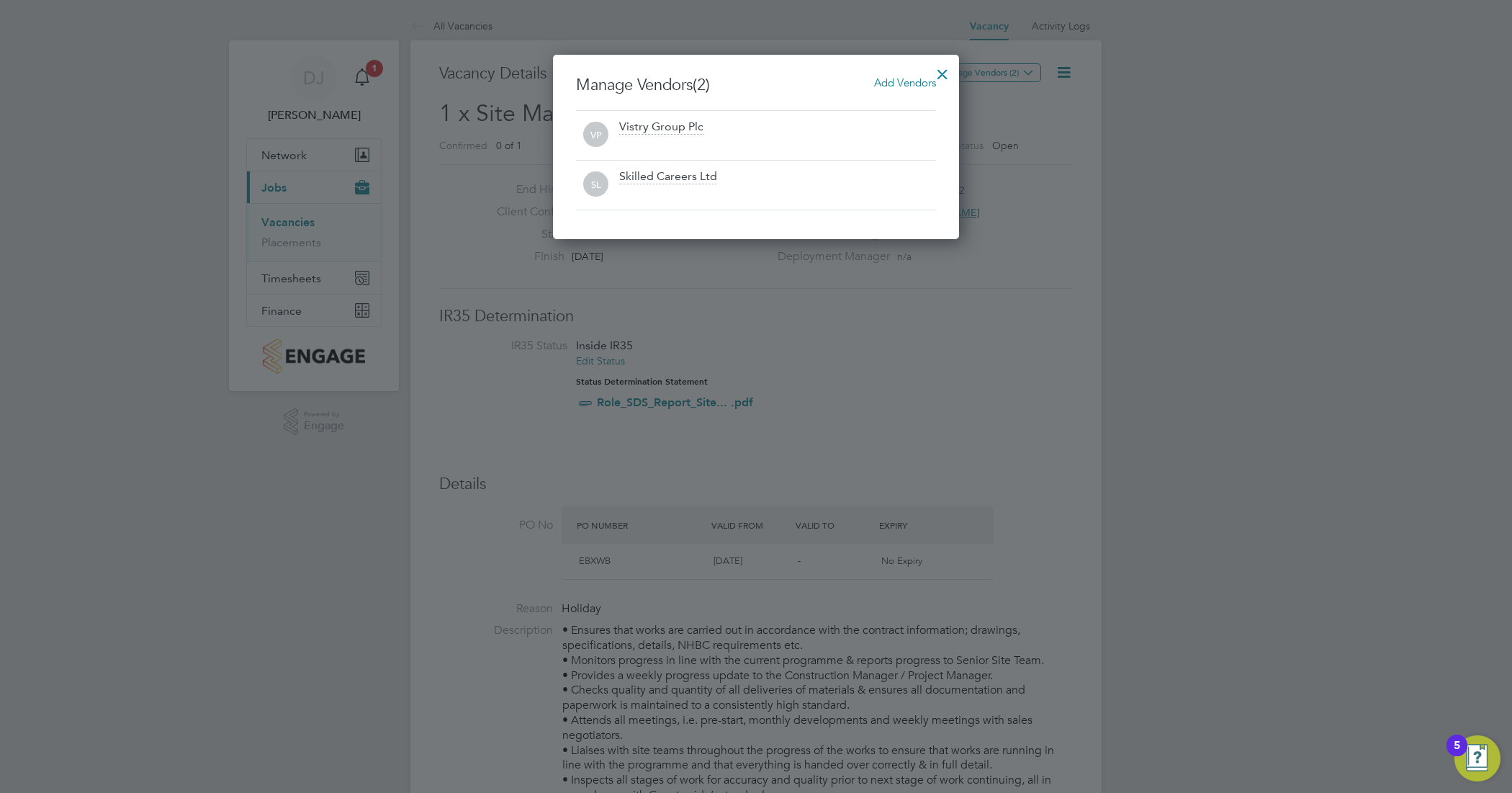
click at [943, 74] on div at bounding box center [942, 71] width 26 height 26
